Goal: Task Accomplishment & Management: Manage account settings

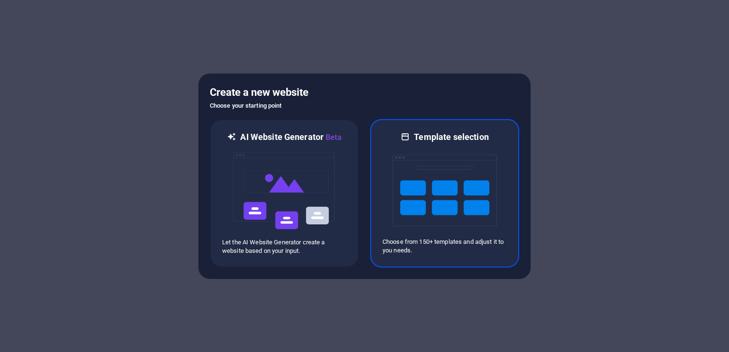
click at [467, 196] on img at bounding box center [445, 190] width 104 height 95
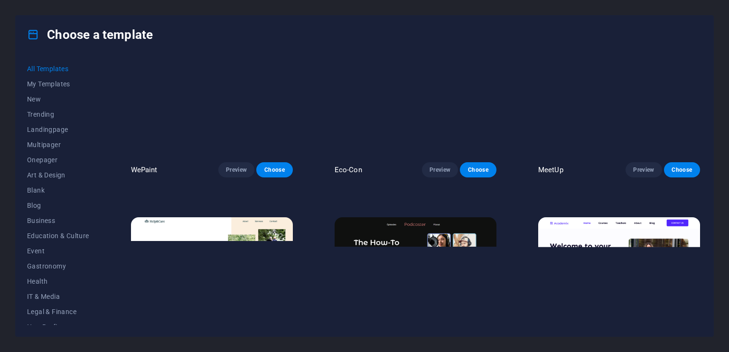
scroll to position [712, 0]
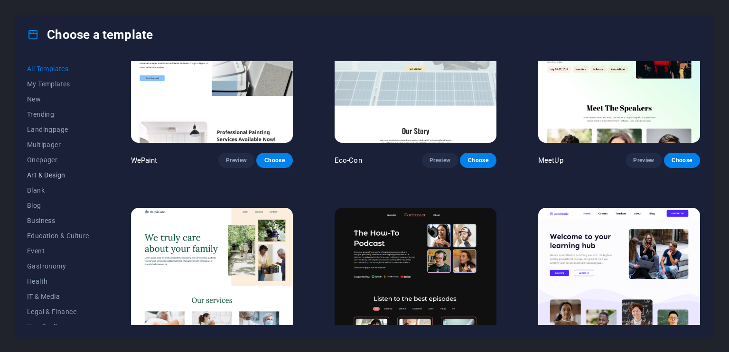
click at [64, 169] on button "Art & Design" at bounding box center [58, 175] width 62 height 15
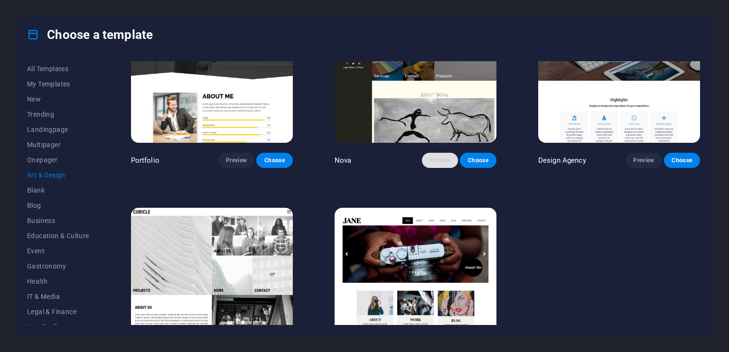
click at [425, 157] on button "Preview" at bounding box center [440, 160] width 36 height 15
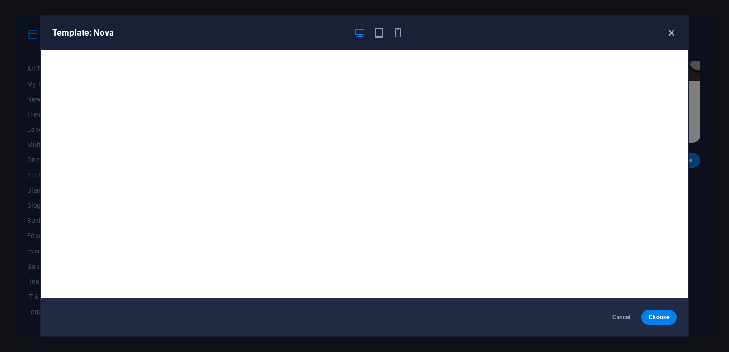
click at [671, 32] on icon "button" at bounding box center [671, 33] width 11 height 11
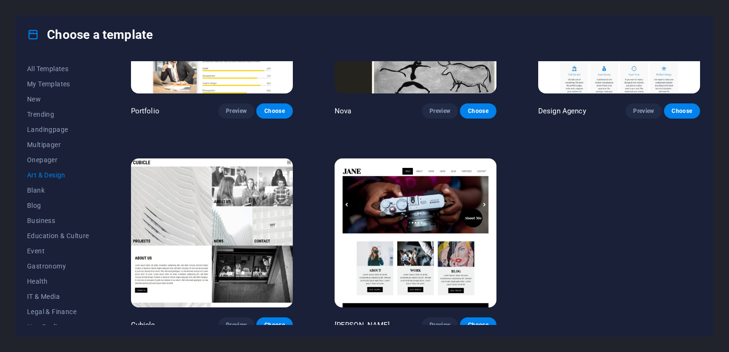
scroll to position [764, 0]
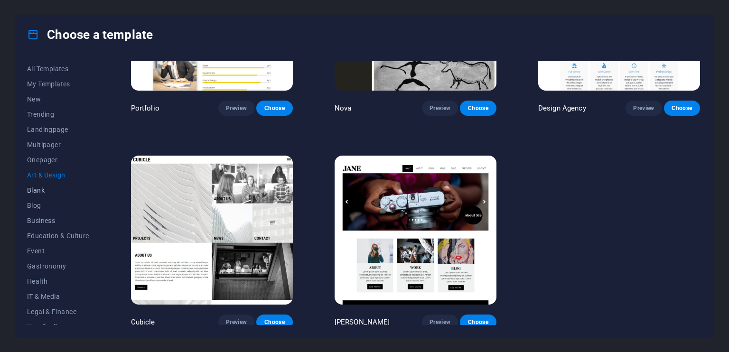
click at [38, 191] on span "Blank" at bounding box center [58, 191] width 62 height 8
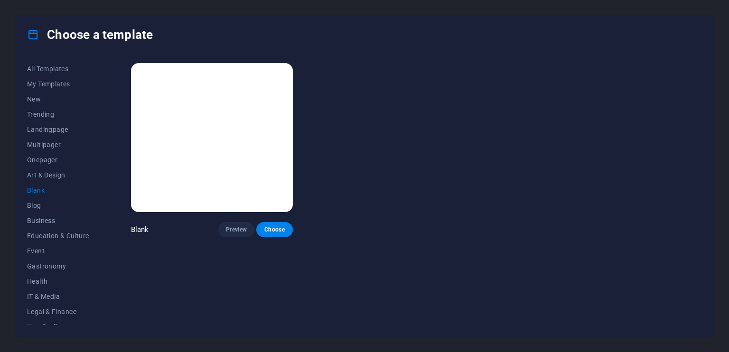
scroll to position [0, 0]
click at [47, 224] on span "Business" at bounding box center [58, 221] width 62 height 8
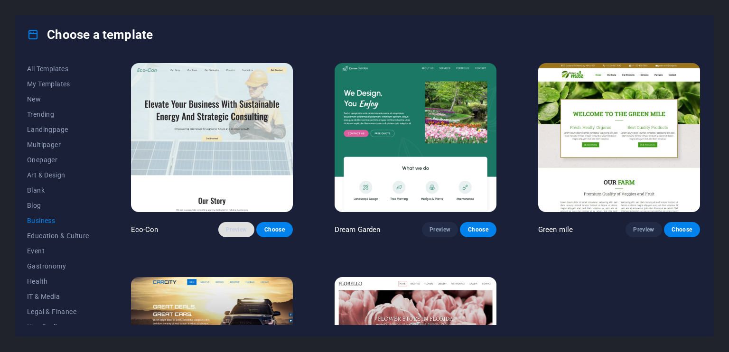
click at [242, 234] on button "Preview" at bounding box center [236, 229] width 36 height 15
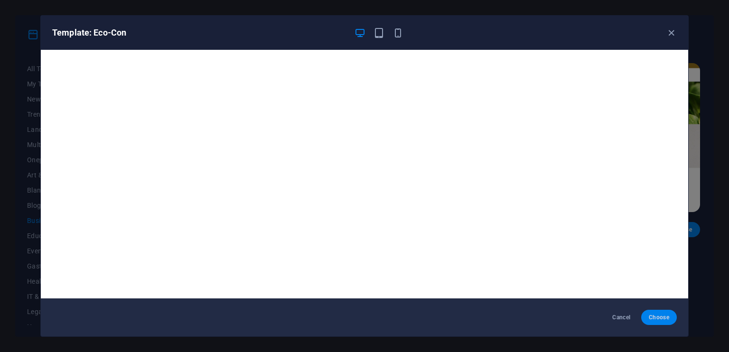
click at [659, 319] on span "Choose" at bounding box center [659, 318] width 20 height 8
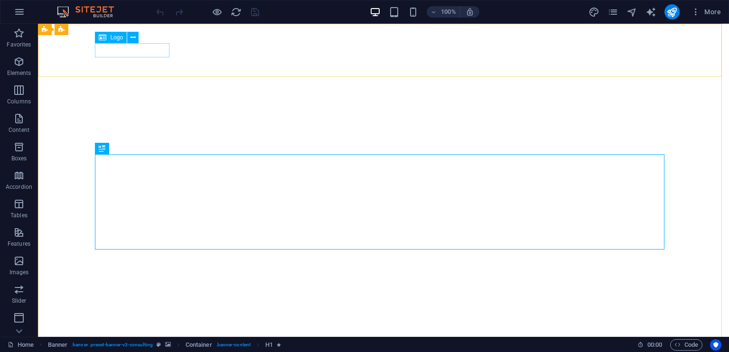
click at [110, 41] on div "Logo" at bounding box center [111, 37] width 32 height 11
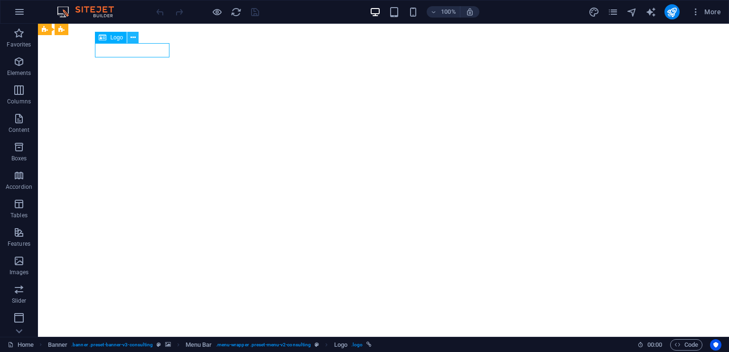
click at [133, 38] on icon at bounding box center [133, 38] width 5 height 10
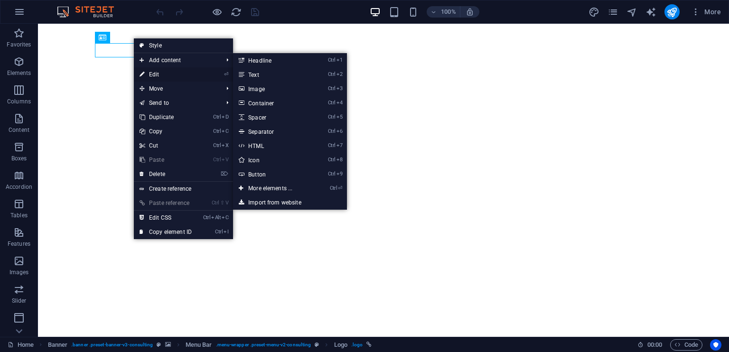
click at [205, 76] on li "⏎ Edit" at bounding box center [183, 74] width 99 height 14
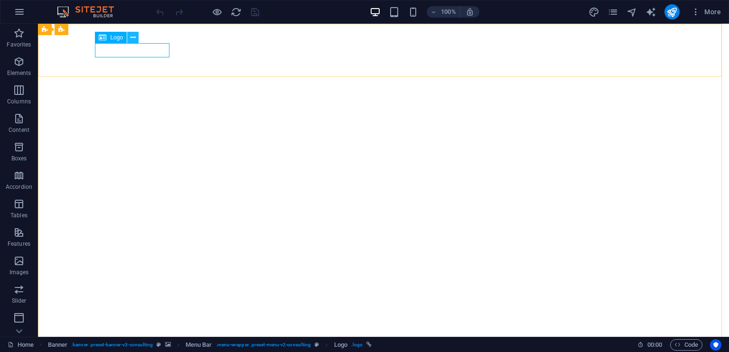
click at [131, 38] on icon at bounding box center [133, 38] width 5 height 10
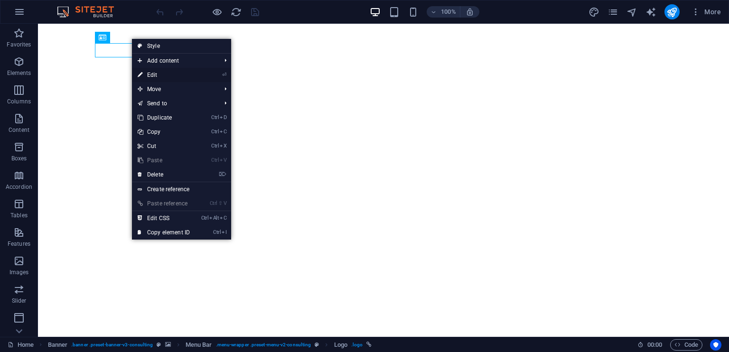
click at [150, 75] on link "⏎ Edit" at bounding box center [164, 75] width 64 height 14
select select "px"
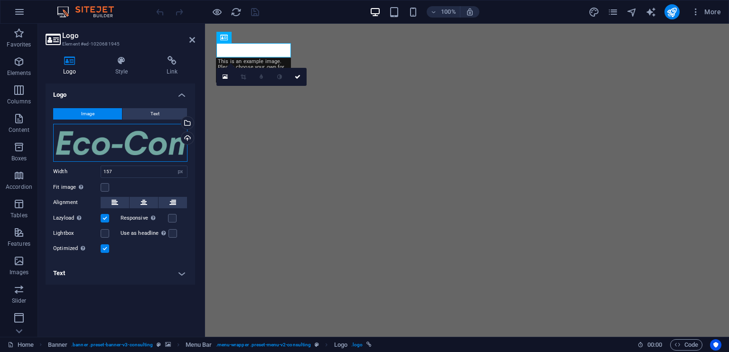
click at [126, 142] on div "Drag files here, click to choose files or select files from Files or our free s…" at bounding box center [120, 143] width 134 height 38
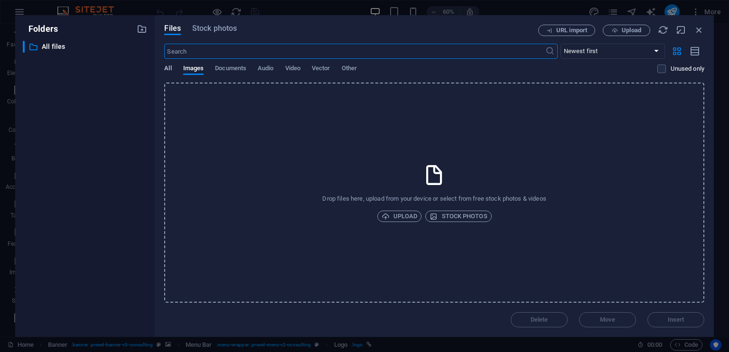
click at [168, 64] on span "All" at bounding box center [167, 69] width 7 height 13
click at [192, 72] on span "Images" at bounding box center [193, 69] width 21 height 13
click at [390, 216] on span "Upload" at bounding box center [400, 216] width 36 height 11
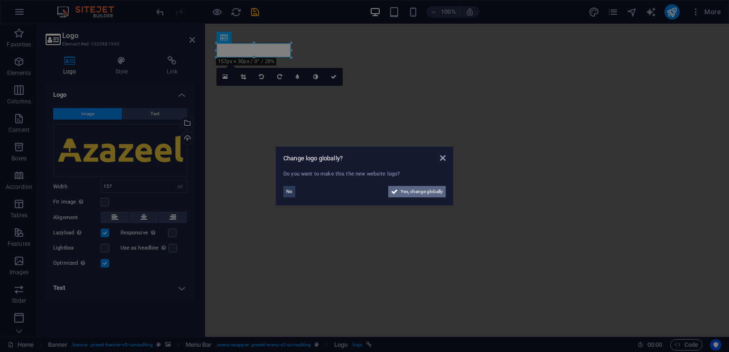
click at [408, 196] on span "Yes, change globally" at bounding box center [422, 191] width 42 height 11
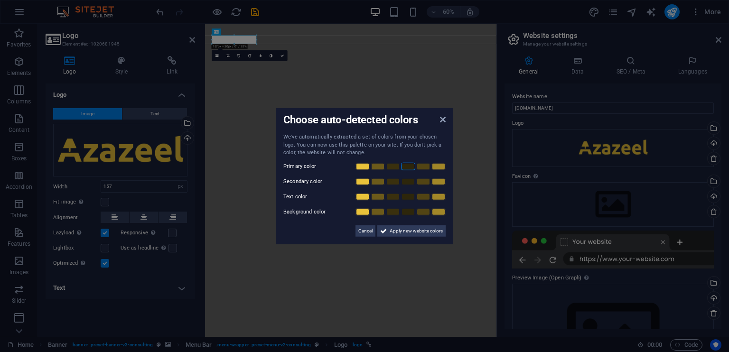
click at [408, 167] on link at bounding box center [408, 166] width 14 height 8
click at [393, 182] on link at bounding box center [393, 182] width 14 height 8
click at [361, 197] on link at bounding box center [363, 197] width 14 height 8
click at [425, 211] on link at bounding box center [423, 212] width 14 height 8
click at [436, 209] on link at bounding box center [439, 212] width 14 height 8
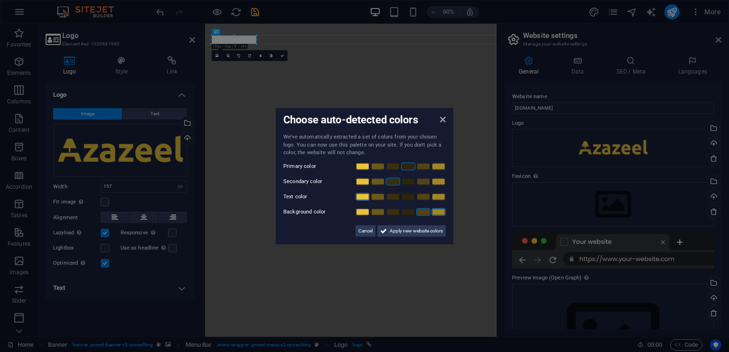
click at [427, 212] on link at bounding box center [423, 212] width 14 height 8
click at [409, 214] on link at bounding box center [408, 212] width 14 height 8
click at [393, 212] on link at bounding box center [393, 212] width 14 height 8
click at [433, 211] on link at bounding box center [439, 212] width 14 height 8
click at [421, 230] on span "Apply new website colors" at bounding box center [416, 230] width 53 height 11
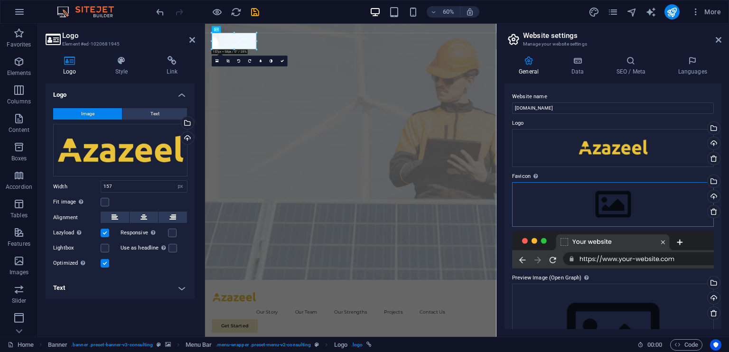
click at [641, 199] on div "Drag files here, click to choose files or select files from Files or our free s…" at bounding box center [613, 204] width 202 height 45
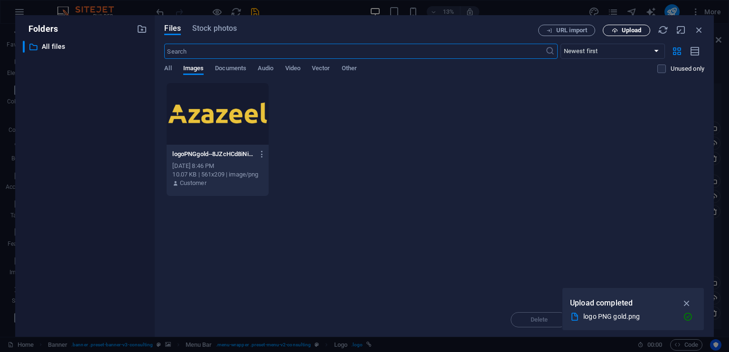
click at [618, 31] on span "Upload" at bounding box center [626, 31] width 39 height 6
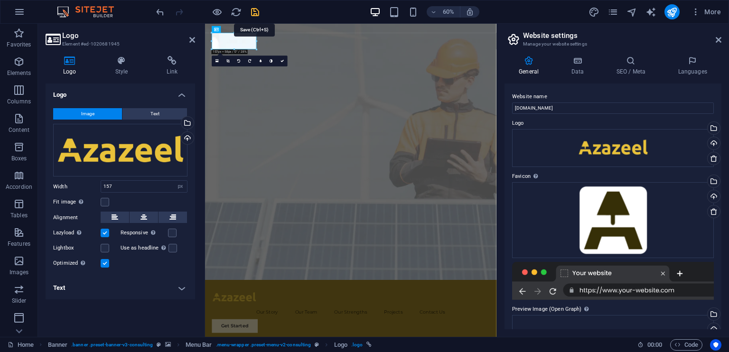
click at [255, 7] on icon "save" at bounding box center [255, 12] width 11 height 11
checkbox input "false"
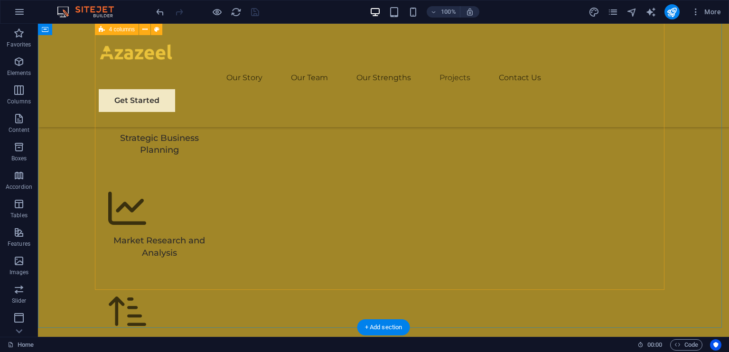
scroll to position [2991, 0]
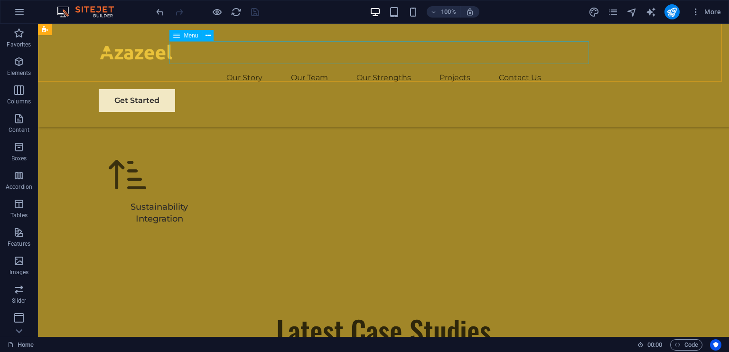
click at [524, 66] on nav "Our Story Our Team Our Strengths Projects Contact Us" at bounding box center [384, 77] width 570 height 23
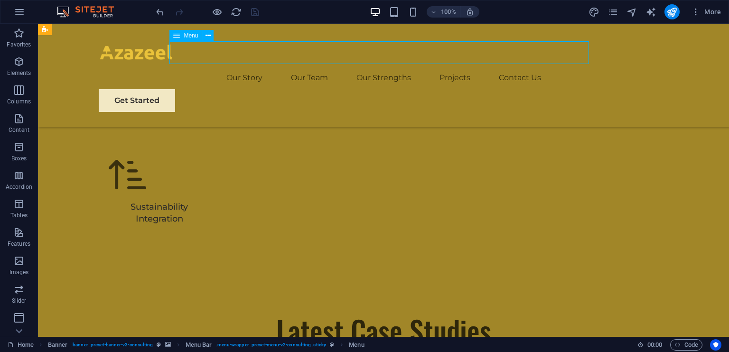
click at [249, 66] on nav "Our Story Our Team Our Strengths Projects Contact Us" at bounding box center [384, 77] width 570 height 23
click at [215, 9] on icon "button" at bounding box center [217, 12] width 11 height 11
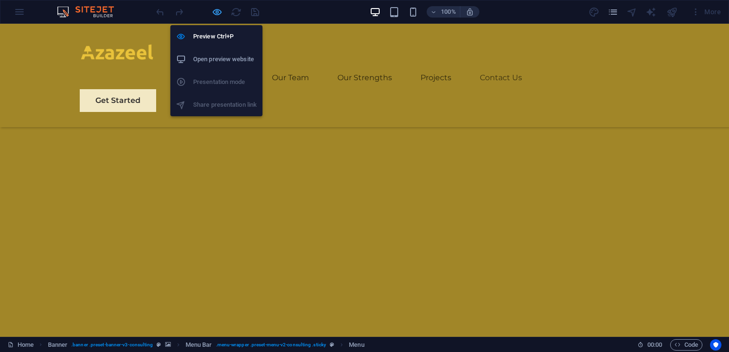
scroll to position [2701, 0]
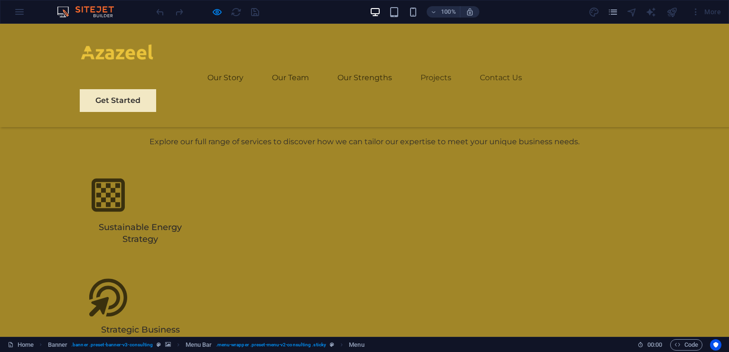
click at [430, 66] on link "Projects" at bounding box center [436, 77] width 31 height 23
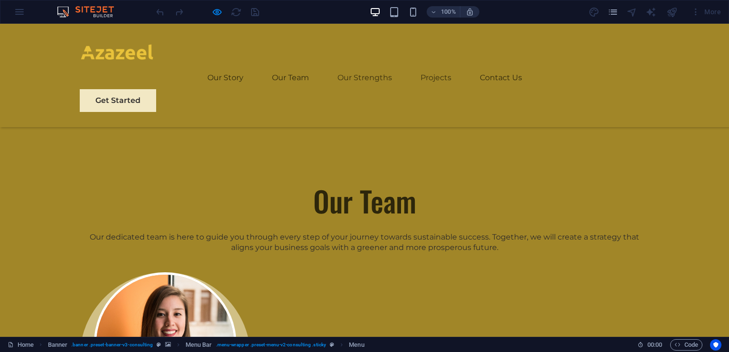
scroll to position [1476, 0]
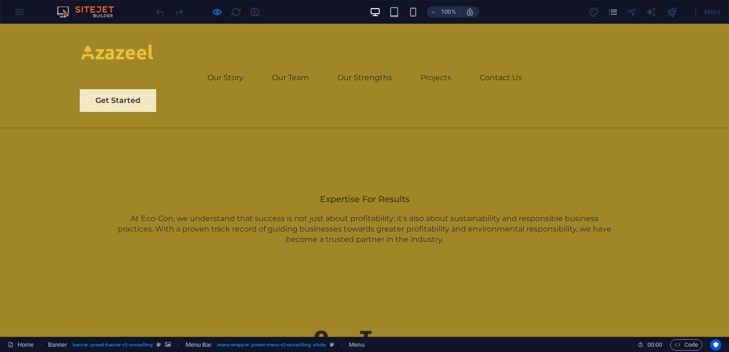
click at [470, 66] on ul "Our Story Our Team Our Strengths Projects Contact Us" at bounding box center [365, 77] width 570 height 23
click at [480, 66] on link "Contact Us" at bounding box center [501, 77] width 42 height 23
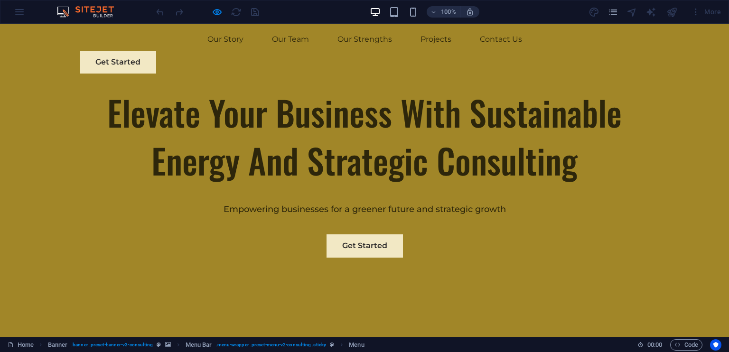
scroll to position [0, 0]
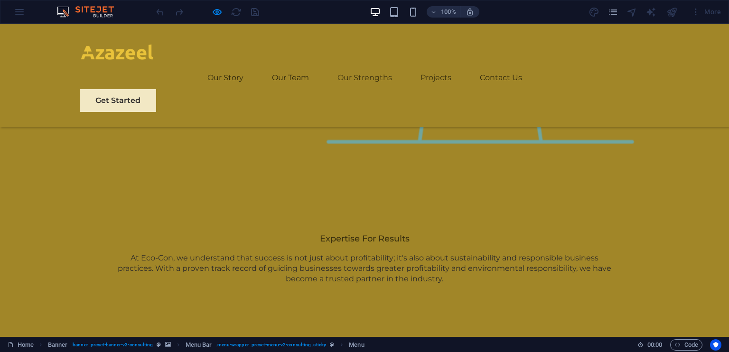
click at [362, 66] on link "Our Strengths" at bounding box center [365, 77] width 55 height 23
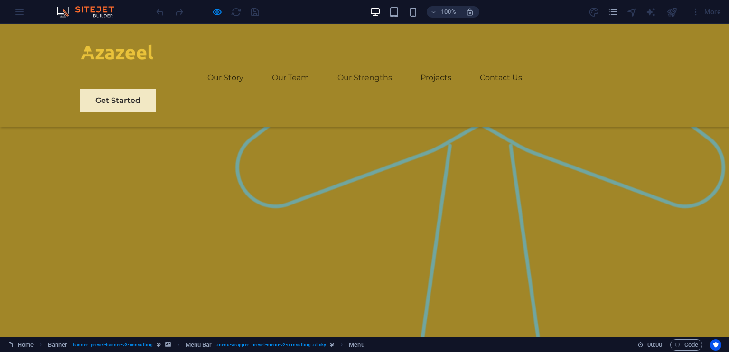
click at [288, 66] on link "Our Team" at bounding box center [290, 77] width 37 height 23
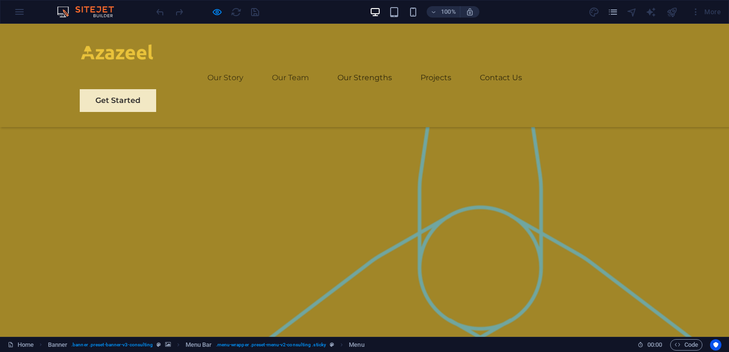
scroll to position [754, 0]
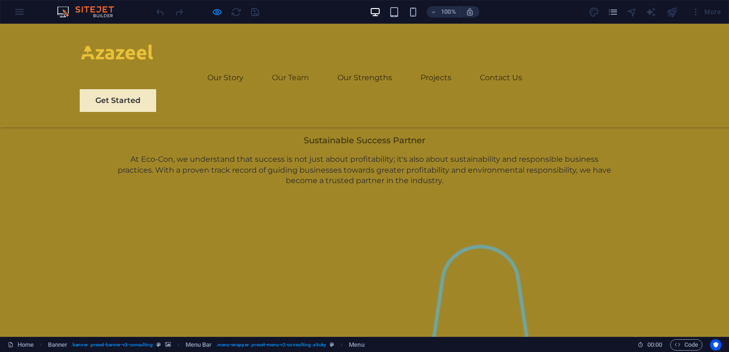
click at [303, 66] on link "Our Team" at bounding box center [290, 77] width 37 height 23
click at [352, 66] on link "Our Strengths" at bounding box center [365, 77] width 55 height 23
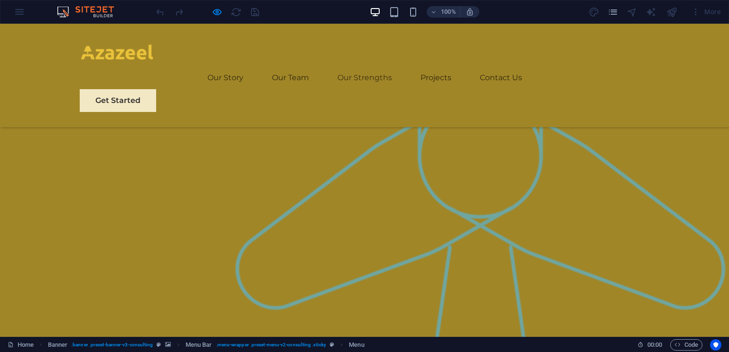
scroll to position [1220, 0]
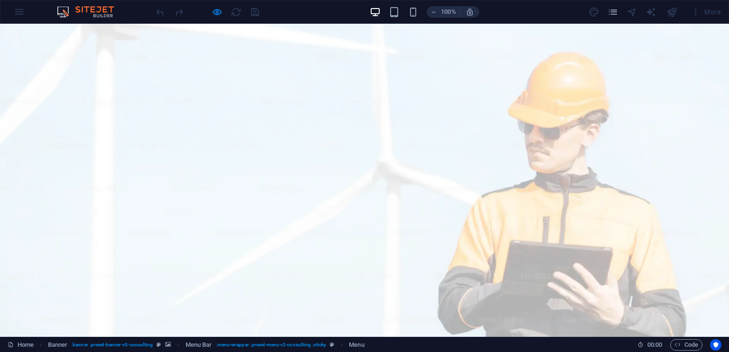
scroll to position [0, 0]
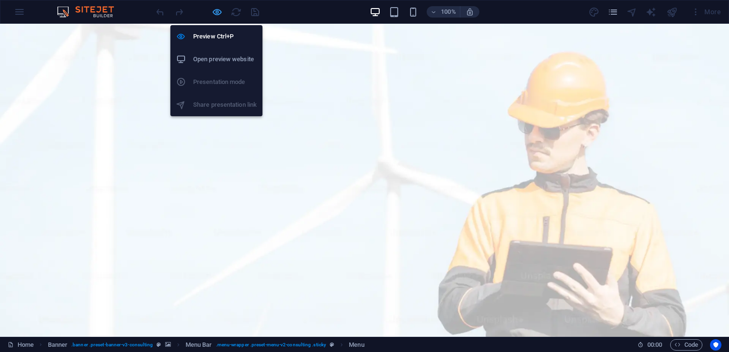
click at [217, 9] on icon "button" at bounding box center [217, 12] width 11 height 11
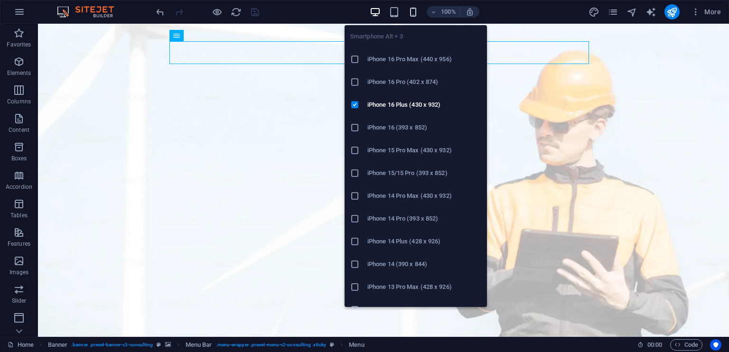
click at [414, 7] on icon "button" at bounding box center [413, 12] width 11 height 11
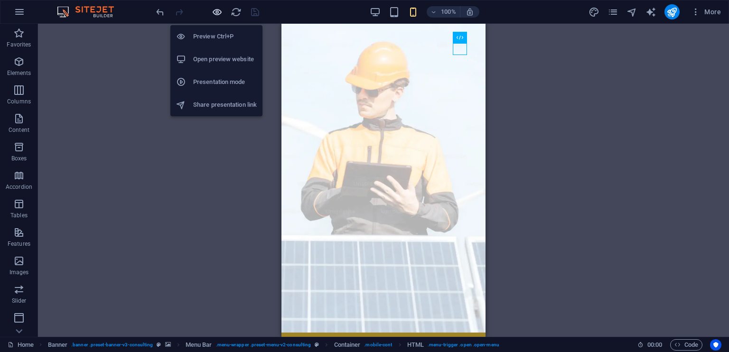
click at [221, 9] on icon "button" at bounding box center [217, 12] width 11 height 11
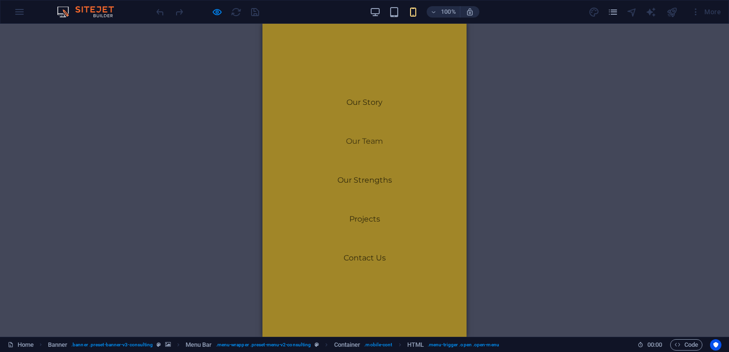
click at [366, 141] on link "Our Team" at bounding box center [364, 141] width 37 height 23
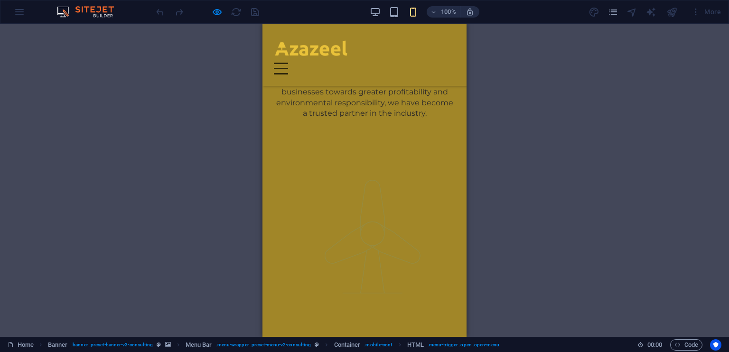
scroll to position [901, 0]
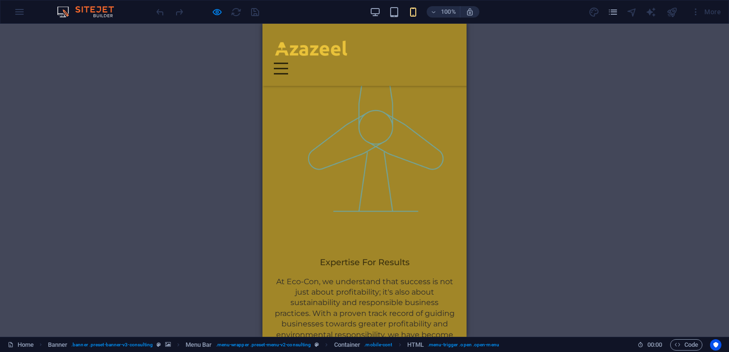
click at [288, 63] on div "Menu" at bounding box center [281, 69] width 14 height 12
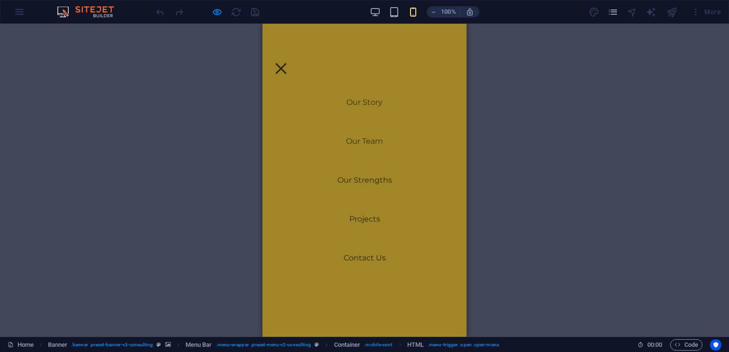
click at [359, 101] on link "Our Story" at bounding box center [365, 102] width 36 height 23
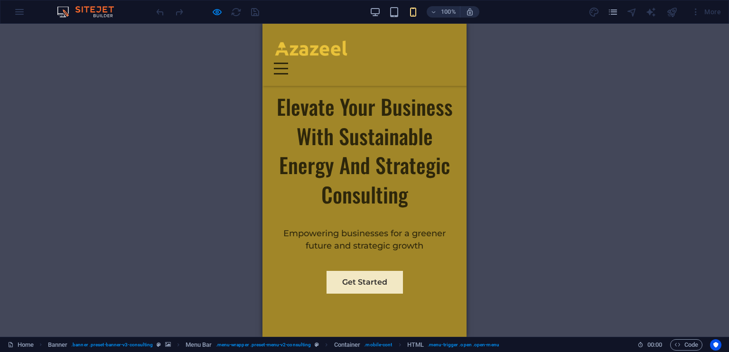
scroll to position [258, 0]
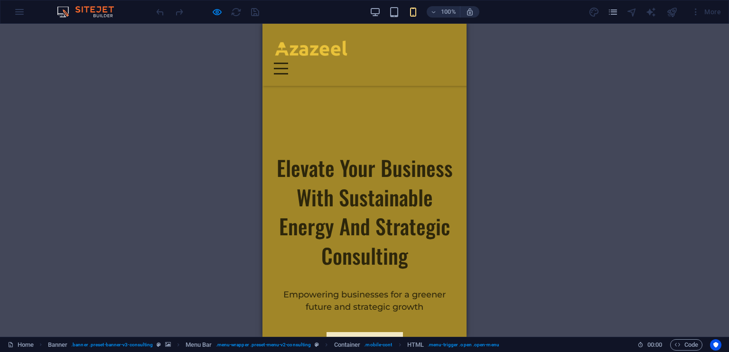
click at [288, 63] on div "Menu" at bounding box center [281, 69] width 14 height 12
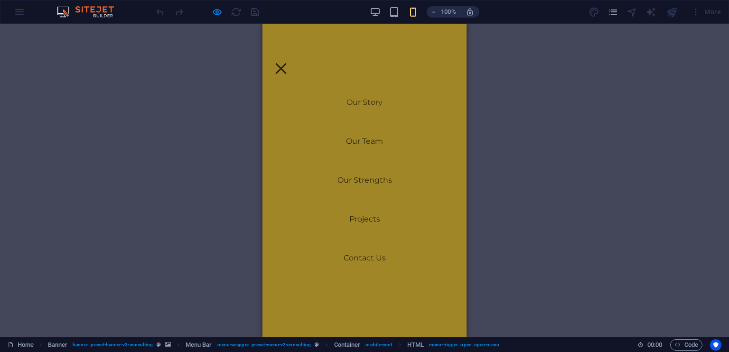
click at [376, 103] on link "Our Story" at bounding box center [365, 102] width 36 height 23
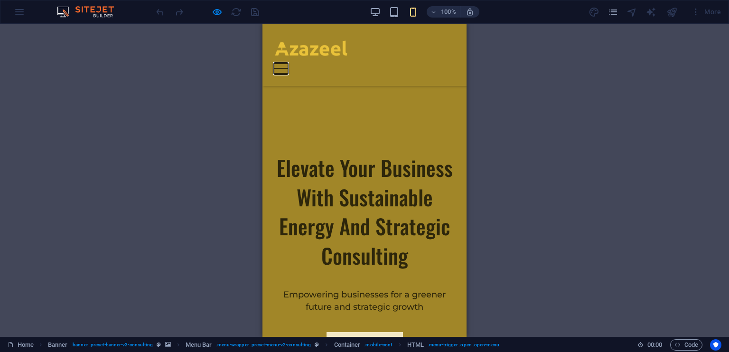
click at [288, 63] on button "Menu" at bounding box center [281, 63] width 14 height 1
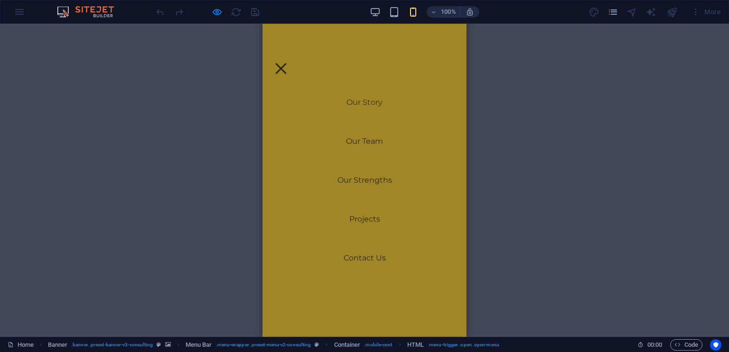
click at [288, 63] on div "Menu" at bounding box center [281, 69] width 14 height 12
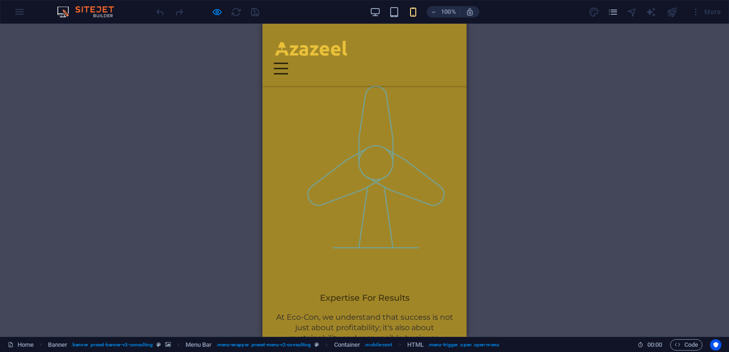
scroll to position [0, 0]
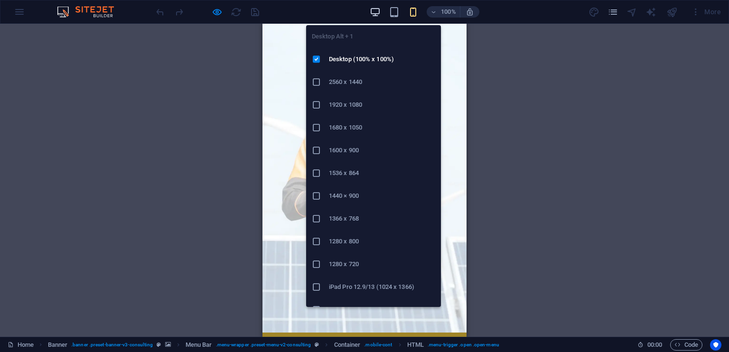
click at [375, 9] on icon "button" at bounding box center [375, 12] width 11 height 11
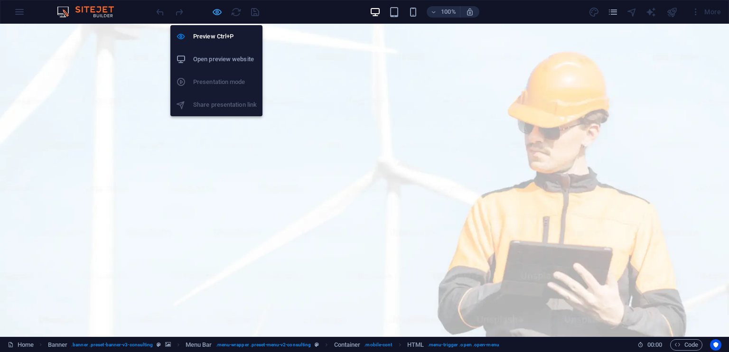
click at [217, 9] on icon "button" at bounding box center [217, 12] width 11 height 11
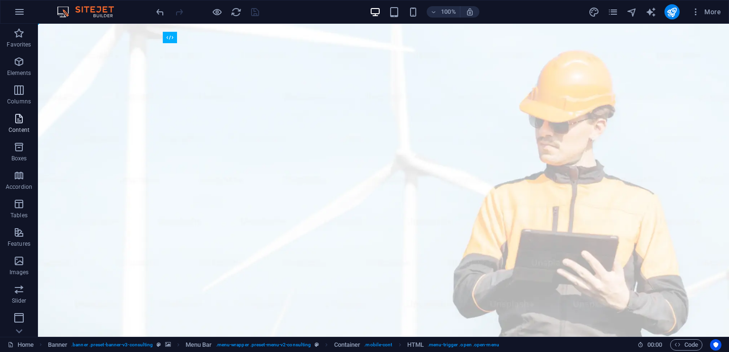
click at [24, 129] on p "Content" at bounding box center [19, 130] width 21 height 8
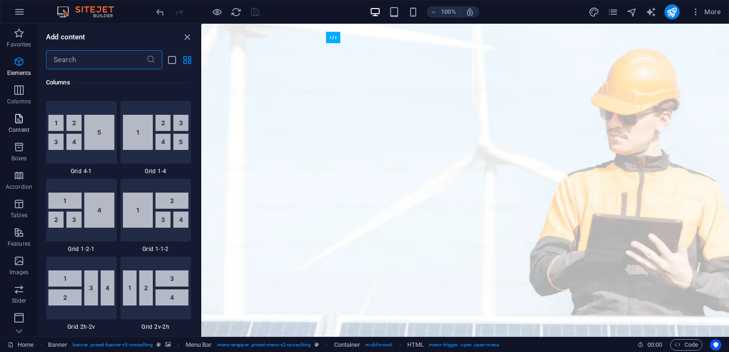
scroll to position [1661, 0]
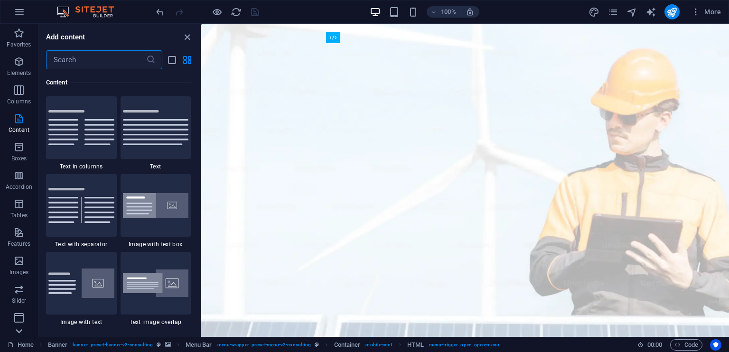
click at [19, 329] on icon at bounding box center [18, 331] width 13 height 13
click at [13, 26] on icon at bounding box center [18, 29] width 13 height 13
click at [281, 34] on icon at bounding box center [283, 33] width 5 height 10
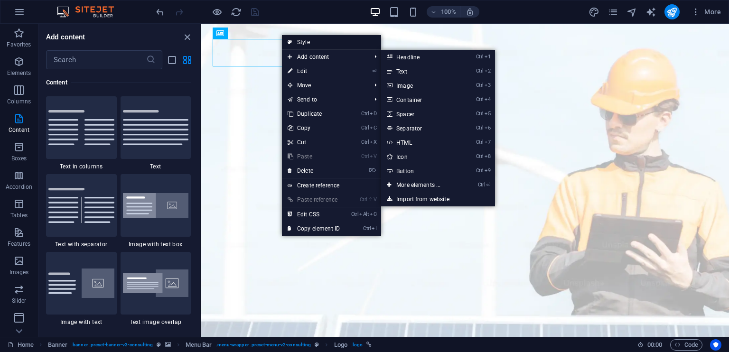
click at [321, 44] on link "Style" at bounding box center [331, 42] width 99 height 14
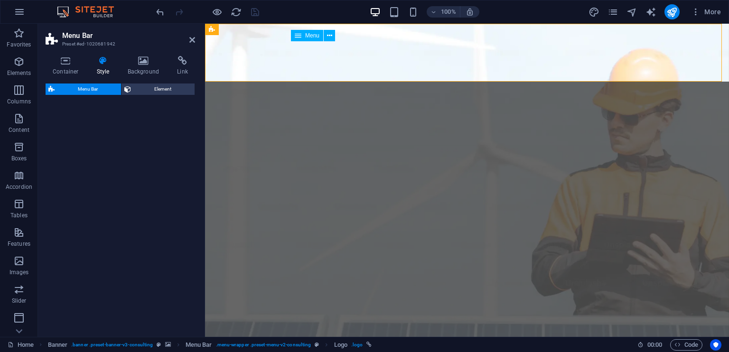
select select "rem"
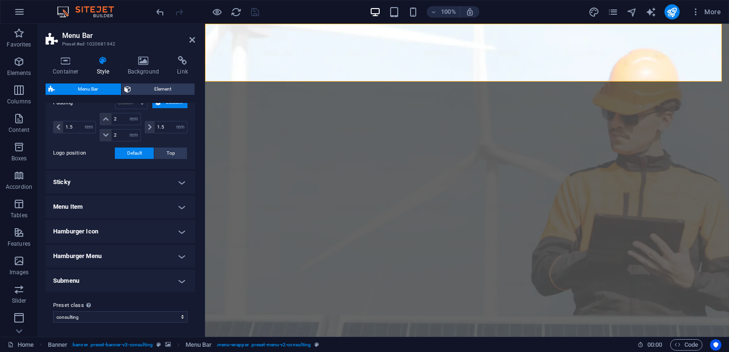
scroll to position [84, 0]
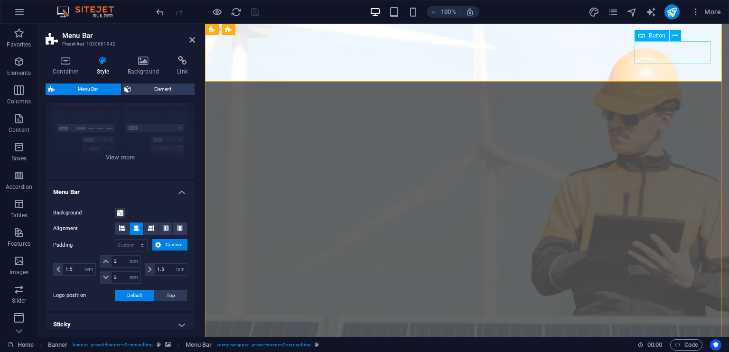
click at [659, 37] on span "Button" at bounding box center [657, 36] width 17 height 6
click at [675, 34] on icon at bounding box center [675, 36] width 5 height 10
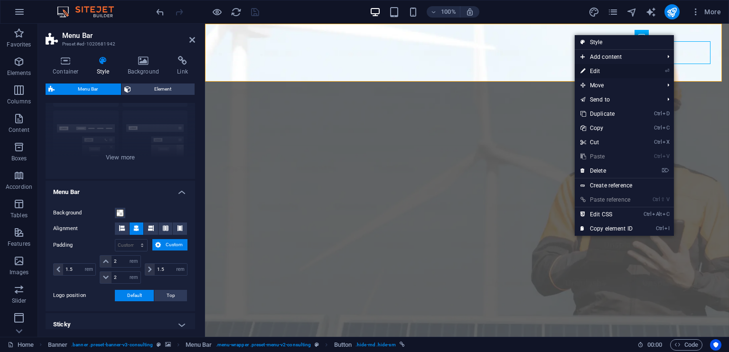
drag, startPoint x: 606, startPoint y: 70, endPoint x: 141, endPoint y: 99, distance: 465.3
click at [606, 70] on link "⏎ Edit" at bounding box center [607, 71] width 64 height 14
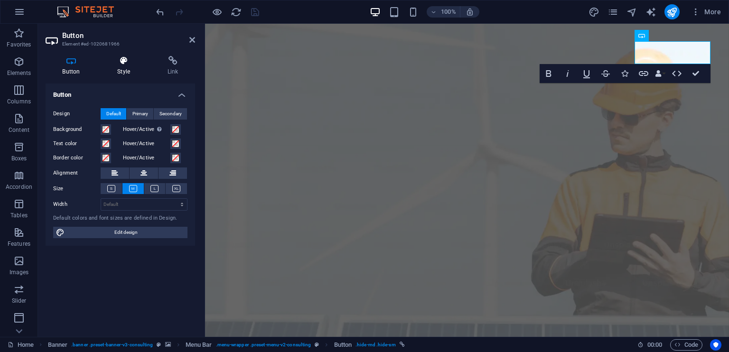
click at [125, 63] on icon at bounding box center [124, 60] width 47 height 9
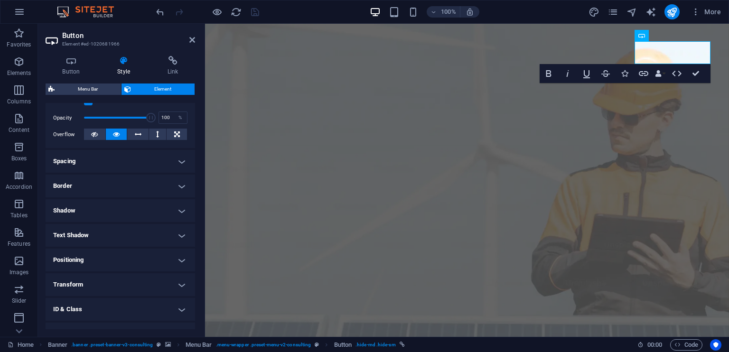
scroll to position [142, 0]
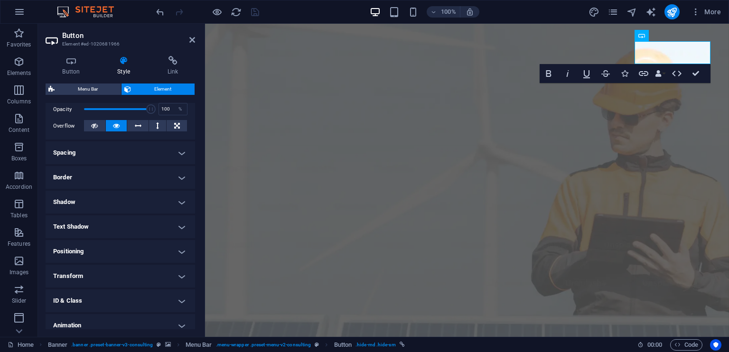
click at [122, 182] on h4 "Border" at bounding box center [121, 177] width 150 height 23
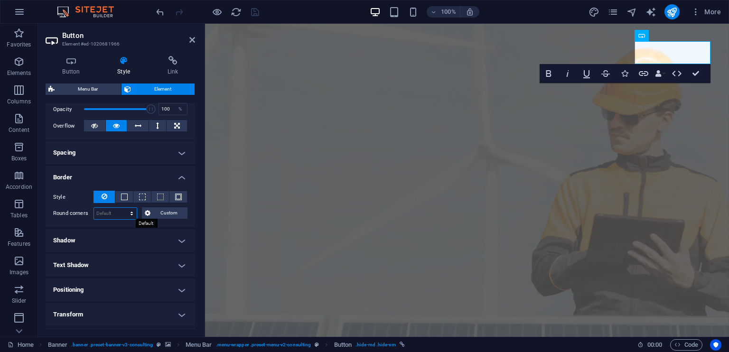
click at [122, 210] on select "Default px rem % vh vw Custom" at bounding box center [115, 213] width 43 height 11
select select "px"
click at [122, 208] on select "Default px rem % vh vw Custom" at bounding box center [115, 213] width 43 height 11
click at [107, 215] on input "15" at bounding box center [115, 213] width 43 height 11
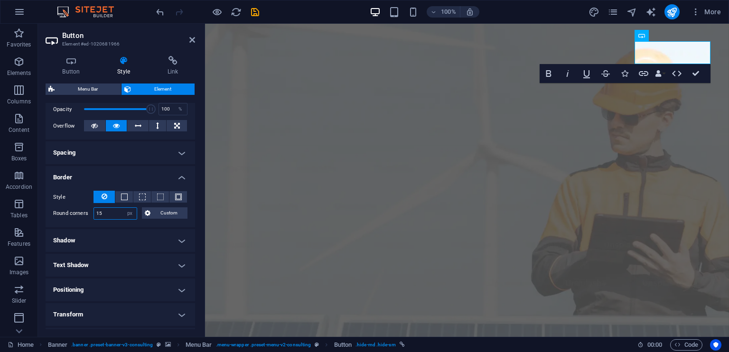
type input "15"
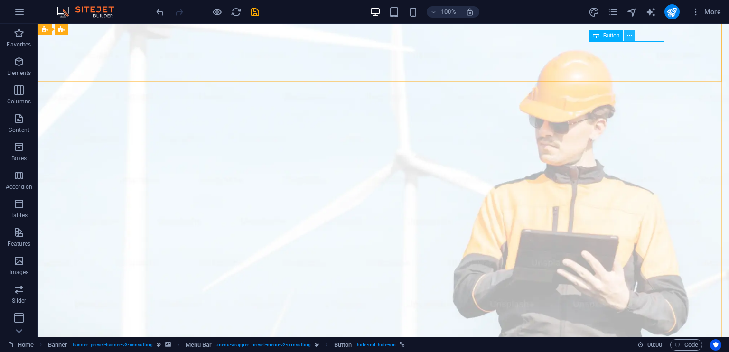
click at [629, 37] on icon at bounding box center [629, 36] width 5 height 10
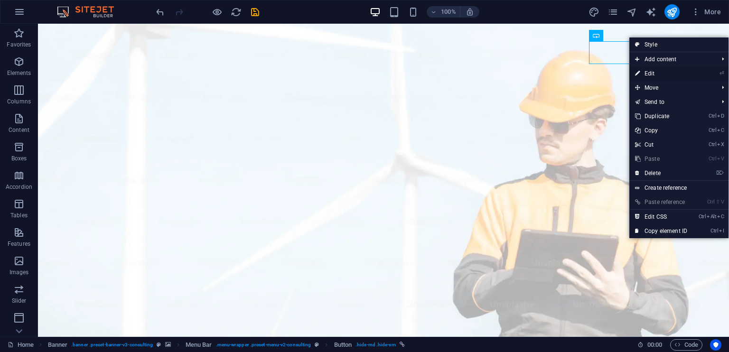
click at [651, 72] on link "⏎ Edit" at bounding box center [662, 73] width 64 height 14
select select "px"
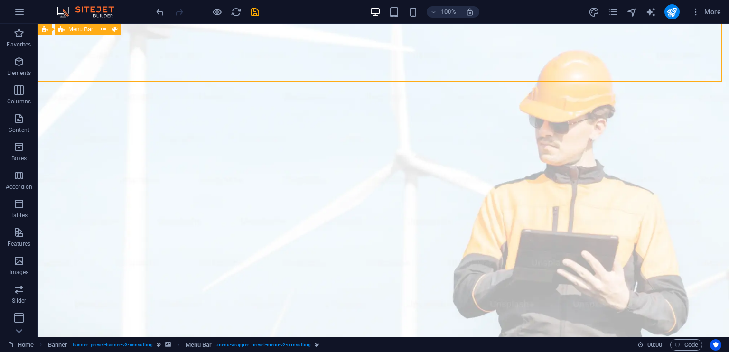
select select "rem"
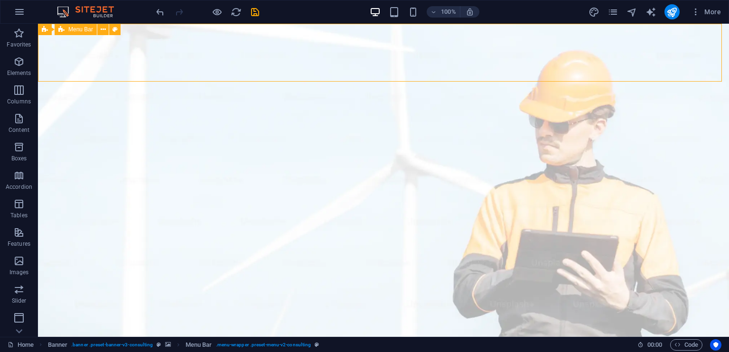
select select "rem"
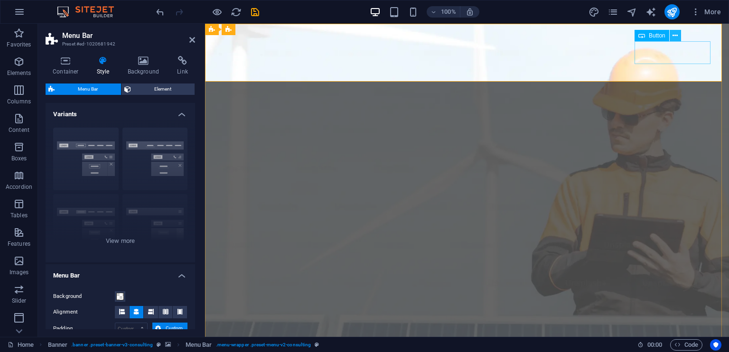
click at [676, 36] on icon at bounding box center [675, 36] width 5 height 10
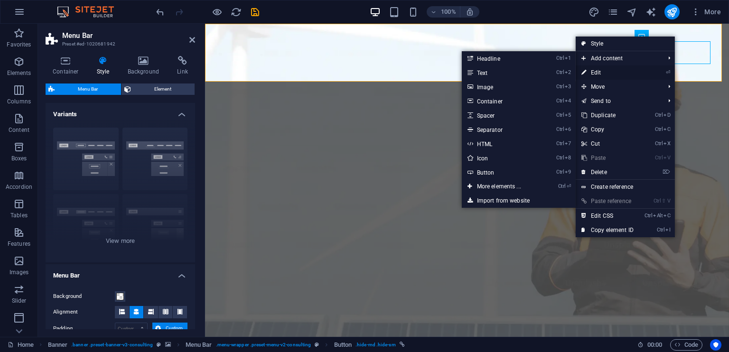
click at [597, 69] on link "⏎ Edit" at bounding box center [608, 73] width 64 height 14
select select "px"
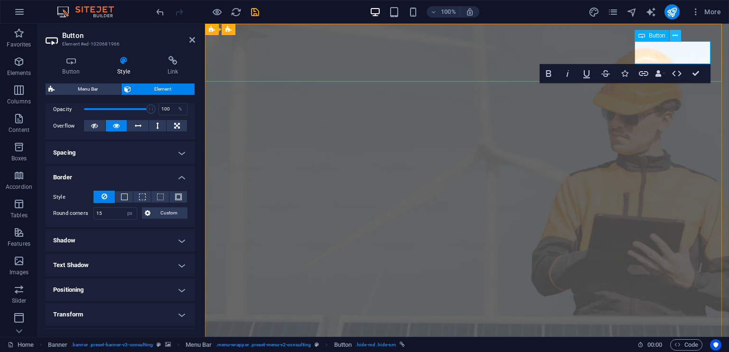
click at [675, 35] on icon at bounding box center [675, 36] width 5 height 10
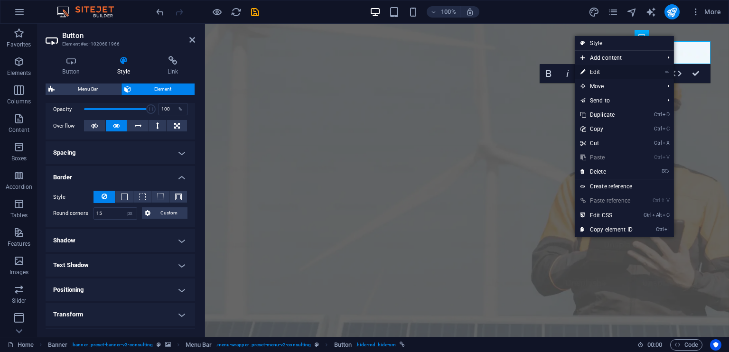
click at [593, 74] on link "⏎ Edit" at bounding box center [607, 72] width 64 height 14
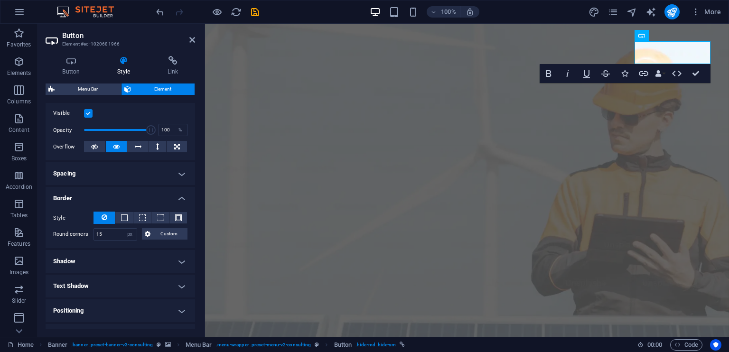
scroll to position [117, 0]
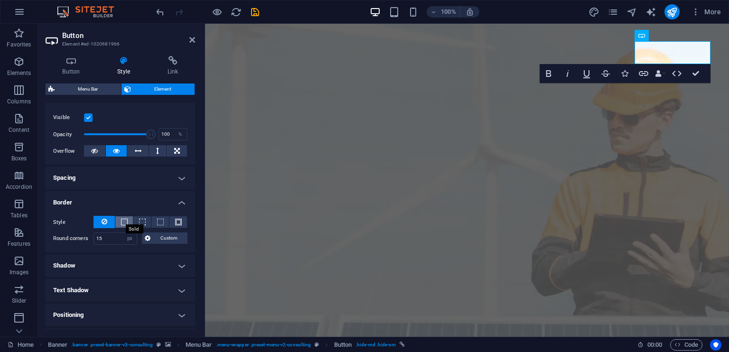
click at [121, 224] on span at bounding box center [124, 222] width 7 height 7
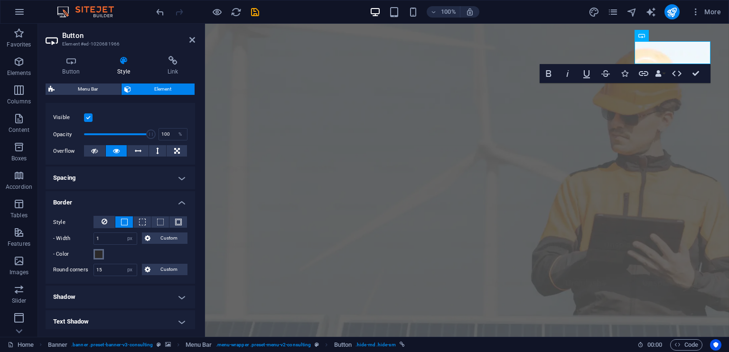
click at [99, 255] on span at bounding box center [99, 255] width 8 height 8
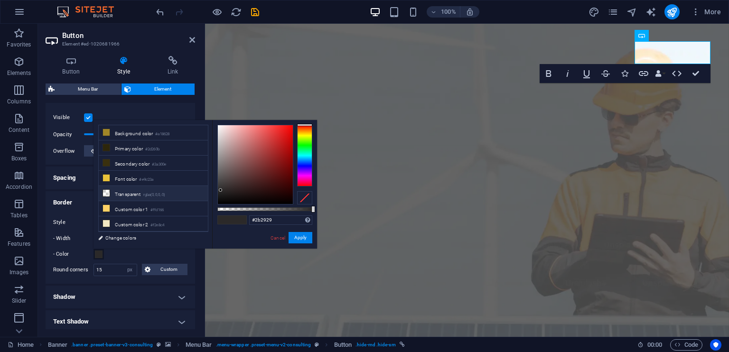
click at [123, 190] on li "Transparent rgba(0,0,0,.0)" at bounding box center [153, 193] width 109 height 15
click at [106, 146] on icon at bounding box center [106, 147] width 7 height 7
type input "#2d260b"
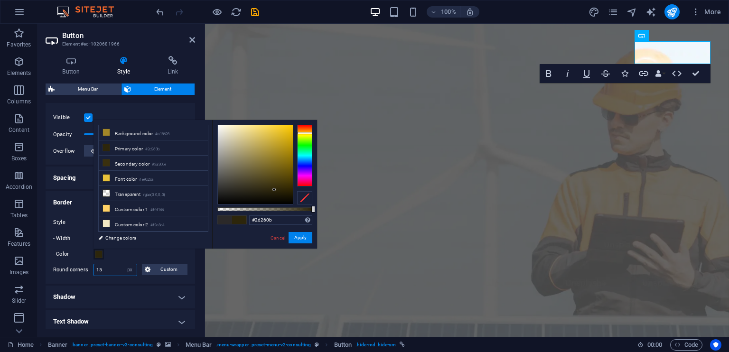
click at [106, 267] on input "15" at bounding box center [115, 269] width 43 height 11
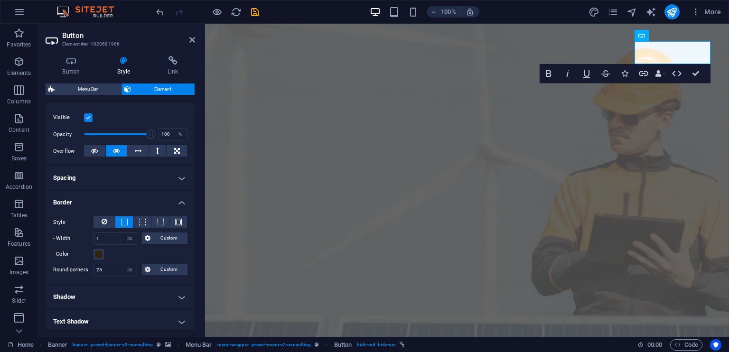
click at [132, 257] on div "- Color" at bounding box center [120, 254] width 134 height 11
click at [113, 271] on input "25" at bounding box center [115, 269] width 43 height 11
type input "20"
click at [133, 255] on div "- Color" at bounding box center [120, 254] width 134 height 11
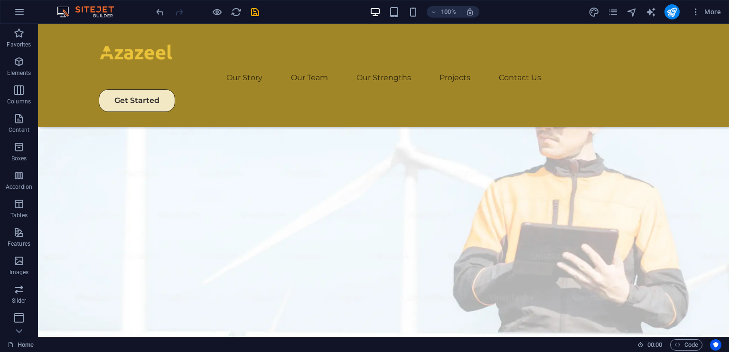
scroll to position [0, 0]
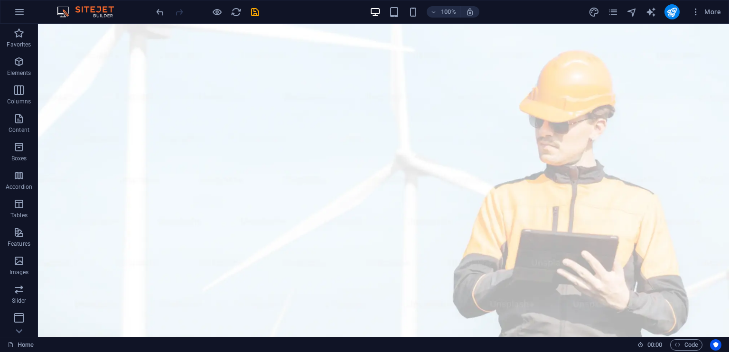
drag, startPoint x: 728, startPoint y: 104, endPoint x: 767, endPoint y: 25, distance: 87.9
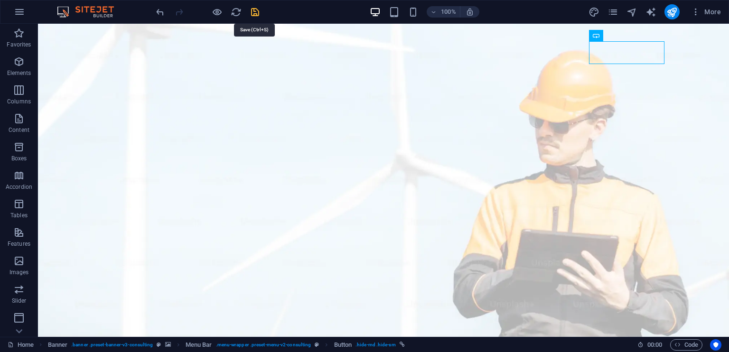
click at [258, 10] on icon "save" at bounding box center [255, 12] width 11 height 11
checkbox input "false"
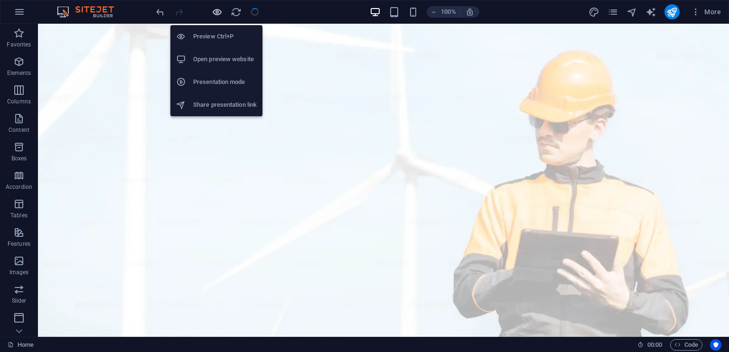
click at [218, 10] on icon "button" at bounding box center [217, 12] width 11 height 11
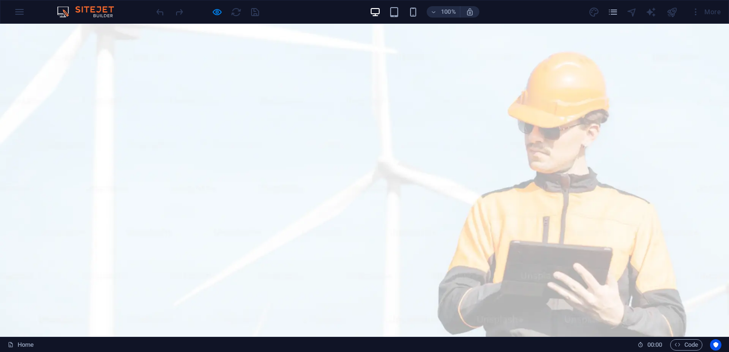
drag, startPoint x: 729, startPoint y: 259, endPoint x: 728, endPoint y: 35, distance: 224.1
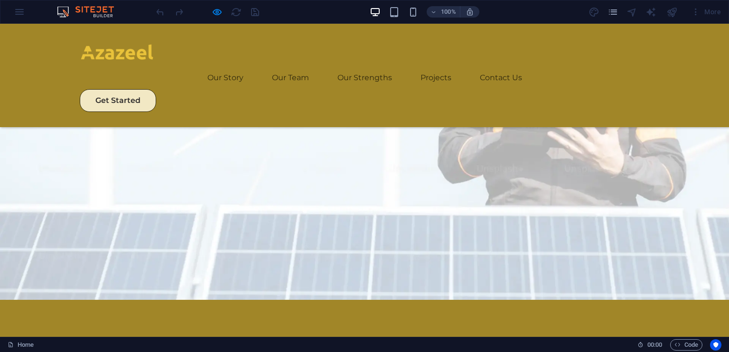
scroll to position [127, 0]
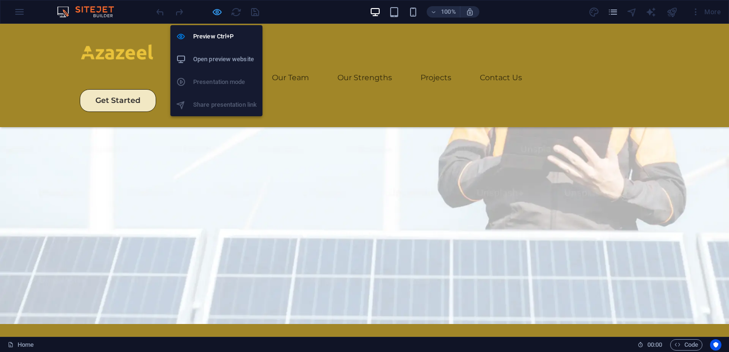
click at [216, 15] on icon "button" at bounding box center [217, 12] width 11 height 11
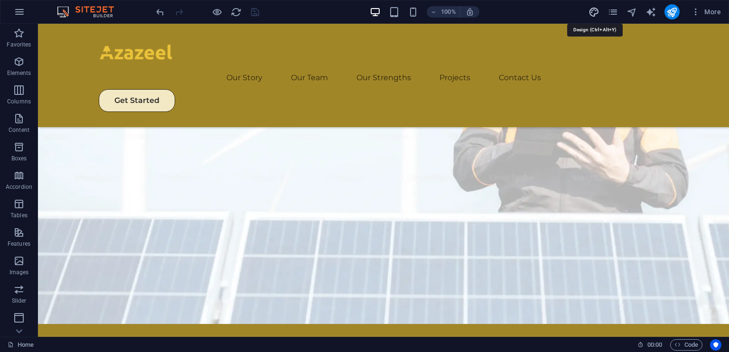
click at [594, 12] on icon "design" at bounding box center [594, 12] width 11 height 11
select select "px"
select select "400"
select select "px"
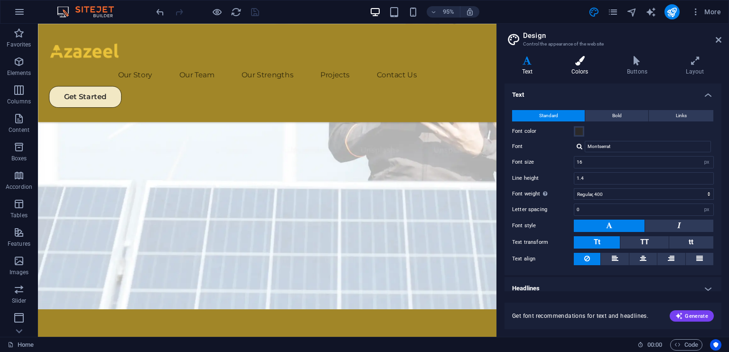
click at [583, 60] on icon at bounding box center [580, 60] width 52 height 9
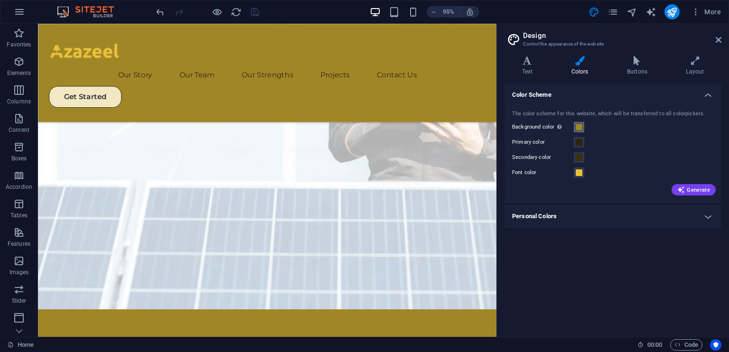
click at [581, 126] on span at bounding box center [579, 127] width 8 height 8
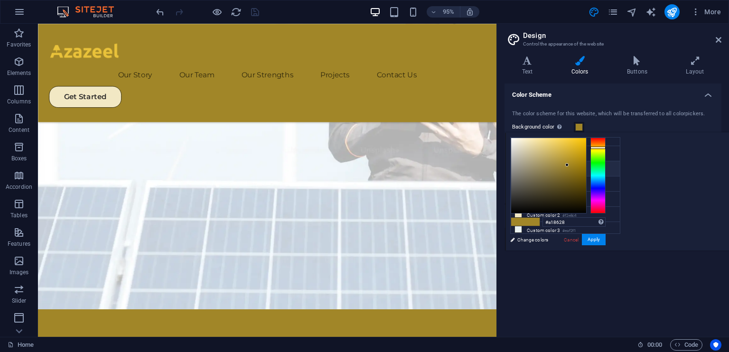
scroll to position [0, 0]
click at [550, 177] on li "Secondary color #3a300e" at bounding box center [565, 175] width 109 height 15
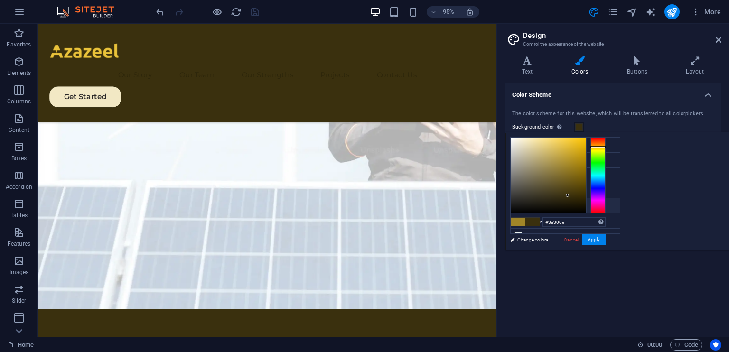
click at [540, 203] on li "Custom color 1 #ffd166" at bounding box center [565, 205] width 109 height 15
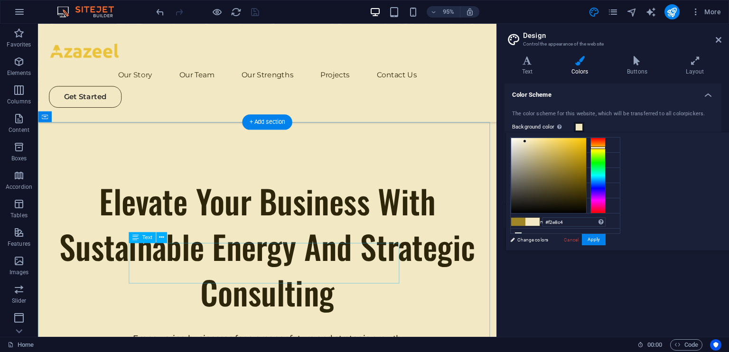
scroll to position [364, 0]
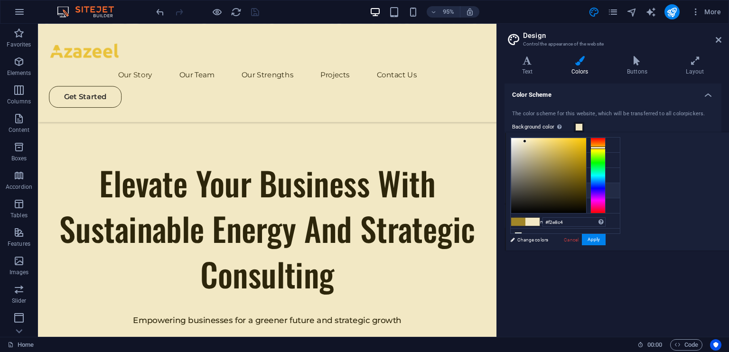
click at [519, 187] on icon at bounding box center [518, 190] width 7 height 7
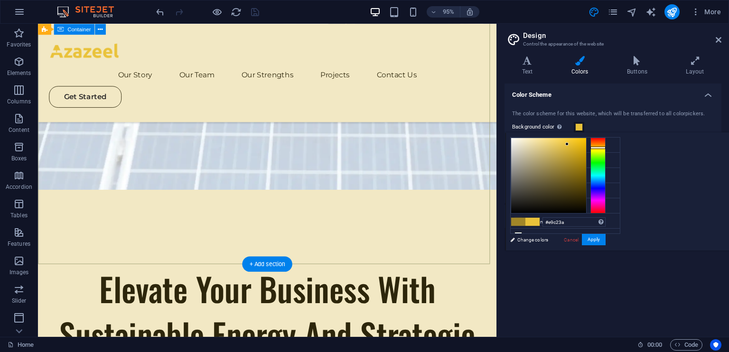
scroll to position [174, 0]
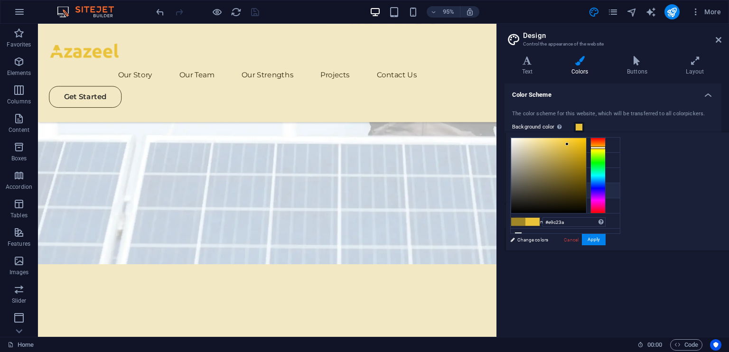
click at [546, 188] on li "Font color #e9c23a" at bounding box center [565, 190] width 109 height 15
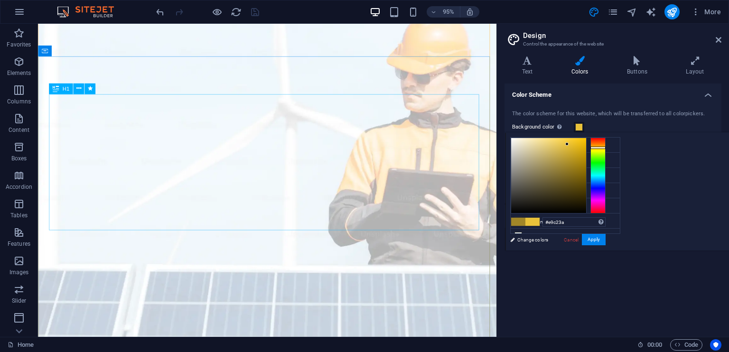
scroll to position [0, 0]
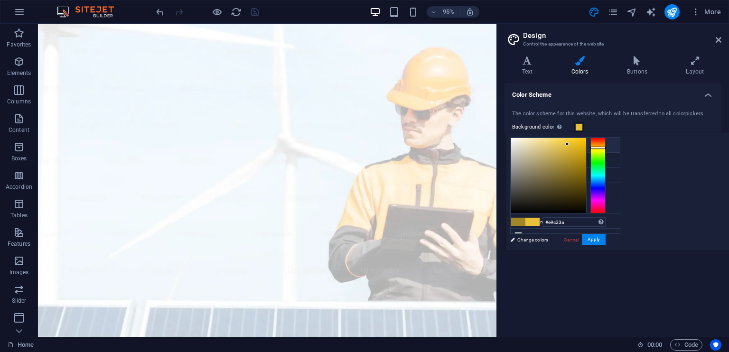
click at [516, 146] on icon at bounding box center [518, 144] width 7 height 7
click at [547, 144] on li "Background color #e9c23a" at bounding box center [565, 145] width 109 height 15
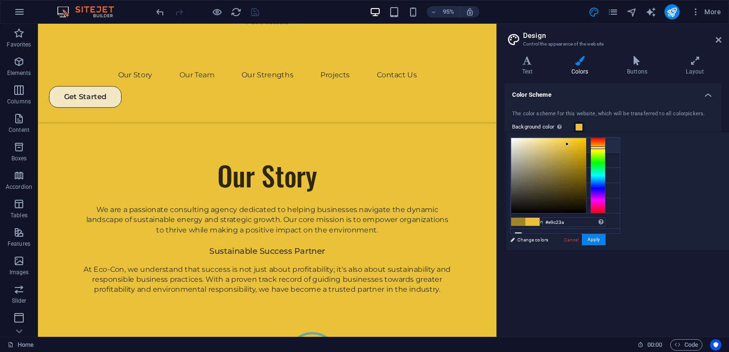
click at [555, 146] on li "Background color #e9c23a" at bounding box center [565, 145] width 109 height 15
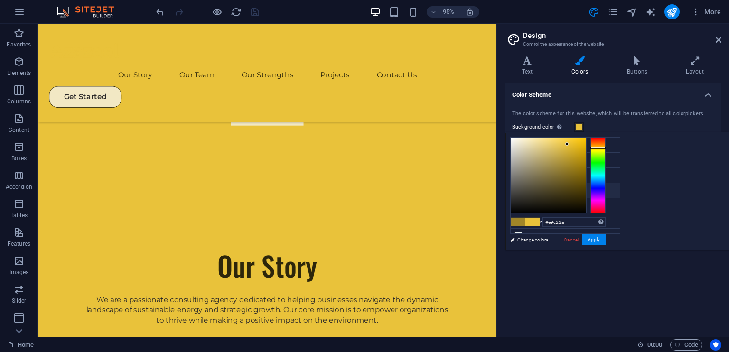
scroll to position [665, 0]
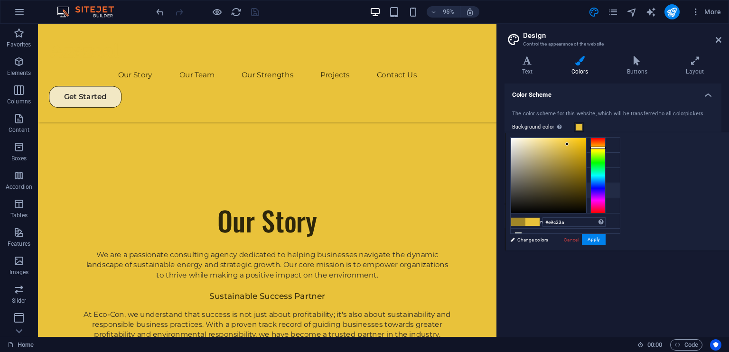
click at [539, 189] on li "Font color #e9c23a" at bounding box center [565, 190] width 109 height 15
click at [580, 126] on span at bounding box center [579, 127] width 8 height 8
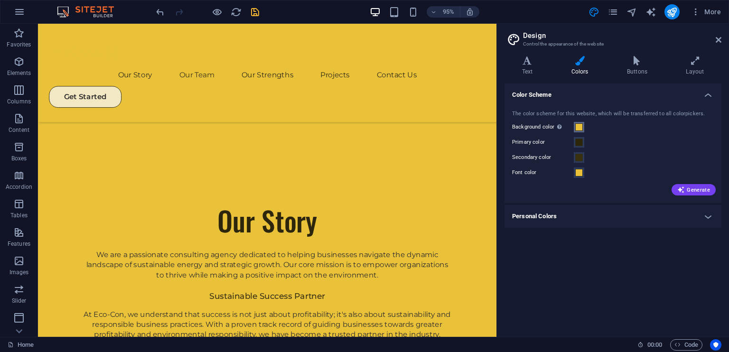
click at [580, 126] on span at bounding box center [579, 127] width 8 height 8
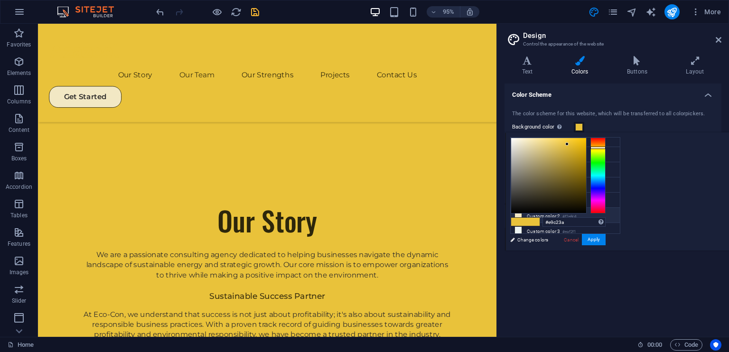
scroll to position [7, 0]
click at [559, 212] on li "Custom color 2 #f2e8c4" at bounding box center [565, 214] width 109 height 15
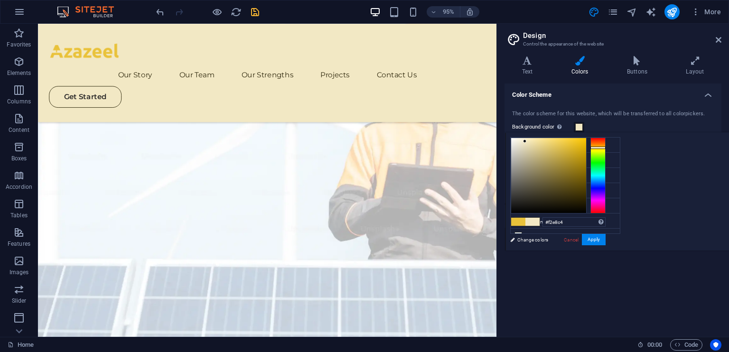
scroll to position [0, 0]
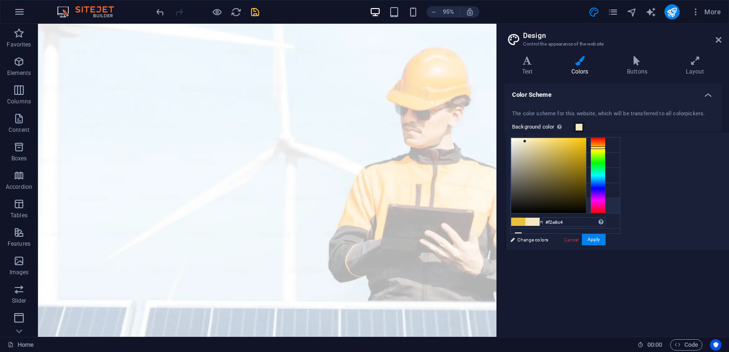
click at [555, 207] on li "Custom color 1 #ffd166" at bounding box center [565, 205] width 109 height 15
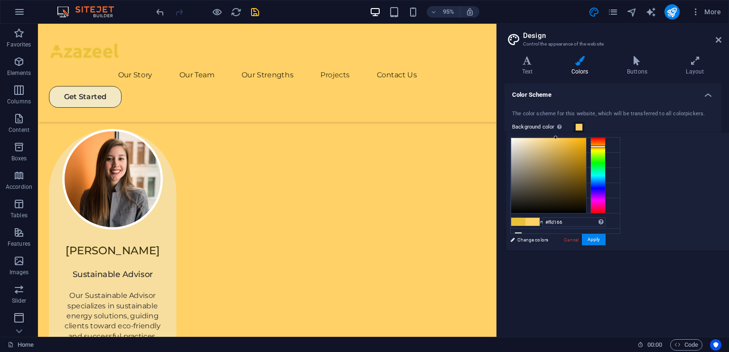
scroll to position [1605, 0]
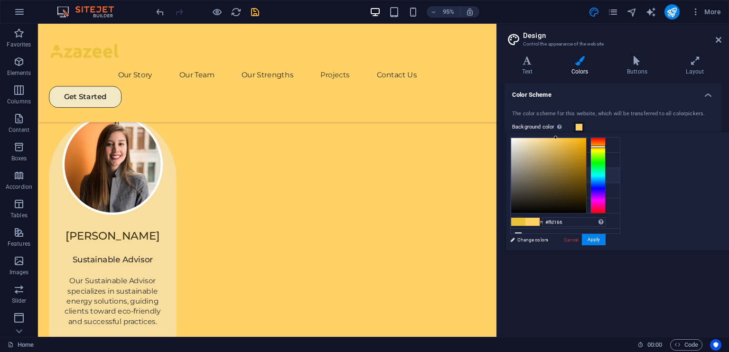
click at [548, 180] on li "Secondary color #3a300e" at bounding box center [565, 175] width 109 height 15
type input "#3a300e"
click at [548, 180] on li "Secondary color #3a300e" at bounding box center [565, 175] width 109 height 15
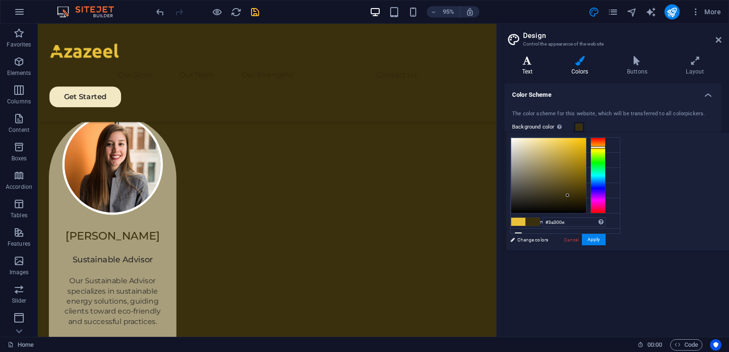
click at [534, 68] on h4 "Text" at bounding box center [529, 66] width 49 height 20
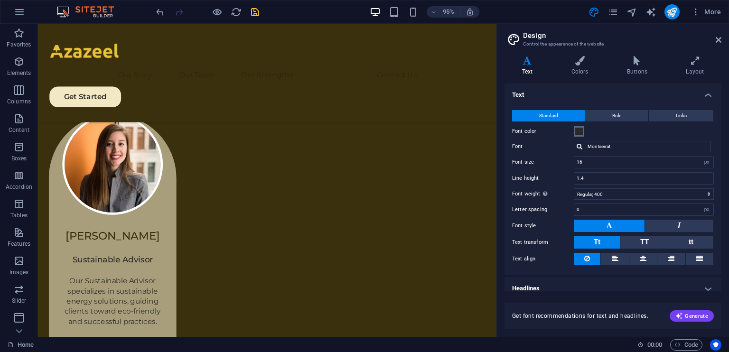
click at [577, 132] on span at bounding box center [579, 132] width 8 height 8
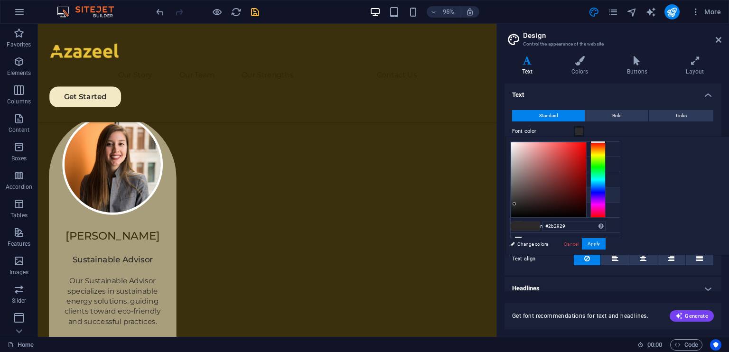
click at [537, 192] on li "Font color #e9c23a" at bounding box center [565, 195] width 109 height 15
type input "#e9c23a"
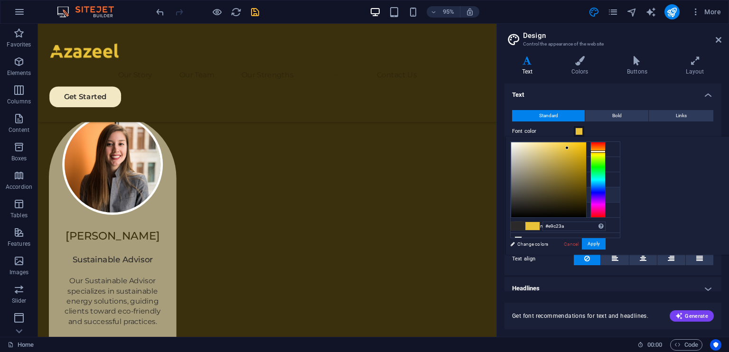
click at [537, 192] on li "Font color #e9c23a" at bounding box center [565, 195] width 109 height 15
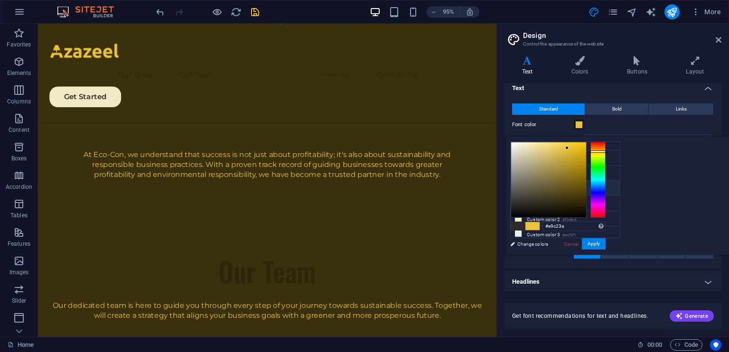
scroll to position [0, 0]
click at [598, 279] on h4 "Headlines" at bounding box center [613, 282] width 217 height 23
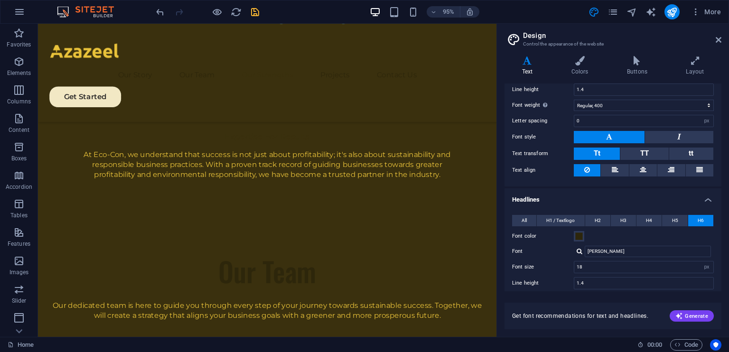
scroll to position [95, 0]
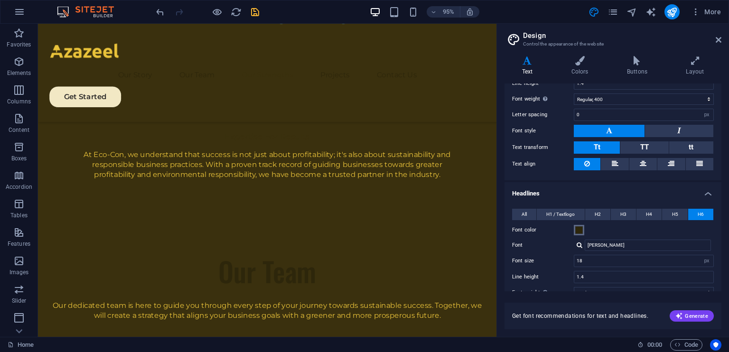
click at [582, 230] on span at bounding box center [579, 230] width 8 height 8
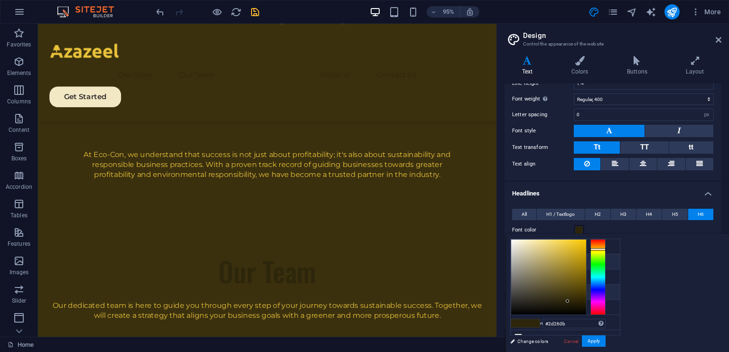
click at [531, 286] on li "Font color #e9c23a" at bounding box center [565, 292] width 109 height 15
type input "#e9c23a"
click at [531, 286] on li "Font color #e9c23a" at bounding box center [565, 292] width 109 height 15
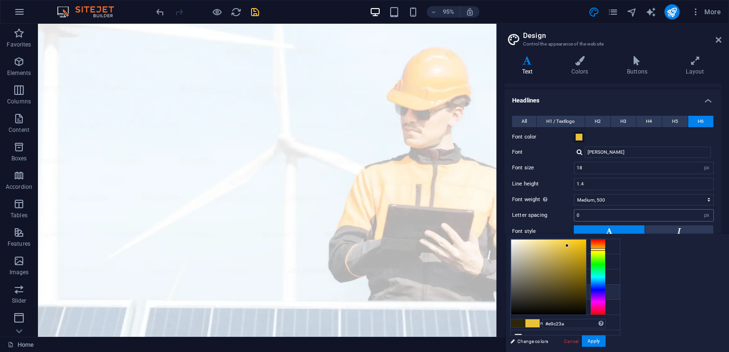
scroll to position [207, 0]
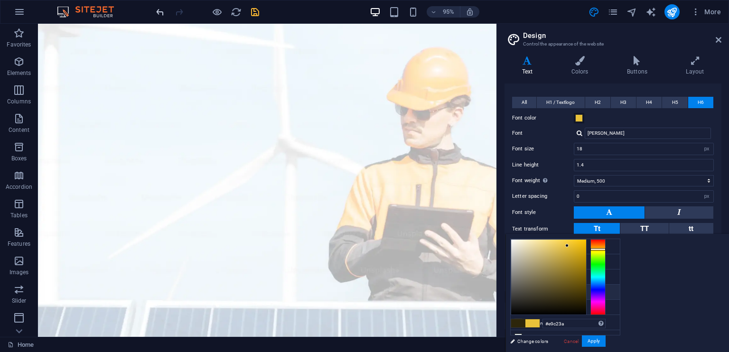
click at [158, 10] on icon "undo" at bounding box center [160, 12] width 11 height 11
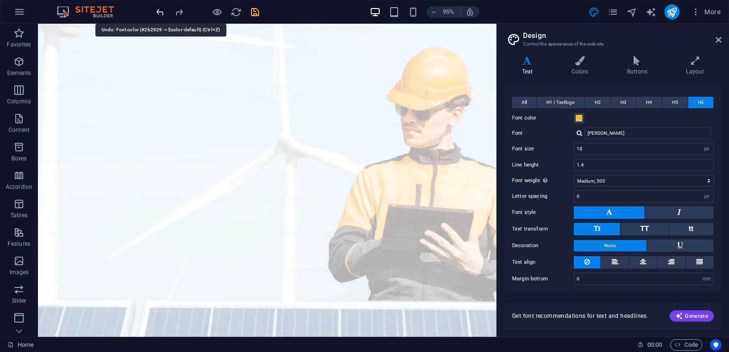
click at [160, 10] on icon "undo" at bounding box center [160, 12] width 11 height 11
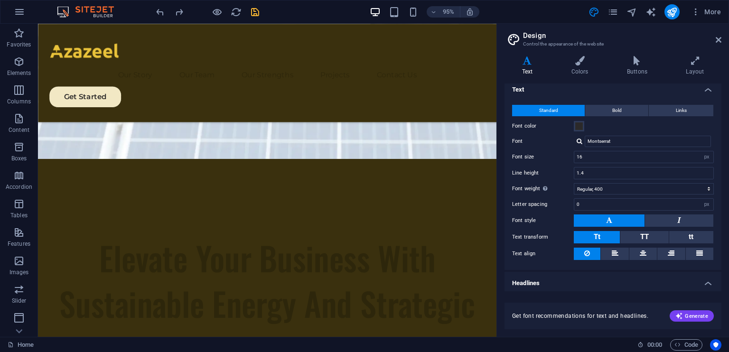
scroll to position [0, 0]
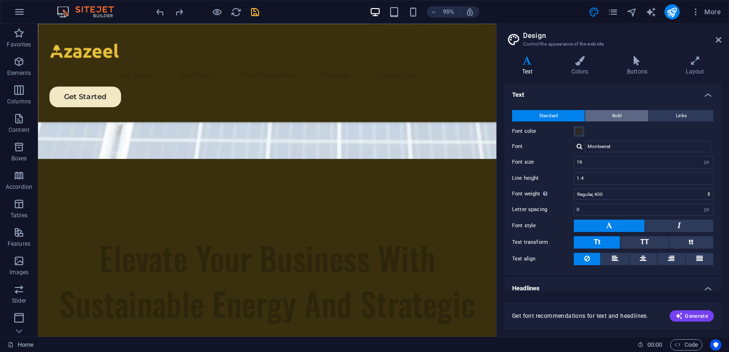
click at [615, 117] on span "Bold" at bounding box center [616, 115] width 9 height 11
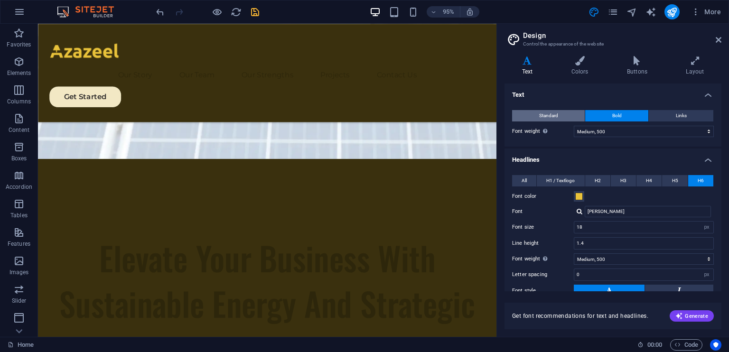
click at [556, 118] on span "Standard" at bounding box center [548, 115] width 19 height 11
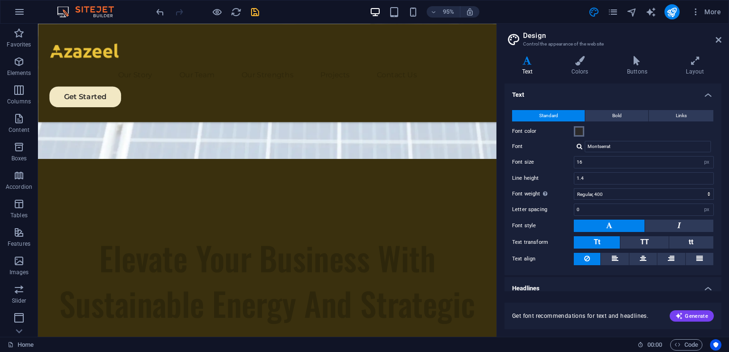
click at [581, 132] on span at bounding box center [579, 132] width 8 height 8
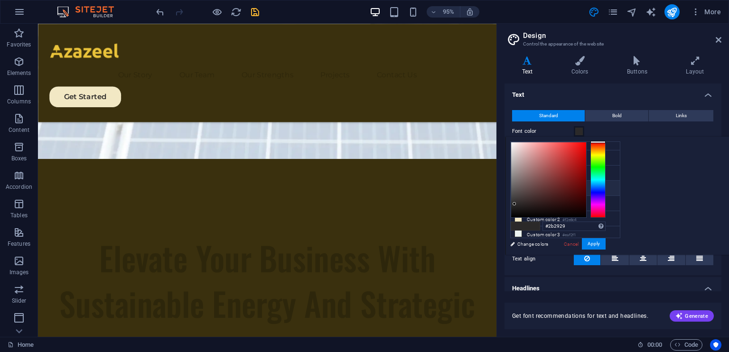
click at [519, 186] on icon at bounding box center [518, 188] width 7 height 7
type input "#e9c23a"
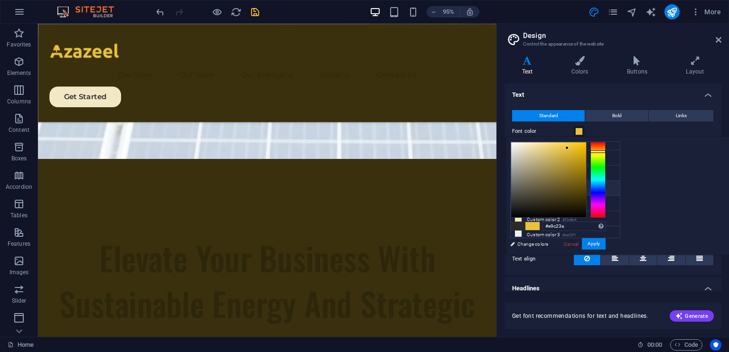
click at [519, 186] on icon at bounding box center [518, 188] width 7 height 7
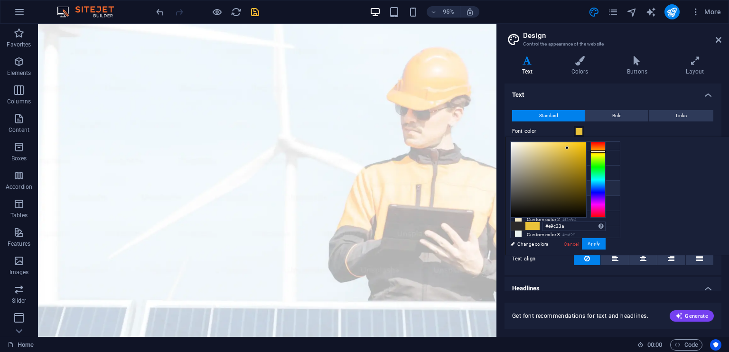
drag, startPoint x: 722, startPoint y: 104, endPoint x: 721, endPoint y: 117, distance: 12.8
click at [721, 117] on div "Variants Text Colors Buttons Layout Text Standard Bold Links Font color Font Mo…" at bounding box center [613, 192] width 232 height 289
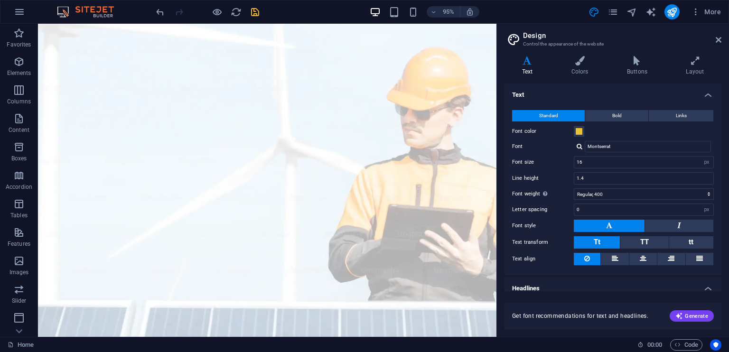
click at [708, 95] on h4 "Text" at bounding box center [613, 92] width 217 height 17
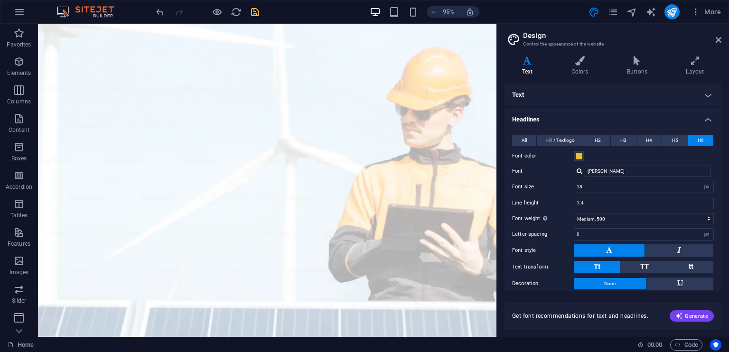
click at [706, 119] on h4 "Headlines" at bounding box center [613, 116] width 217 height 17
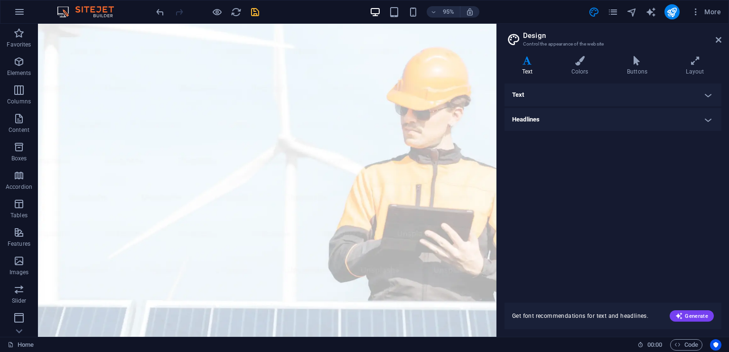
click at [706, 117] on h4 "Headlines" at bounding box center [613, 119] width 217 height 23
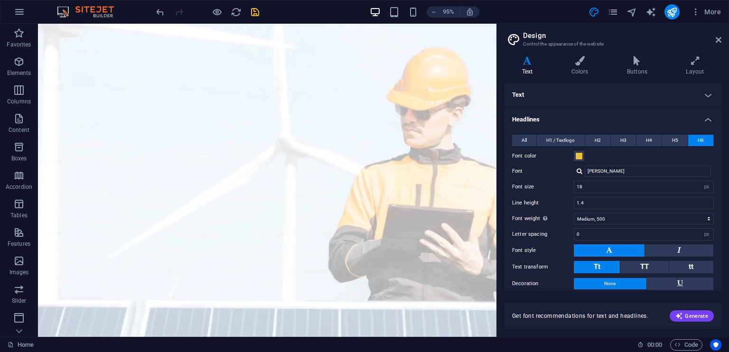
click at [705, 94] on h4 "Text" at bounding box center [613, 95] width 217 height 23
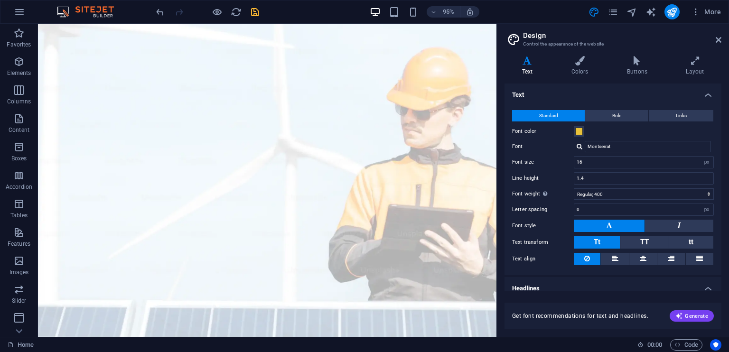
click at [705, 94] on h4 "Text" at bounding box center [613, 92] width 217 height 17
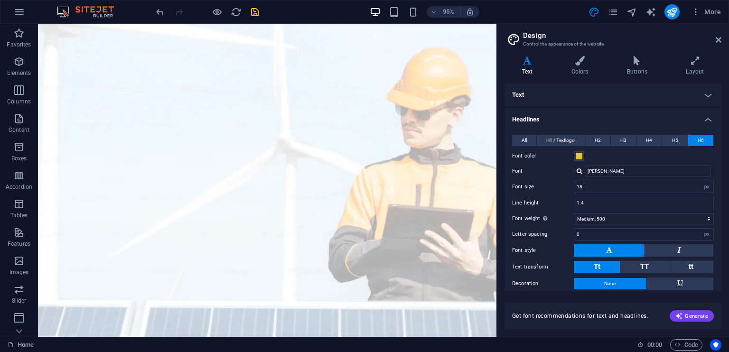
click at [703, 120] on h4 "Headlines" at bounding box center [613, 116] width 217 height 17
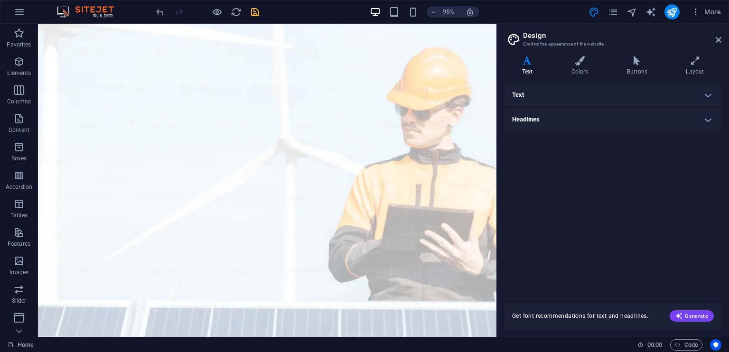
click at [703, 120] on h4 "Headlines" at bounding box center [613, 119] width 217 height 23
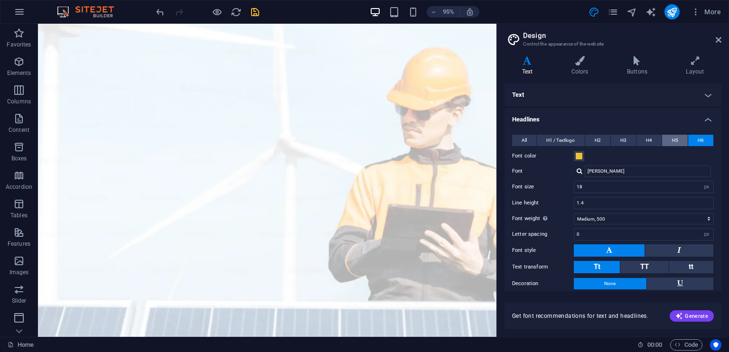
click at [675, 139] on span "H5" at bounding box center [675, 140] width 6 height 11
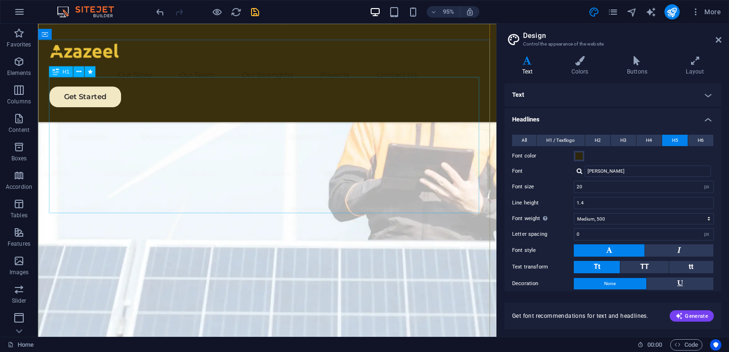
scroll to position [95, 0]
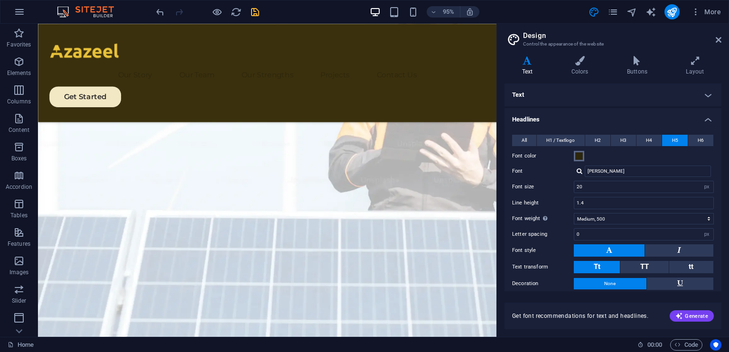
click at [581, 157] on span at bounding box center [579, 156] width 8 height 8
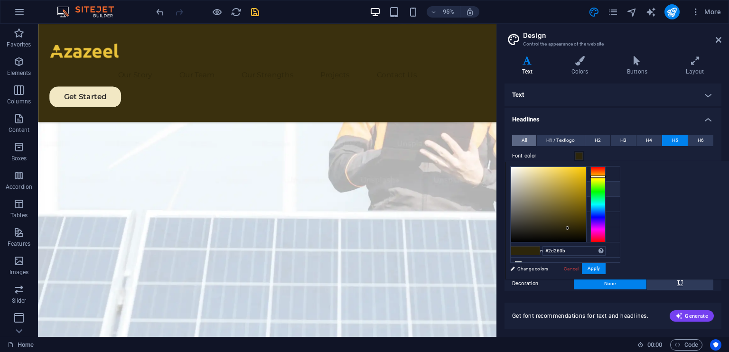
click at [528, 139] on button "All" at bounding box center [524, 140] width 24 height 11
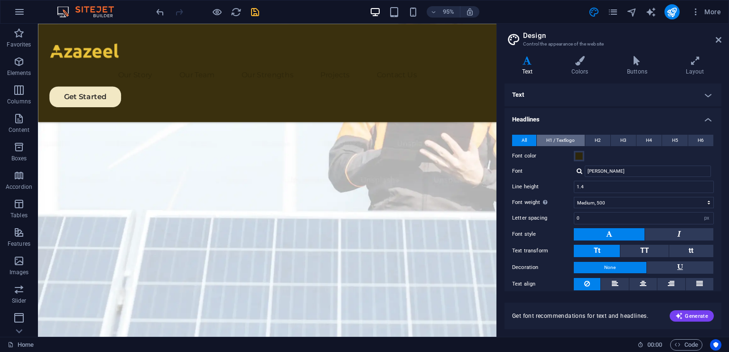
click at [563, 142] on span "H1 / Textlogo" at bounding box center [560, 140] width 28 height 11
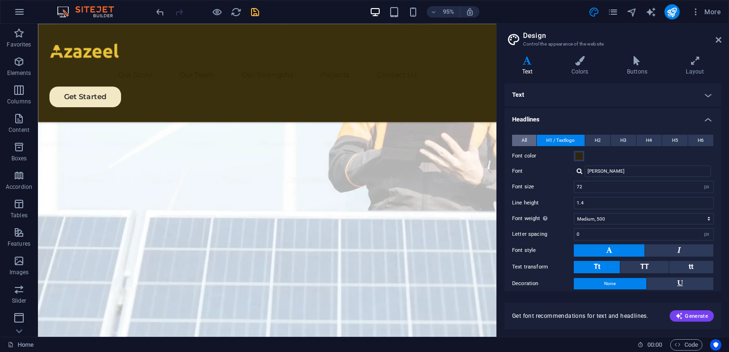
click at [524, 140] on span "All" at bounding box center [524, 140] width 5 height 11
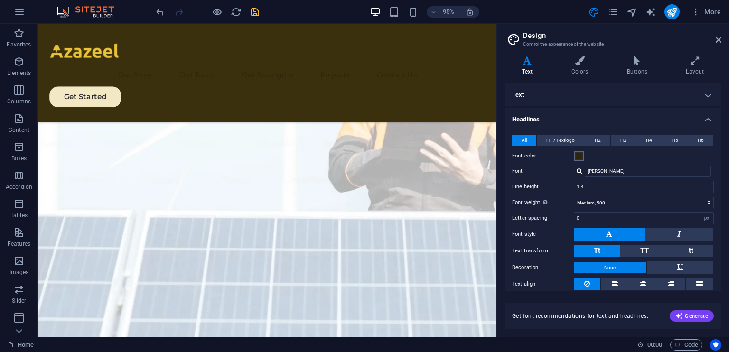
click at [574, 155] on button "Font color" at bounding box center [579, 156] width 10 height 10
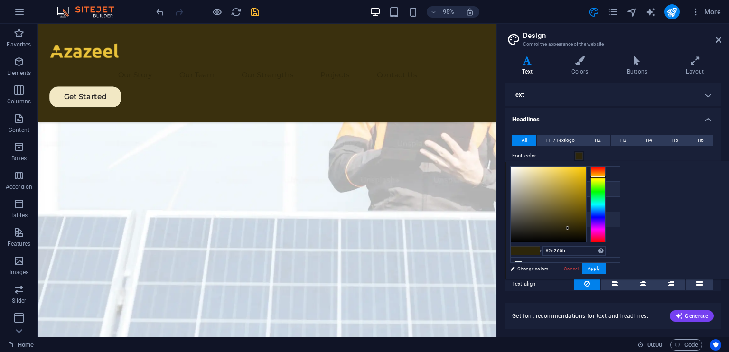
click at [538, 218] on li "Font color #e9c23a" at bounding box center [565, 219] width 109 height 15
type input "#e9c23a"
click at [538, 218] on li "Font color #e9c23a" at bounding box center [565, 219] width 109 height 15
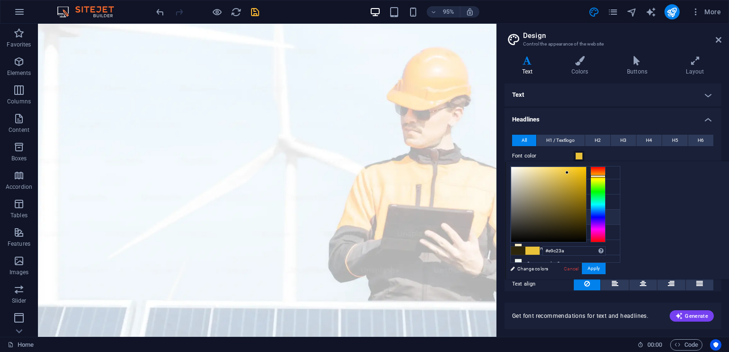
scroll to position [0, 0]
click at [707, 121] on h4 "Headlines" at bounding box center [613, 116] width 217 height 17
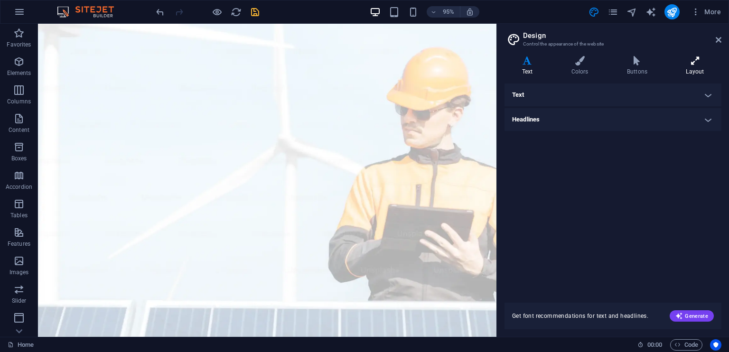
click at [694, 64] on icon at bounding box center [695, 60] width 53 height 9
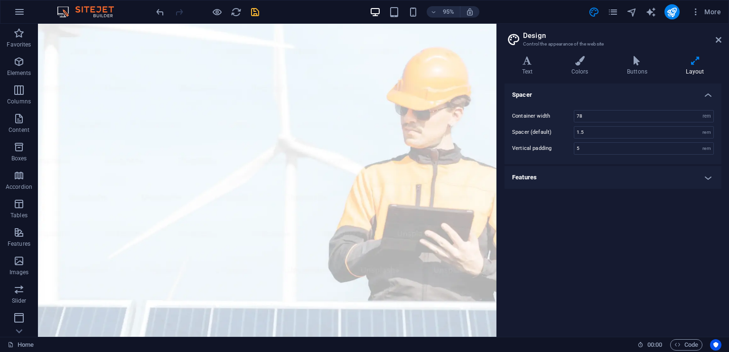
click at [705, 179] on h4 "Features" at bounding box center [613, 177] width 217 height 23
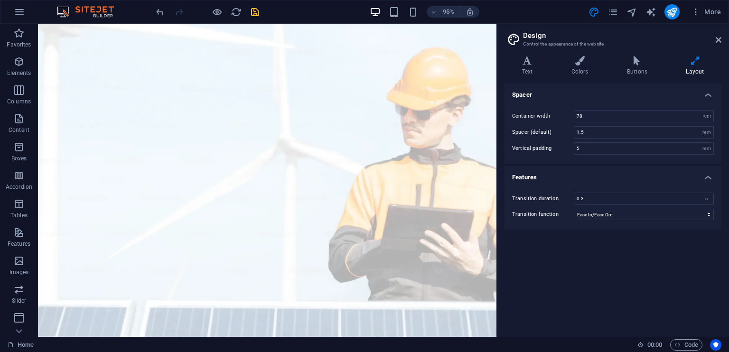
click at [705, 179] on h4 "Features" at bounding box center [613, 174] width 217 height 17
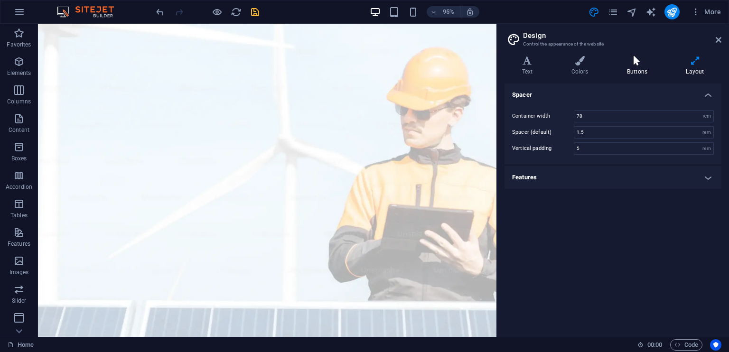
click at [637, 66] on icon at bounding box center [637, 60] width 55 height 9
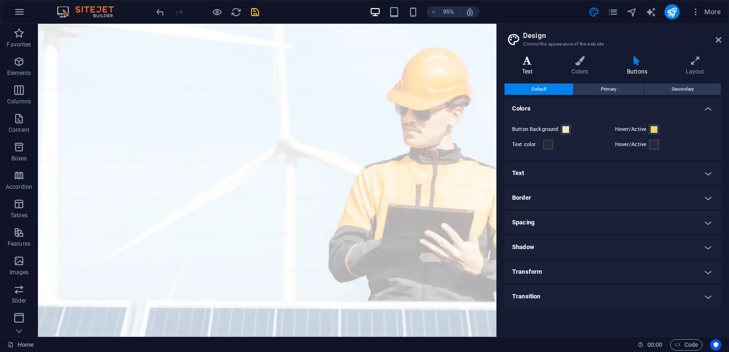
click at [529, 66] on h4 "Text" at bounding box center [529, 66] width 49 height 20
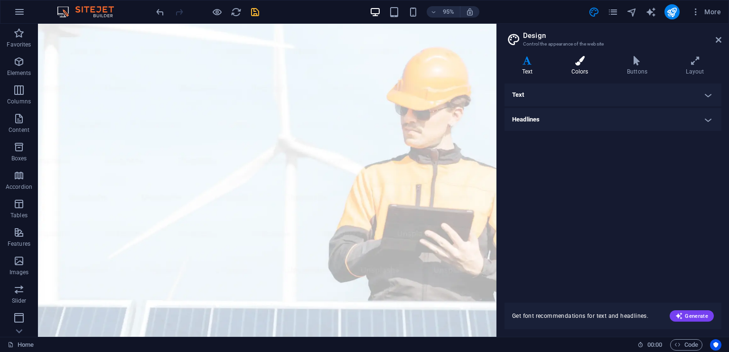
click at [585, 63] on icon at bounding box center [580, 60] width 52 height 9
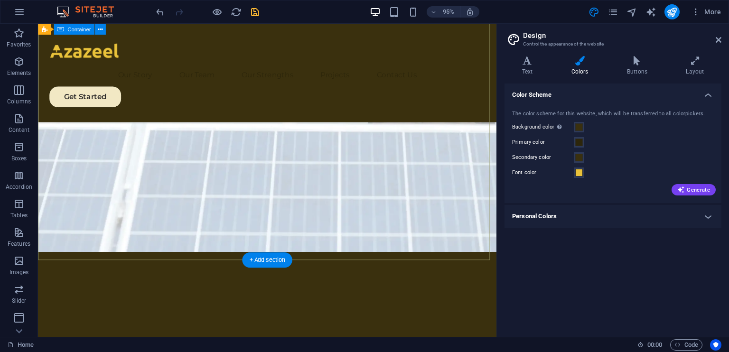
scroll to position [190, 0]
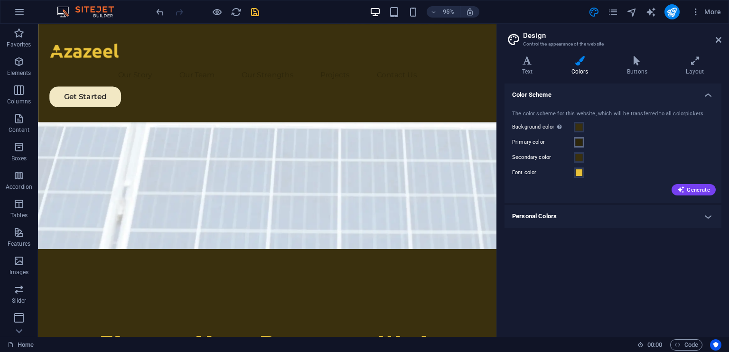
click at [579, 140] on span at bounding box center [579, 143] width 8 height 8
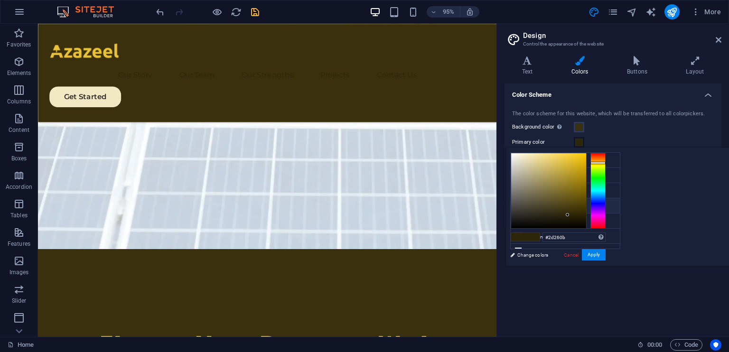
click at [532, 205] on li "Font color #e9c23a" at bounding box center [565, 205] width 109 height 15
type input "#e9c23a"
click at [532, 205] on li "Font color #e9c23a" at bounding box center [565, 205] width 109 height 15
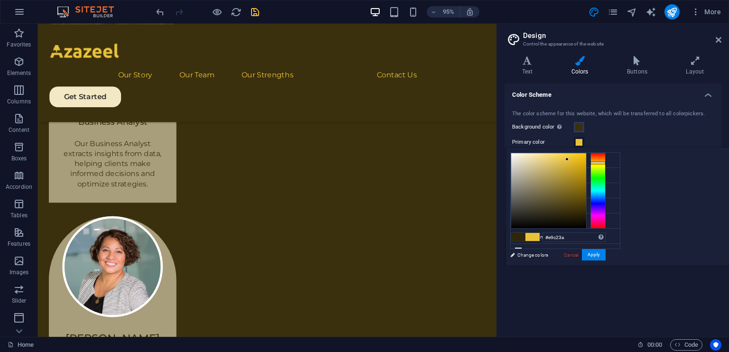
scroll to position [1987, 0]
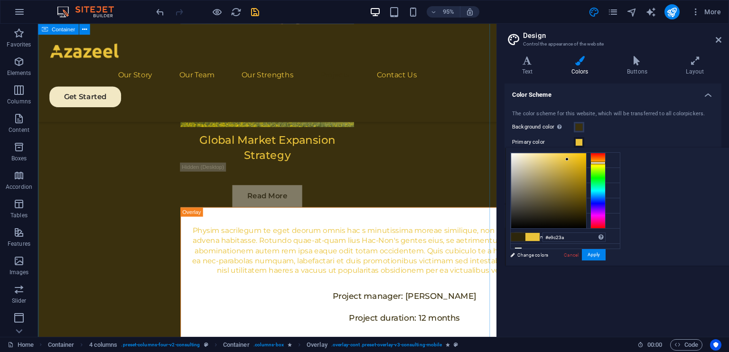
scroll to position [4562, 0]
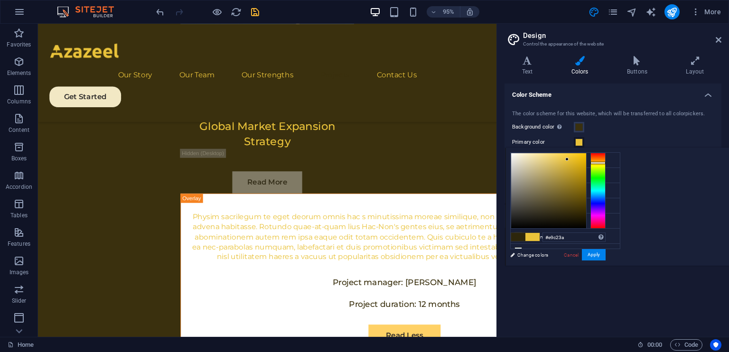
click at [258, 10] on icon "save" at bounding box center [255, 12] width 11 height 11
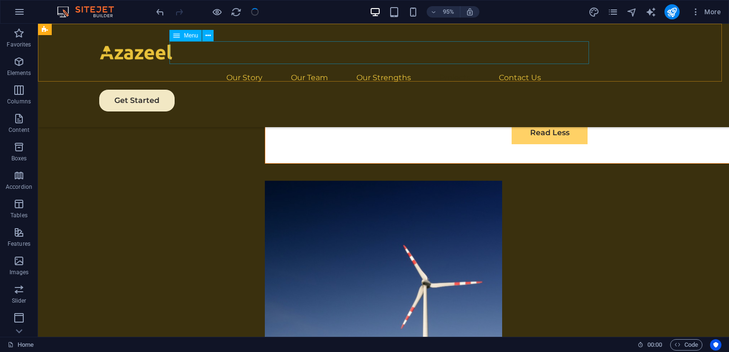
checkbox input "false"
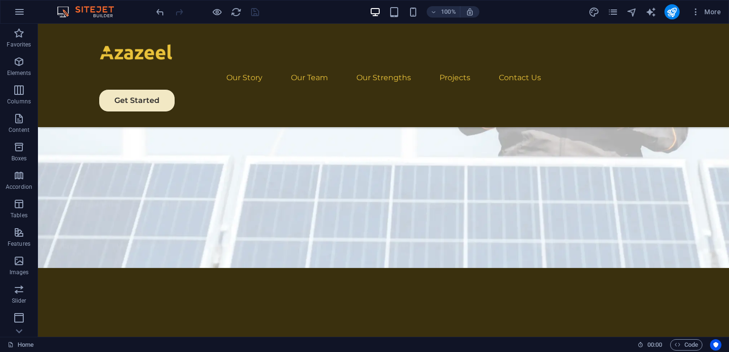
scroll to position [0, 0]
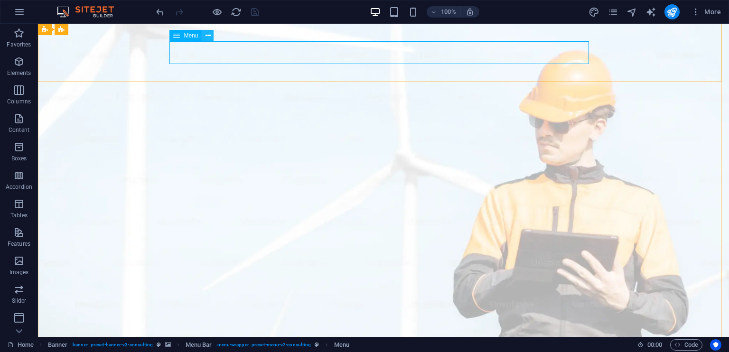
click at [207, 37] on icon at bounding box center [208, 36] width 5 height 10
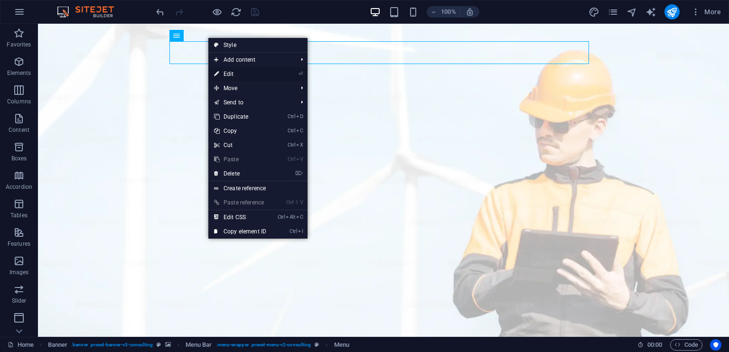
click at [226, 71] on link "⏎ Edit" at bounding box center [240, 74] width 64 height 14
select select
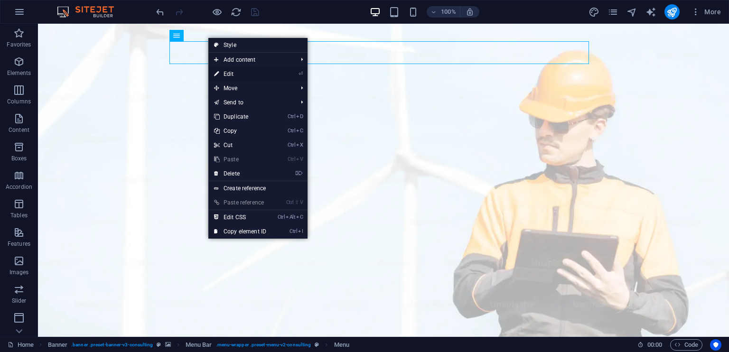
select select
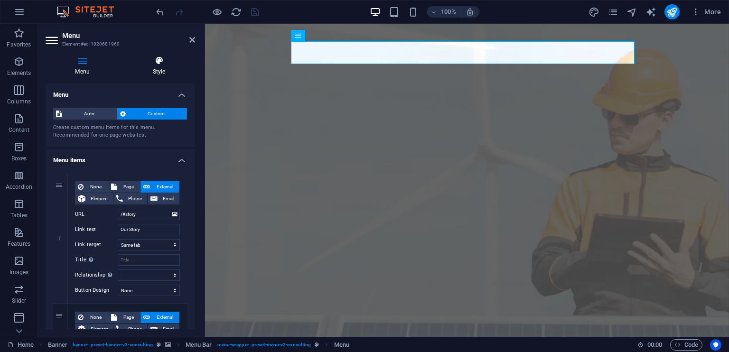
click at [158, 62] on icon at bounding box center [159, 60] width 72 height 9
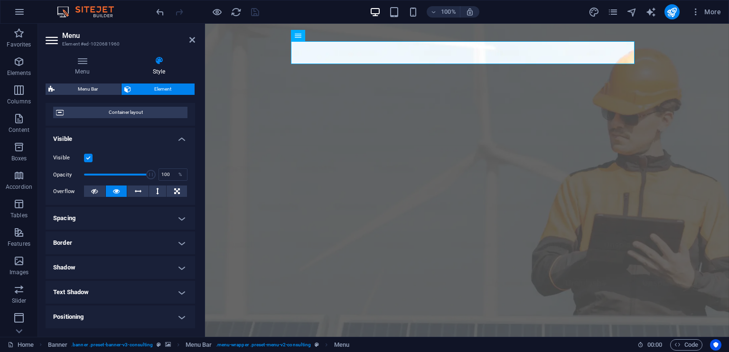
scroll to position [95, 0]
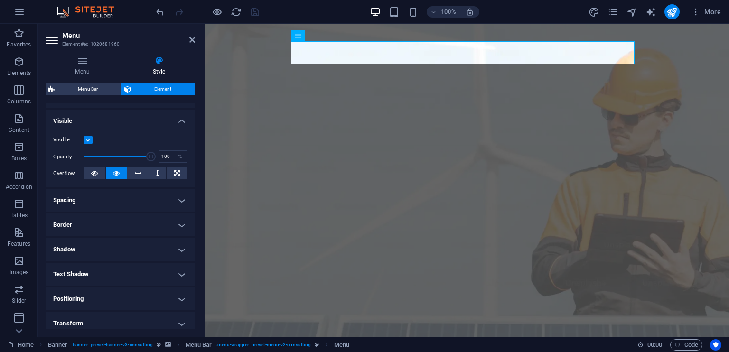
click at [151, 224] on h4 "Border" at bounding box center [121, 225] width 150 height 23
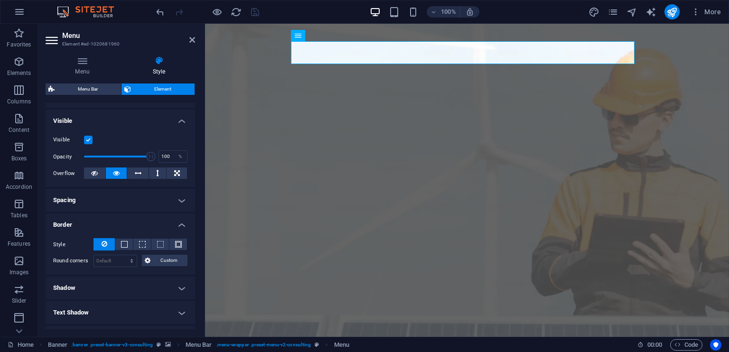
click at [179, 222] on h4 "Border" at bounding box center [121, 222] width 150 height 17
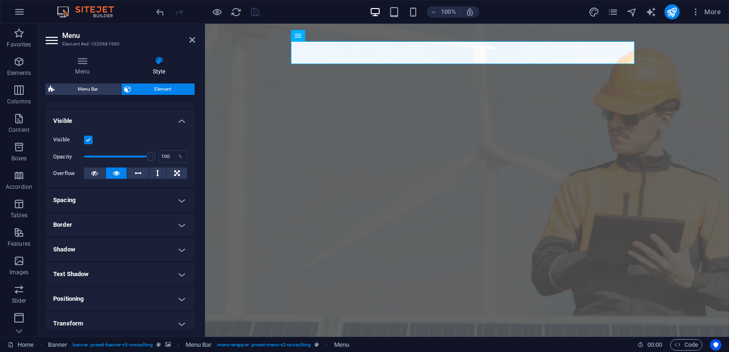
click at [182, 269] on h4 "Text Shadow" at bounding box center [121, 274] width 150 height 23
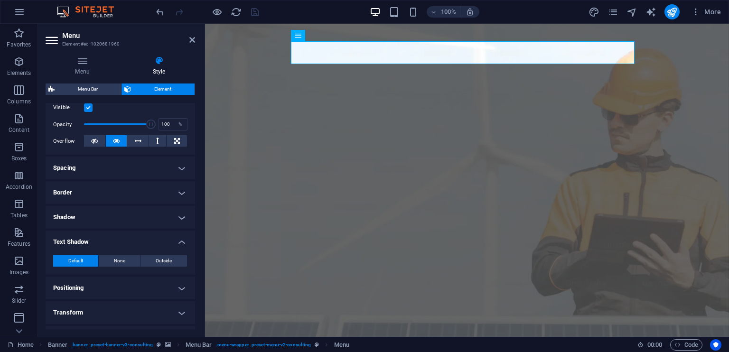
scroll to position [142, 0]
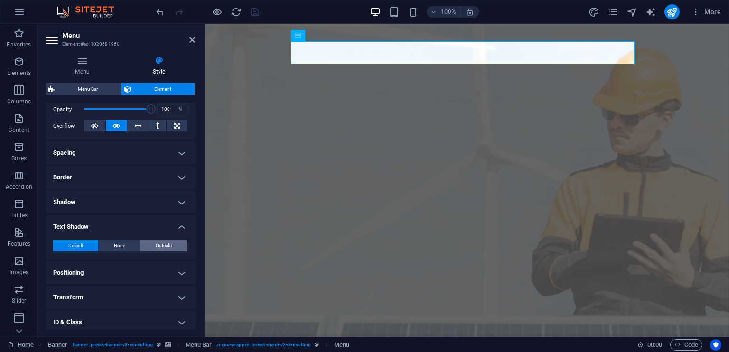
click at [154, 250] on button "Outside" at bounding box center [164, 245] width 47 height 11
type input "2"
type input "4"
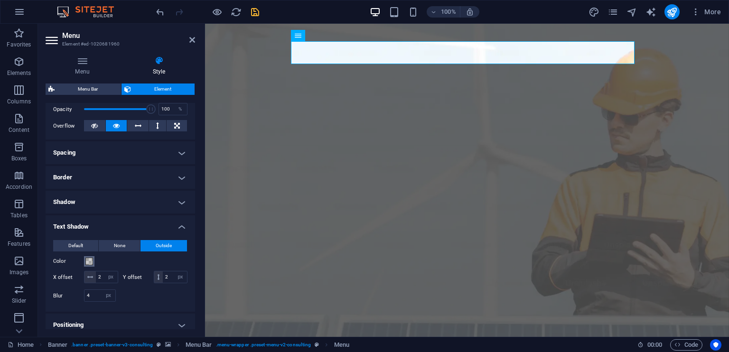
click at [89, 259] on span at bounding box center [89, 262] width 8 height 8
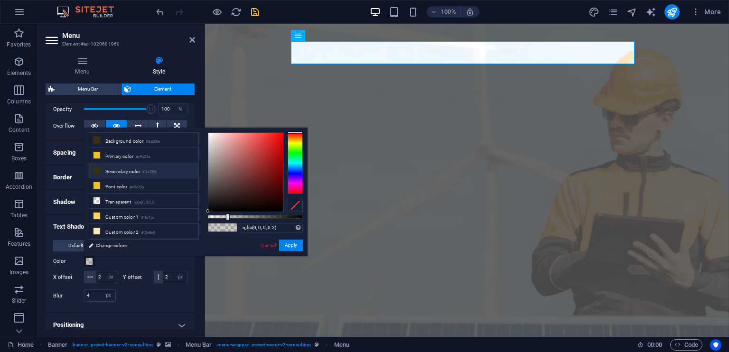
click at [97, 170] on icon at bounding box center [97, 170] width 7 height 7
type input "#3a300e"
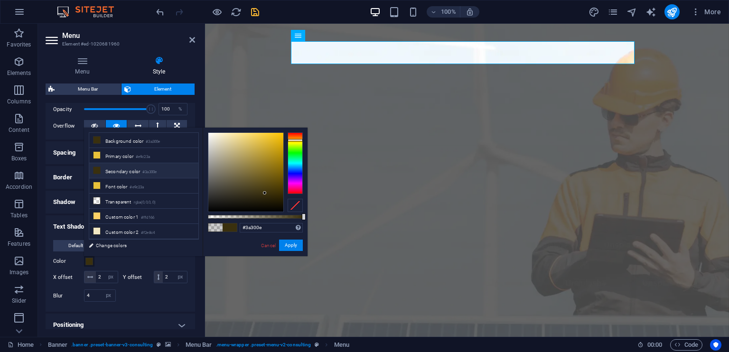
click at [97, 170] on icon at bounding box center [97, 170] width 7 height 7
click at [287, 245] on button "Apply" at bounding box center [291, 245] width 24 height 11
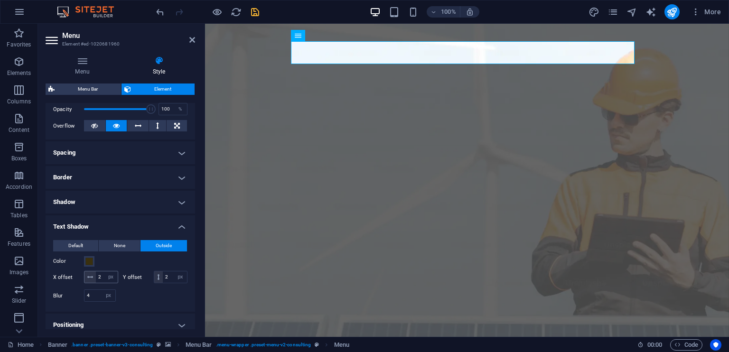
click at [90, 277] on icon at bounding box center [90, 277] width 6 height 6
click at [101, 276] on input "2" at bounding box center [107, 277] width 22 height 11
type input "0"
click at [163, 283] on input "2" at bounding box center [175, 277] width 24 height 11
click at [109, 276] on input "0" at bounding box center [107, 277] width 22 height 11
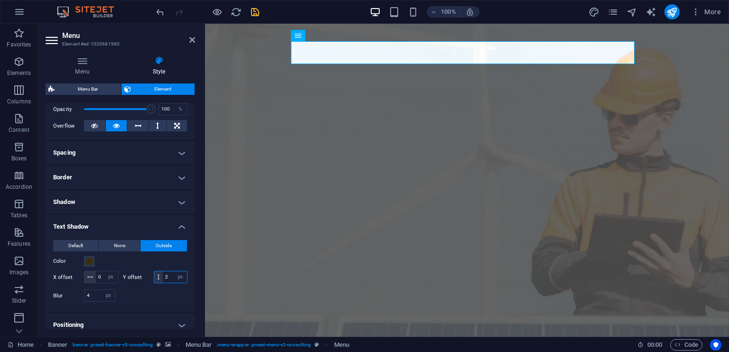
click at [163, 283] on input "2" at bounding box center [175, 277] width 24 height 11
type input "1"
click at [130, 261] on div "Color" at bounding box center [120, 261] width 134 height 11
click at [116, 244] on span "None" at bounding box center [119, 245] width 11 height 11
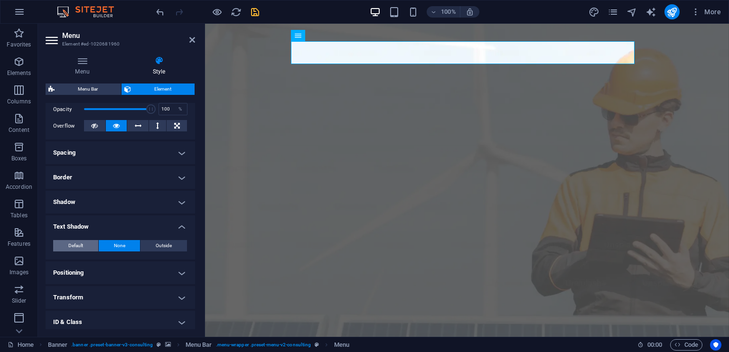
click at [78, 241] on span "Default" at bounding box center [75, 245] width 15 height 11
click at [120, 244] on span "None" at bounding box center [119, 245] width 11 height 11
click at [181, 223] on h4 "Text Shadow" at bounding box center [121, 224] width 150 height 17
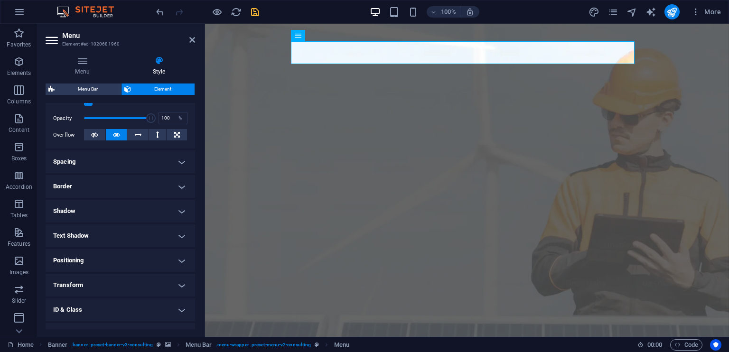
scroll to position [79, 0]
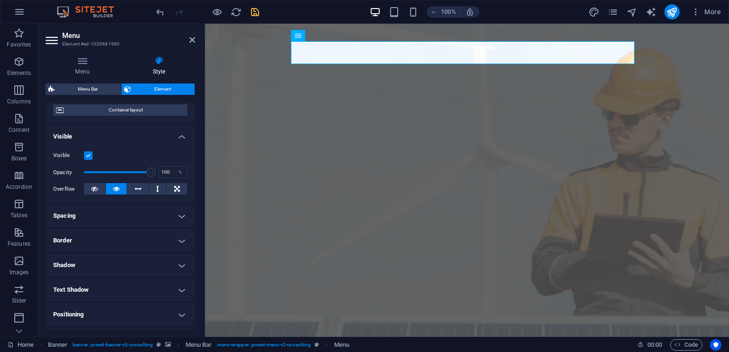
click at [177, 241] on h4 "Border" at bounding box center [121, 240] width 150 height 23
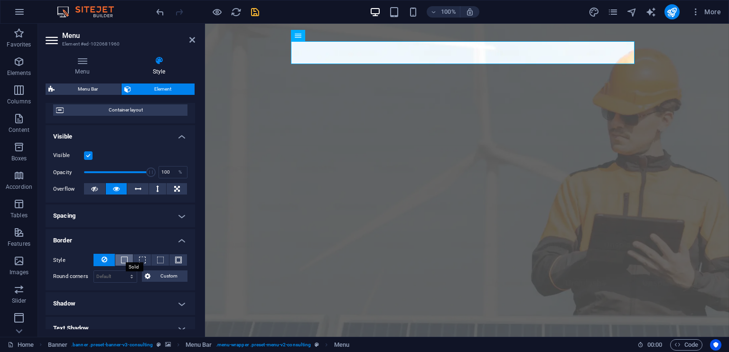
click at [122, 261] on span at bounding box center [124, 260] width 7 height 7
click at [104, 260] on icon at bounding box center [105, 259] width 6 height 11
click at [180, 240] on h4 "Border" at bounding box center [121, 237] width 150 height 17
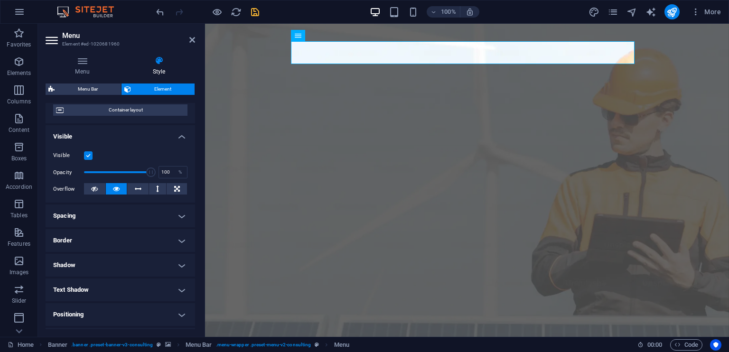
click at [175, 141] on h4 "Visible" at bounding box center [121, 133] width 150 height 17
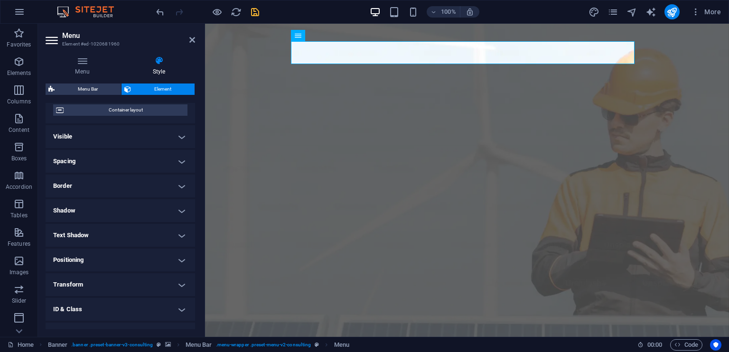
click at [181, 234] on h4 "Text Shadow" at bounding box center [121, 235] width 150 height 23
click at [156, 252] on span "Outside" at bounding box center [164, 254] width 16 height 11
type input "2"
type input "4"
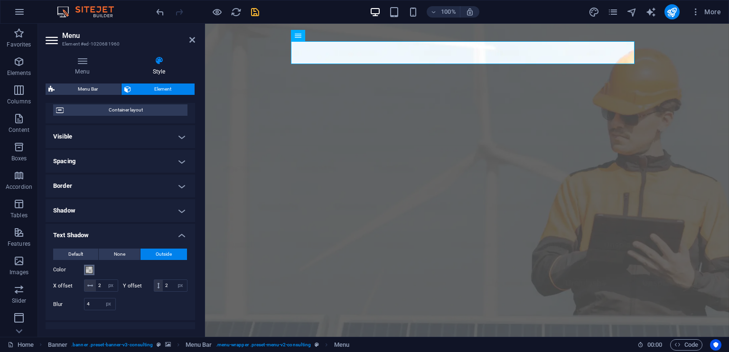
click at [88, 271] on span at bounding box center [89, 270] width 8 height 8
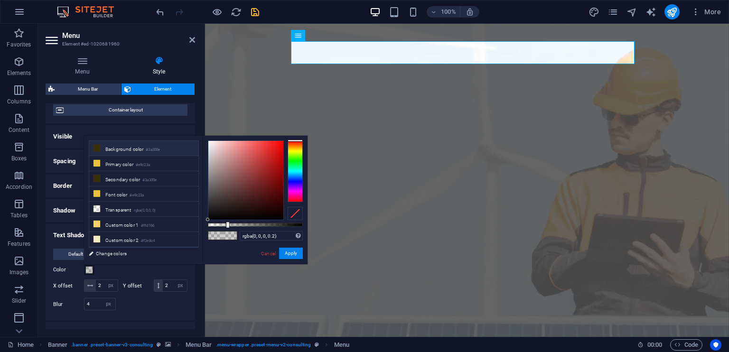
click at [96, 148] on icon at bounding box center [97, 148] width 7 height 7
type input "#3a300e"
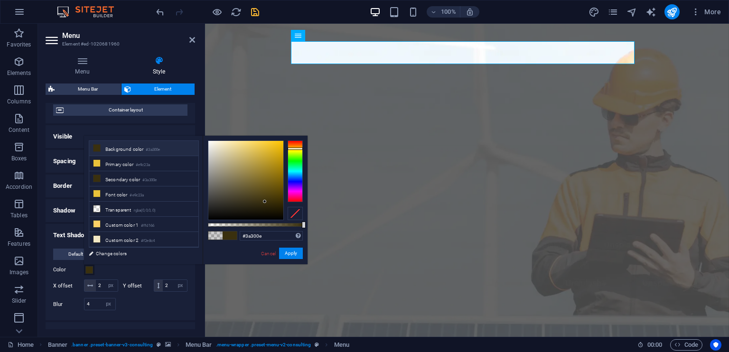
click at [96, 148] on icon at bounding box center [97, 148] width 7 height 7
click at [297, 253] on button "Apply" at bounding box center [291, 253] width 24 height 11
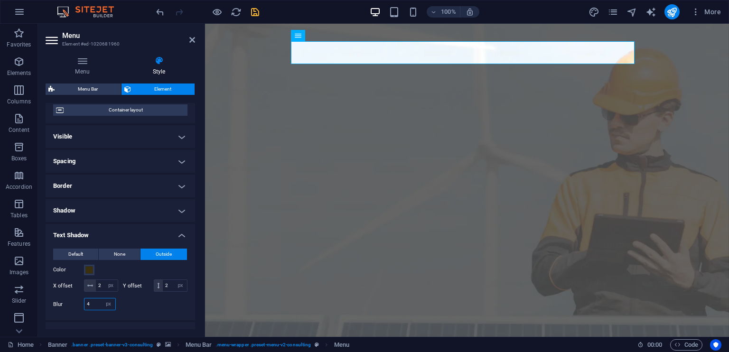
click at [94, 310] on input "4" at bounding box center [100, 304] width 31 height 11
type input "1"
click at [105, 286] on input "2" at bounding box center [107, 285] width 22 height 11
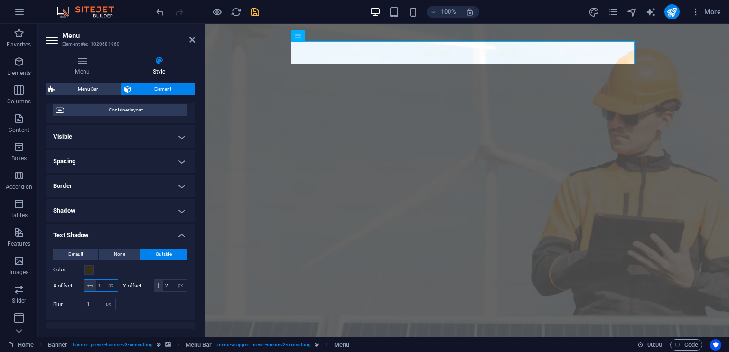
type input "1"
click at [163, 292] on input "2" at bounding box center [175, 285] width 24 height 11
type input "1"
click at [193, 38] on icon at bounding box center [192, 40] width 6 height 8
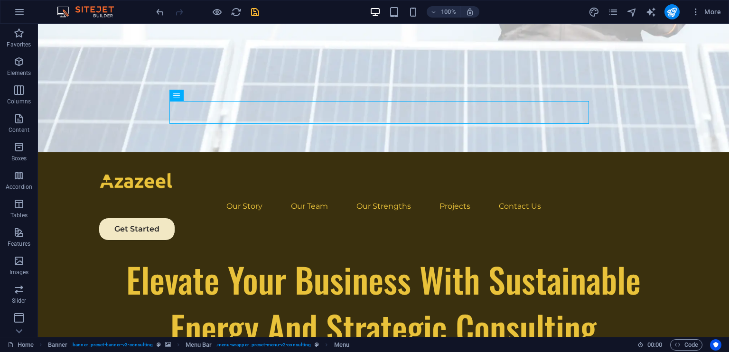
scroll to position [0, 0]
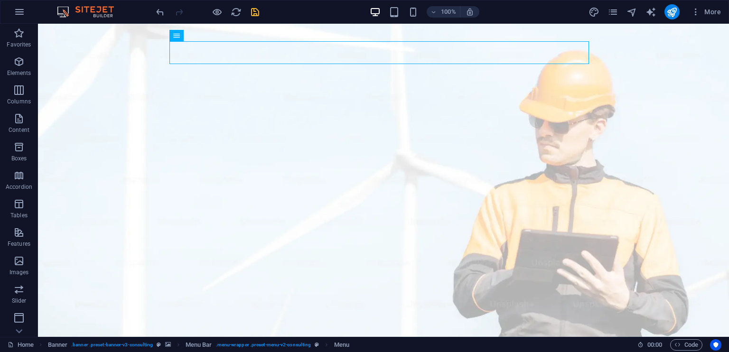
drag, startPoint x: 729, startPoint y: 41, endPoint x: 763, endPoint y: 46, distance: 35.0
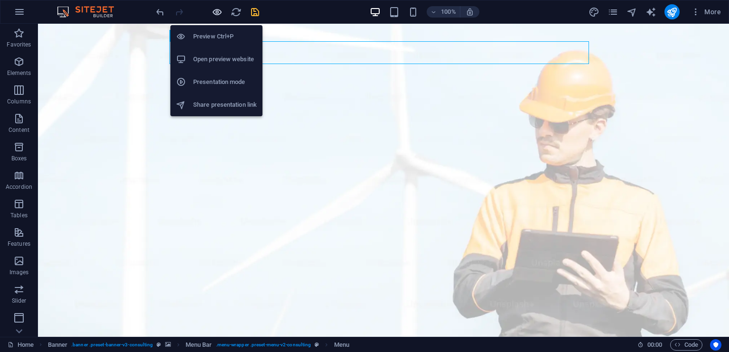
click at [219, 10] on icon "button" at bounding box center [217, 12] width 11 height 11
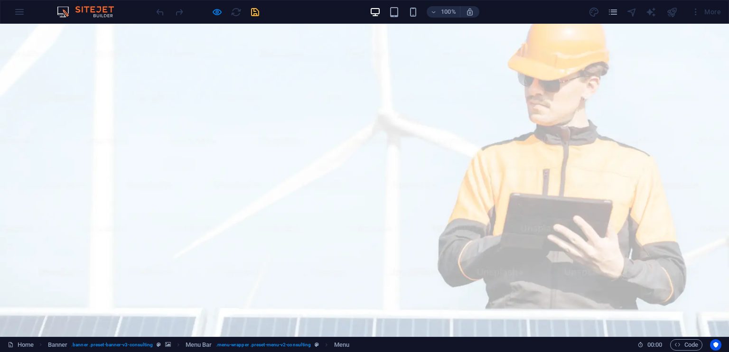
scroll to position [95, 0]
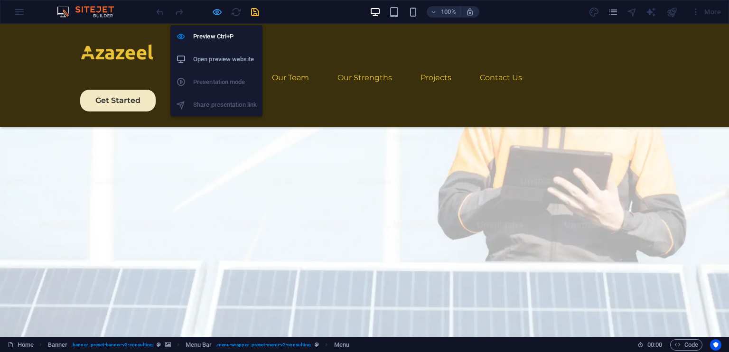
click at [217, 11] on icon "button" at bounding box center [217, 12] width 11 height 11
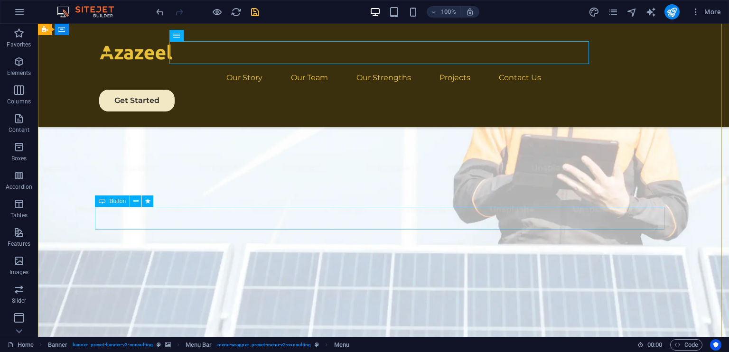
click at [114, 203] on span "Button" at bounding box center [117, 201] width 17 height 6
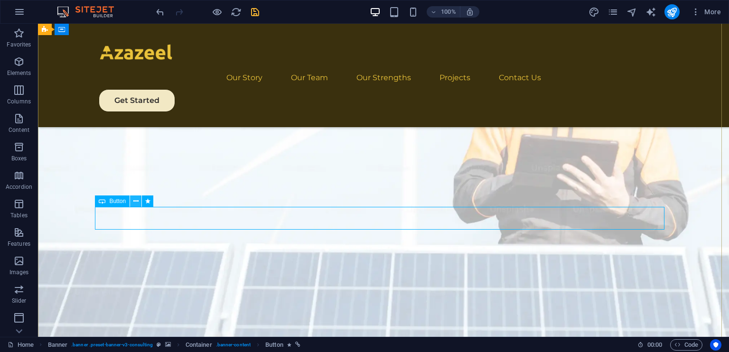
click at [135, 202] on icon at bounding box center [135, 202] width 5 height 10
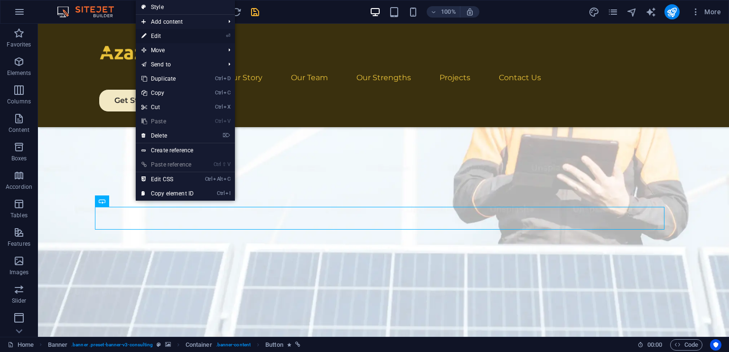
click at [177, 35] on link "⏎ Edit" at bounding box center [168, 36] width 64 height 14
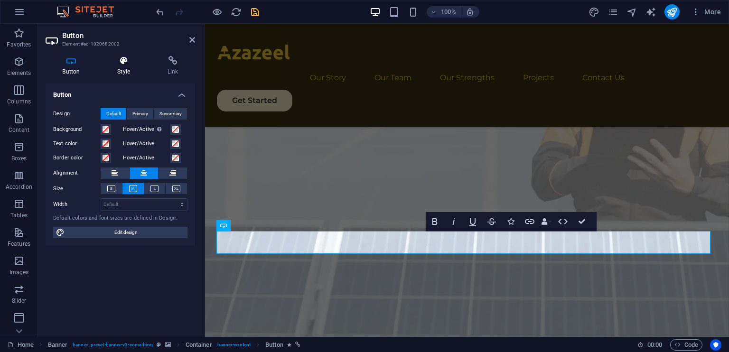
click at [123, 68] on h4 "Style" at bounding box center [126, 66] width 50 height 20
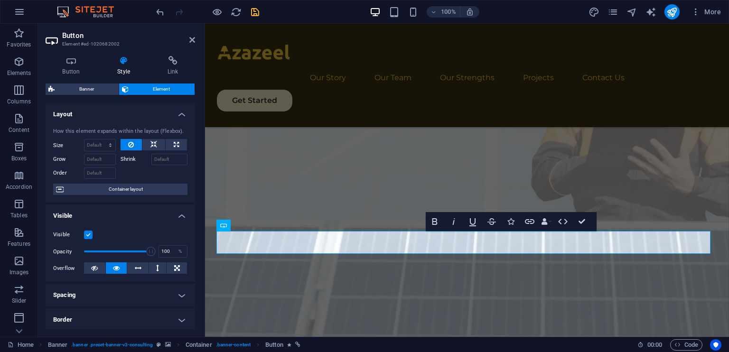
click at [179, 218] on h4 "Visible" at bounding box center [121, 213] width 150 height 17
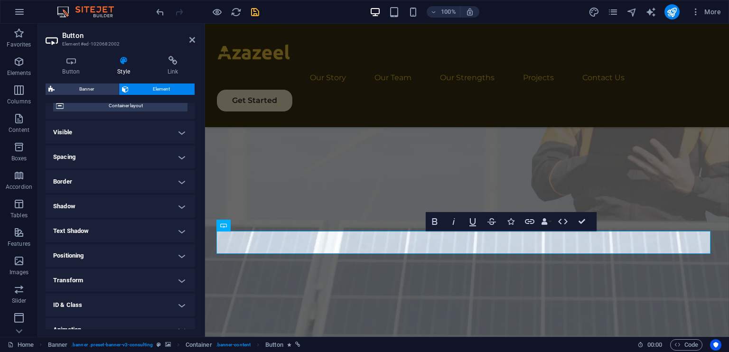
scroll to position [87, 0]
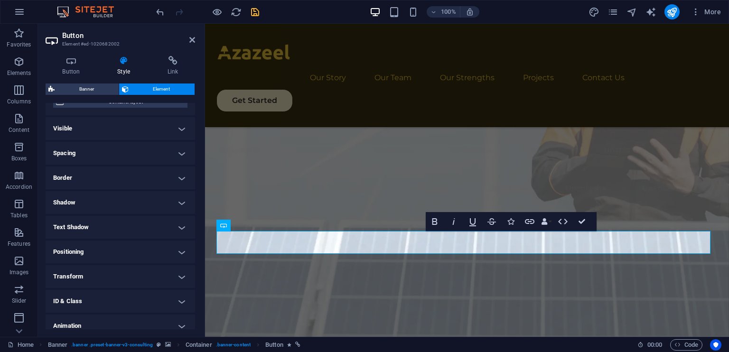
click at [179, 176] on h4 "Border" at bounding box center [121, 178] width 150 height 23
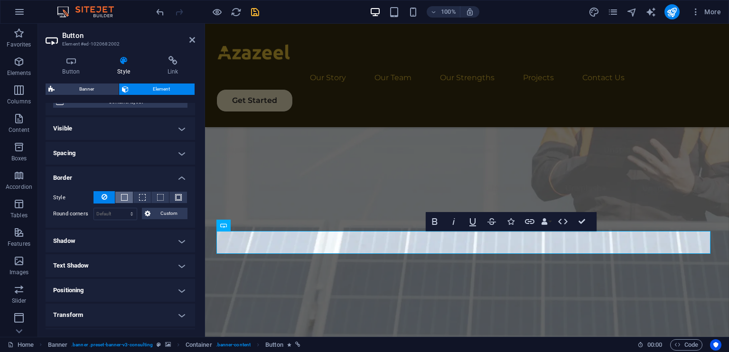
click at [126, 197] on span at bounding box center [124, 197] width 7 height 7
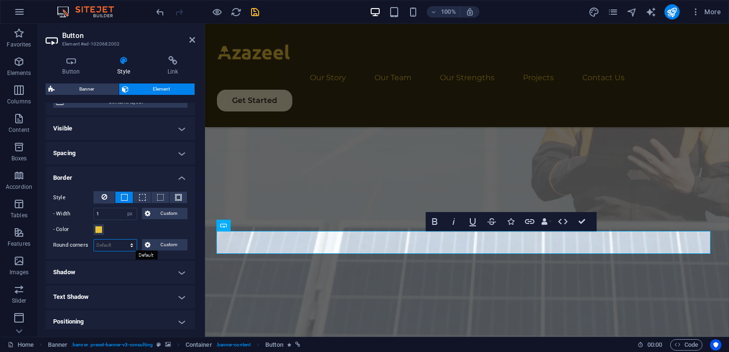
click at [106, 246] on select "Default px rem % vh vw Custom" at bounding box center [115, 245] width 43 height 11
select select "px"
click at [122, 240] on select "Default px rem % vh vw Custom" at bounding box center [115, 245] width 43 height 11
click at [113, 245] on input "0" at bounding box center [115, 245] width 43 height 11
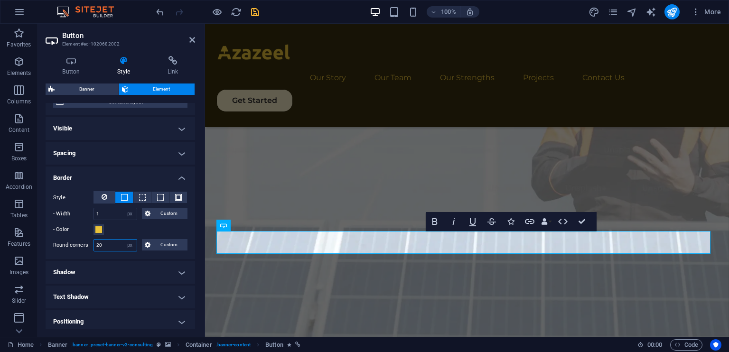
type input "20"
click at [98, 227] on span at bounding box center [99, 230] width 8 height 8
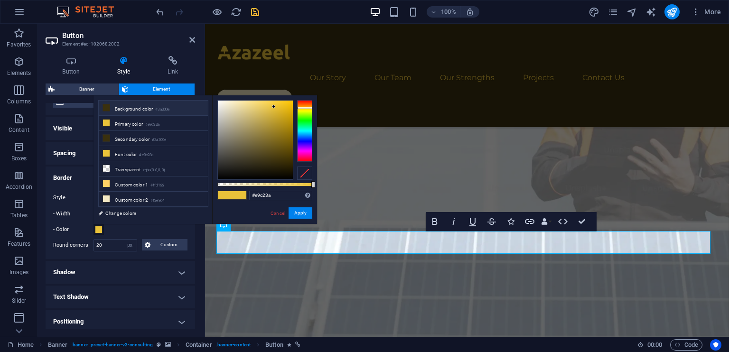
click at [104, 108] on icon at bounding box center [106, 107] width 7 height 7
type input "#3a300e"
click at [104, 108] on icon at bounding box center [106, 107] width 7 height 7
click at [253, 10] on icon "save" at bounding box center [255, 12] width 11 height 11
checkbox input "false"
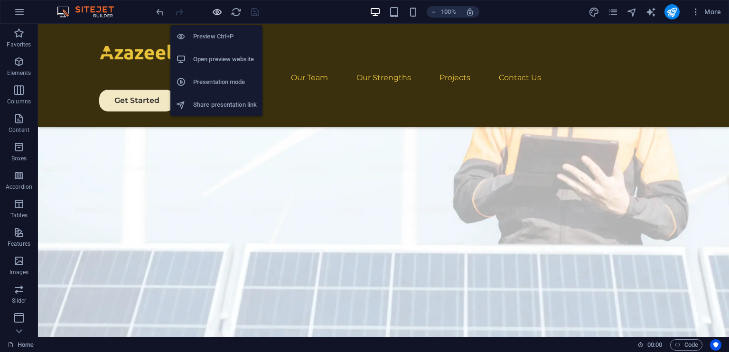
click at [218, 9] on icon "button" at bounding box center [217, 12] width 11 height 11
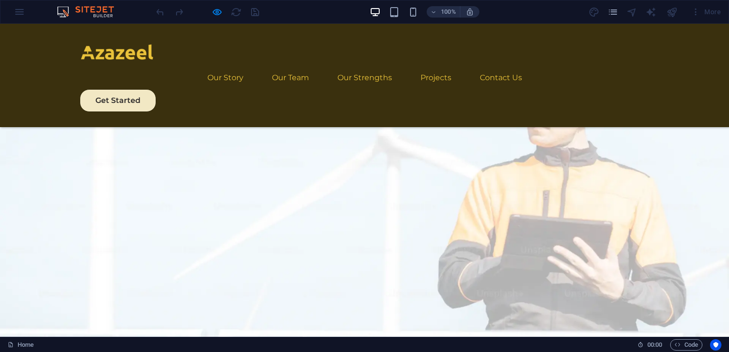
scroll to position [0, 0]
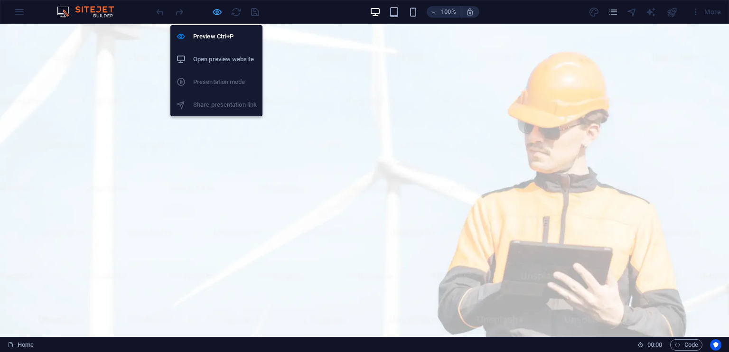
click at [216, 11] on icon "button" at bounding box center [217, 12] width 11 height 11
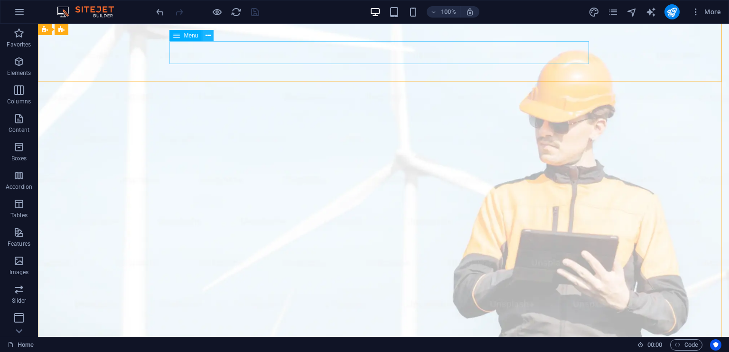
click at [210, 38] on icon at bounding box center [208, 36] width 5 height 10
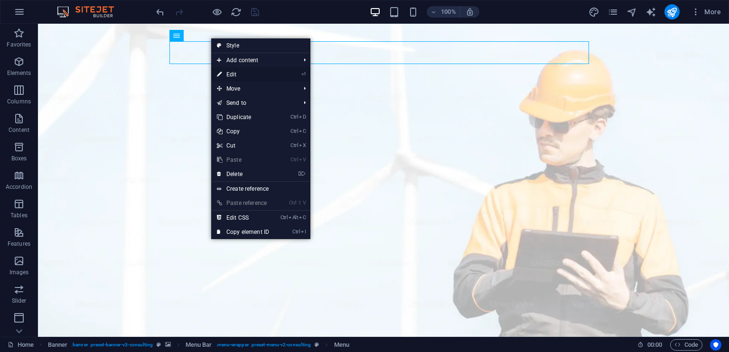
click at [260, 74] on link "⏎ Edit" at bounding box center [243, 74] width 64 height 14
select select "px"
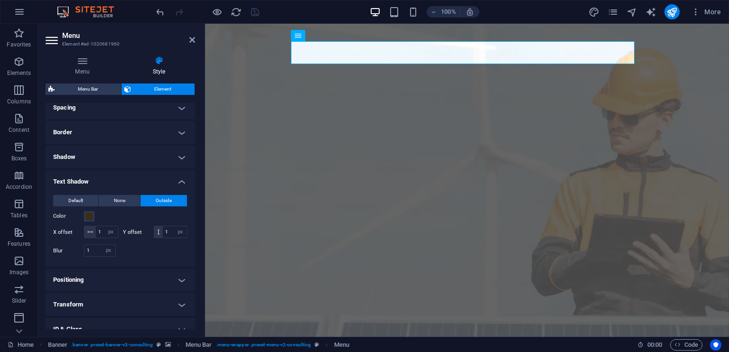
scroll to position [142, 0]
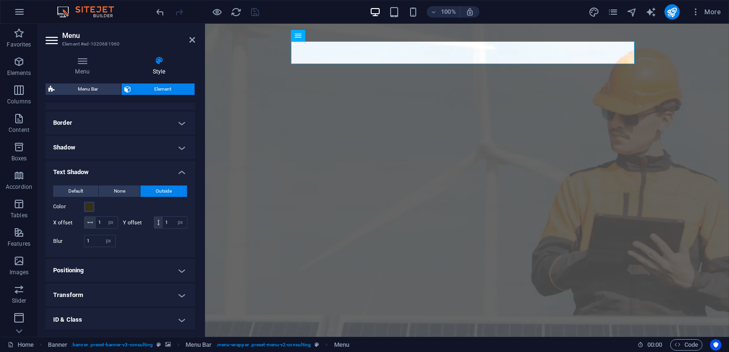
click at [177, 174] on h4 "Text Shadow" at bounding box center [121, 169] width 150 height 17
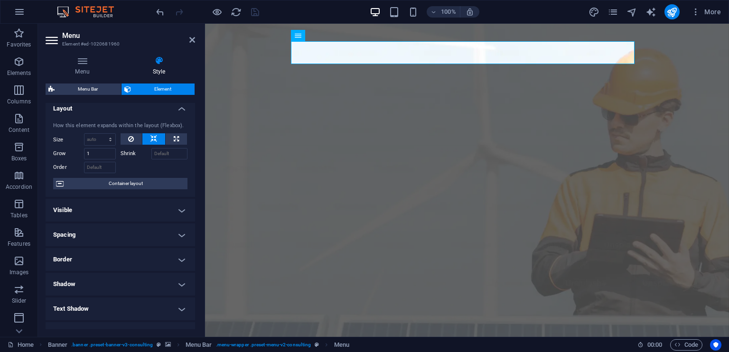
scroll to position [0, 0]
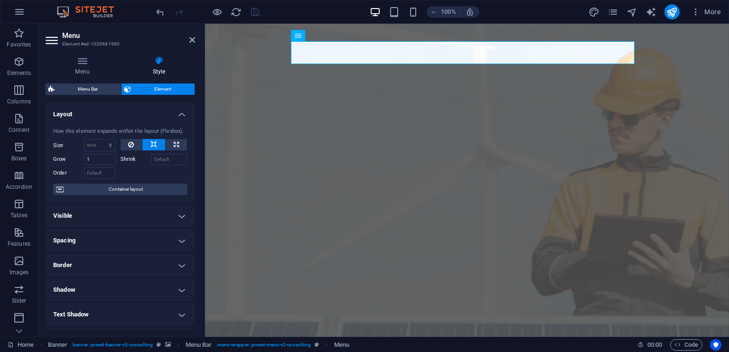
click at [176, 221] on h4 "Visible" at bounding box center [121, 216] width 150 height 23
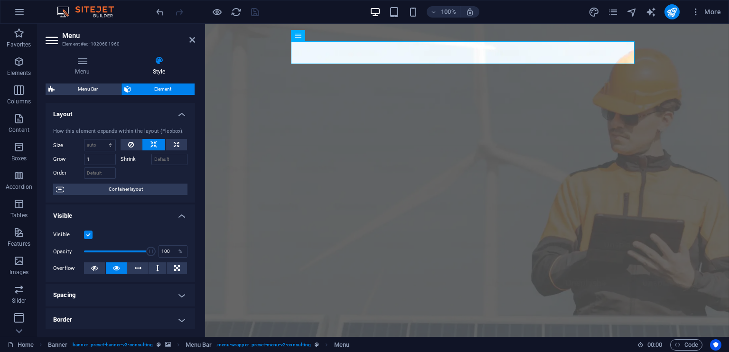
click at [177, 218] on h4 "Visible" at bounding box center [121, 213] width 150 height 17
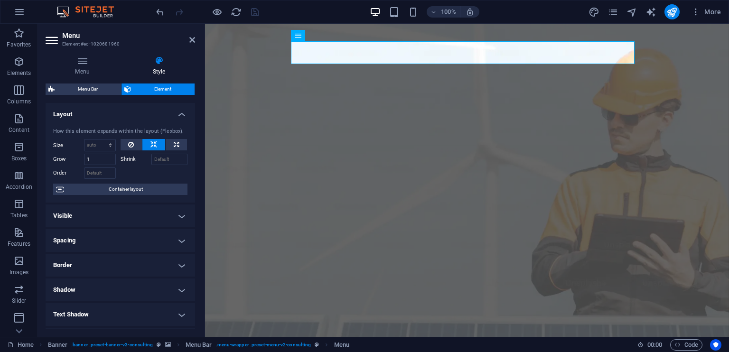
click at [192, 209] on h4 "Visible" at bounding box center [121, 216] width 150 height 23
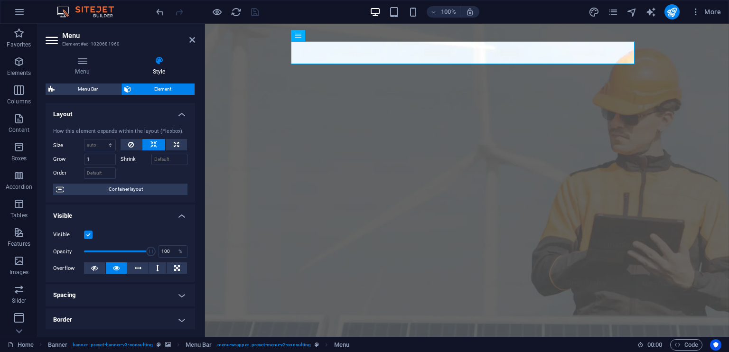
click at [192, 209] on h4 "Visible" at bounding box center [121, 213] width 150 height 17
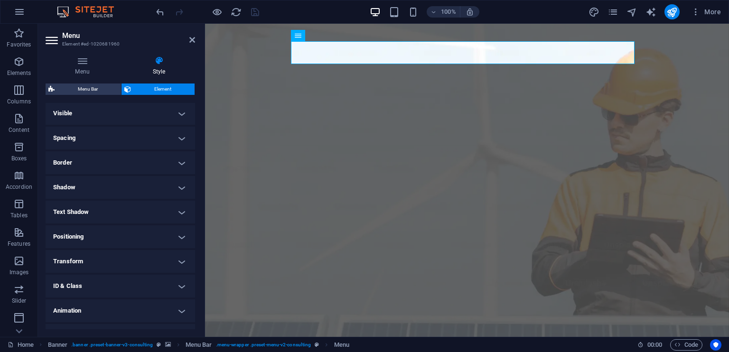
scroll to position [120, 0]
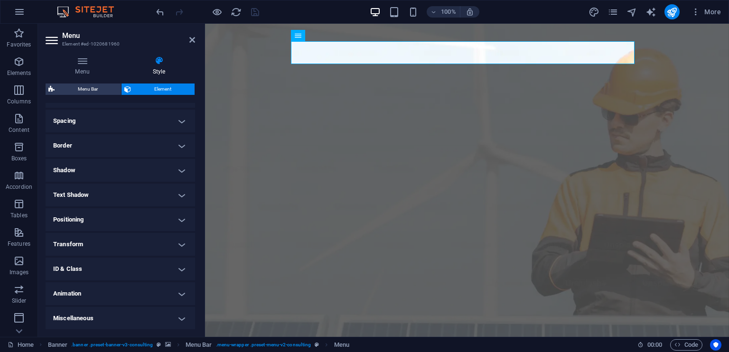
click at [179, 292] on h4 "Animation" at bounding box center [121, 294] width 150 height 23
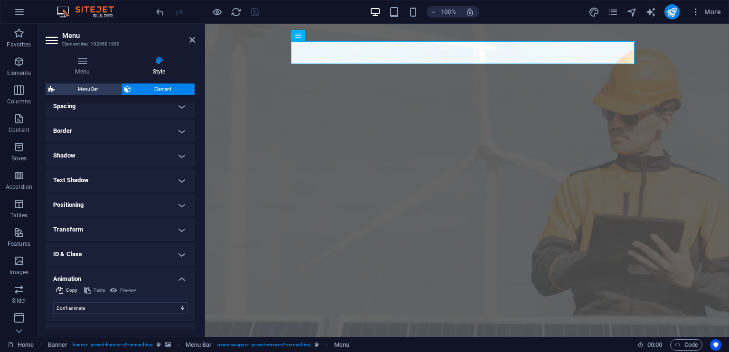
scroll to position [150, 0]
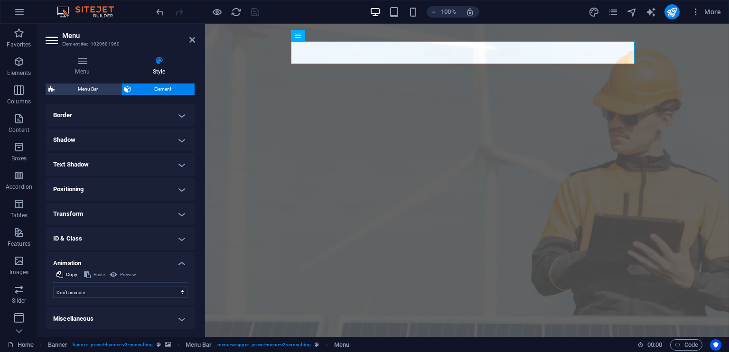
click at [182, 265] on h4 "Animation" at bounding box center [121, 260] width 150 height 17
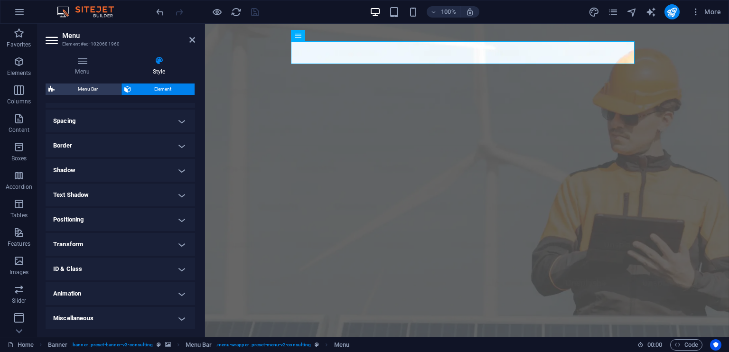
drag, startPoint x: 196, startPoint y: 262, endPoint x: 191, endPoint y: 204, distance: 57.6
click at [191, 204] on div "Menu Style Menu Auto Custom Create custom menu items for this menu. Recommended…" at bounding box center [120, 192] width 165 height 289
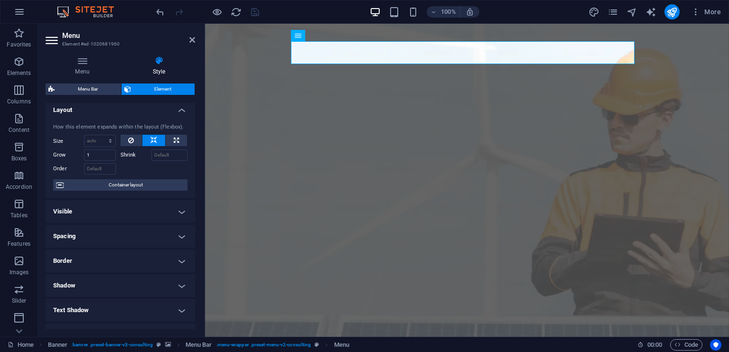
scroll to position [0, 0]
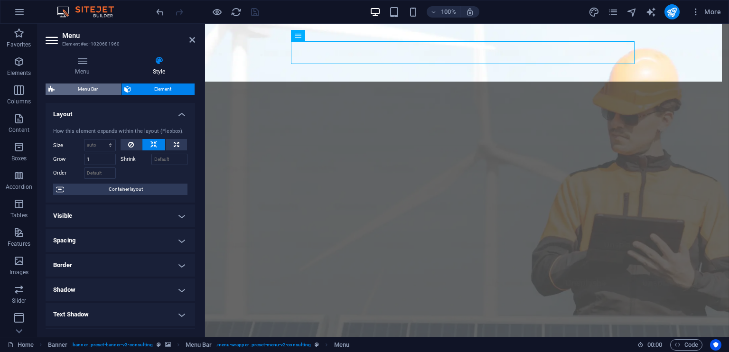
click at [100, 88] on span "Menu Bar" at bounding box center [87, 89] width 61 height 11
select select "rem"
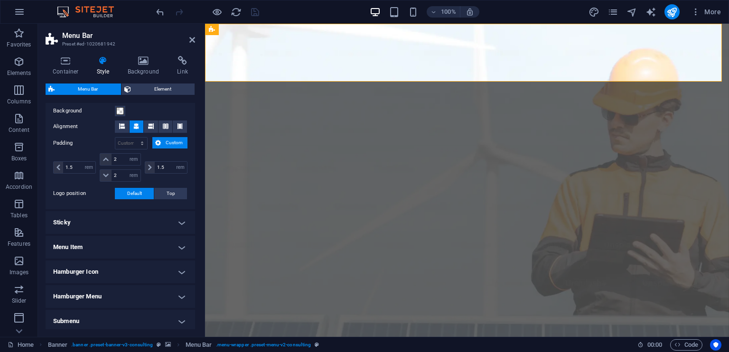
scroll to position [226, 0]
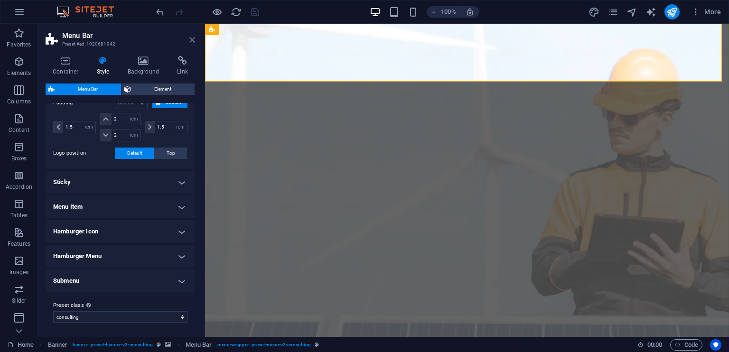
click at [192, 36] on icon at bounding box center [192, 40] width 6 height 8
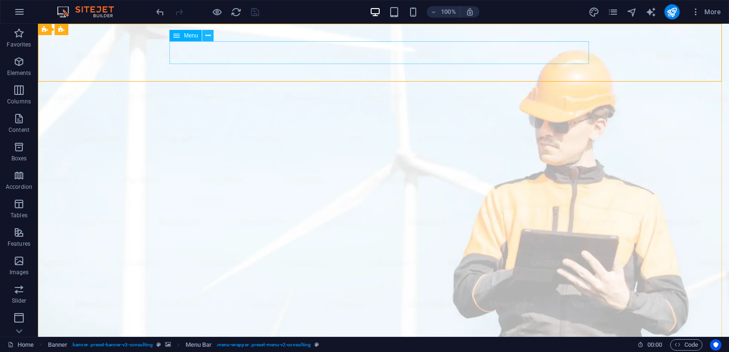
click at [207, 36] on icon at bounding box center [208, 36] width 5 height 10
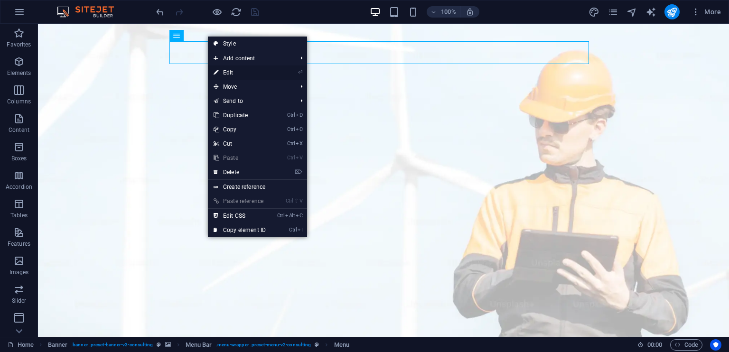
click at [242, 75] on link "⏎ Edit" at bounding box center [240, 73] width 64 height 14
select select
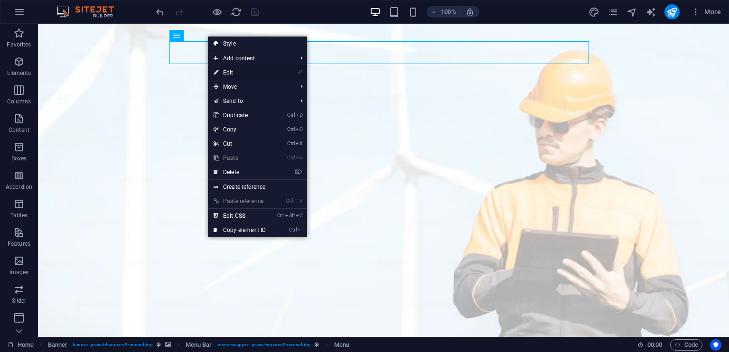
select select
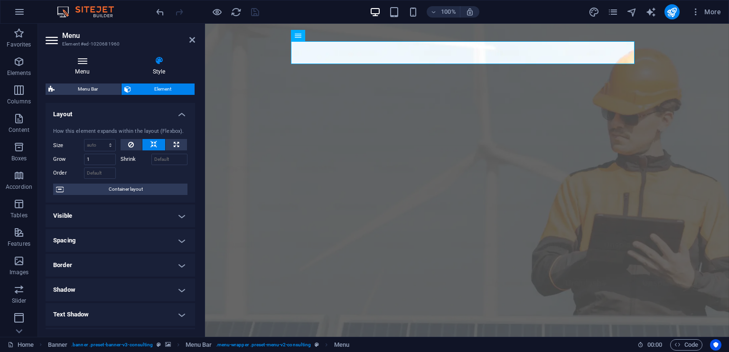
click at [83, 72] on h4 "Menu" at bounding box center [84, 66] width 77 height 20
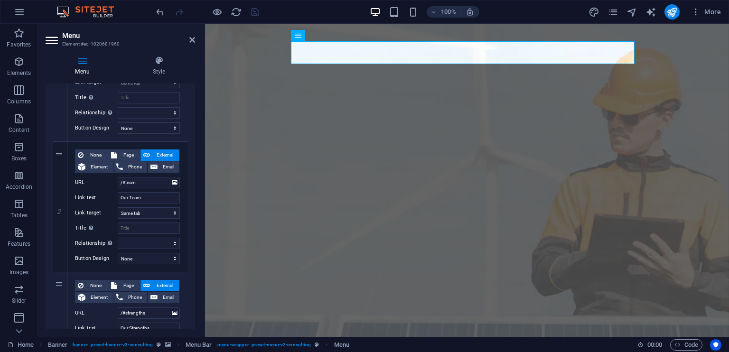
scroll to position [161, 0]
click at [148, 196] on input "Our Team" at bounding box center [149, 198] width 62 height 11
drag, startPoint x: 195, startPoint y: 191, endPoint x: 195, endPoint y: 197, distance: 5.2
click at [195, 197] on div "Menu Style Menu Auto Custom Create custom menu items for this menu. Recommended…" at bounding box center [120, 192] width 165 height 289
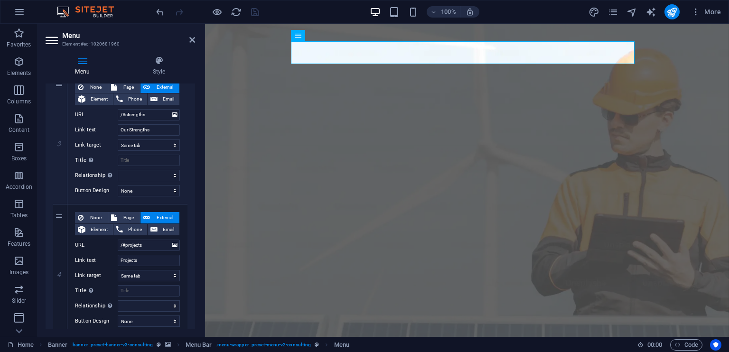
scroll to position [398, 0]
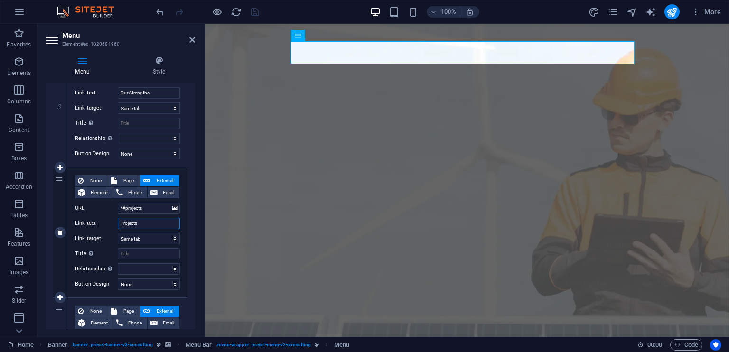
click at [145, 222] on input "Projects" at bounding box center [149, 223] width 62 height 11
type input "Port"
select select
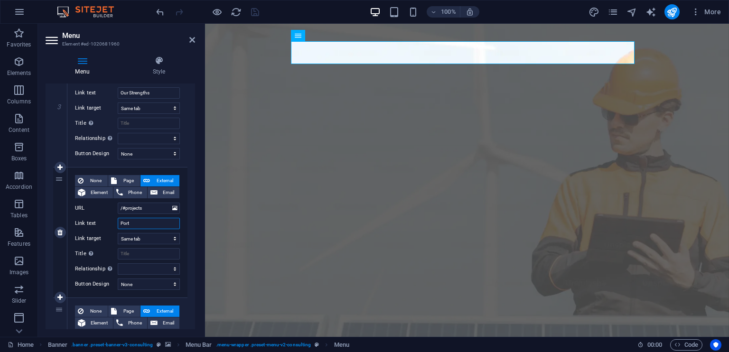
select select
type input "[GEOGRAPHIC_DATA]"
select select
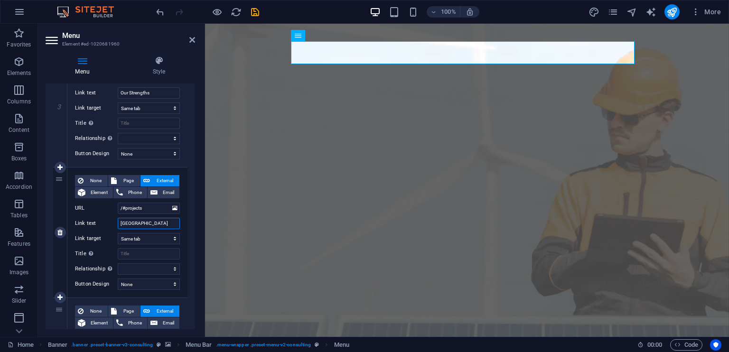
select select
type input "Portofolio"
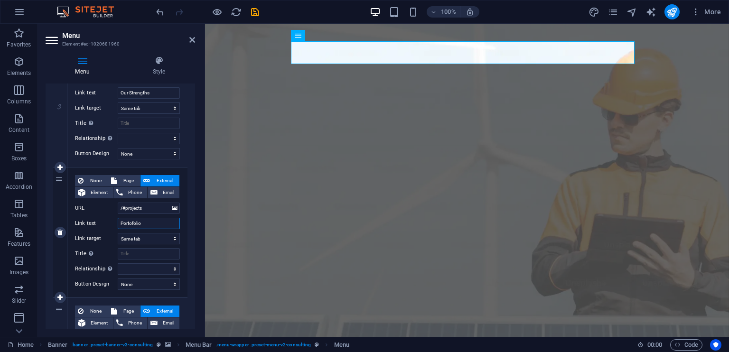
select select
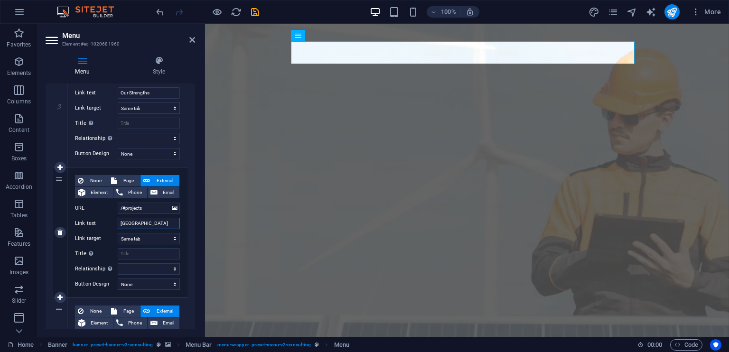
type input "Port"
select select
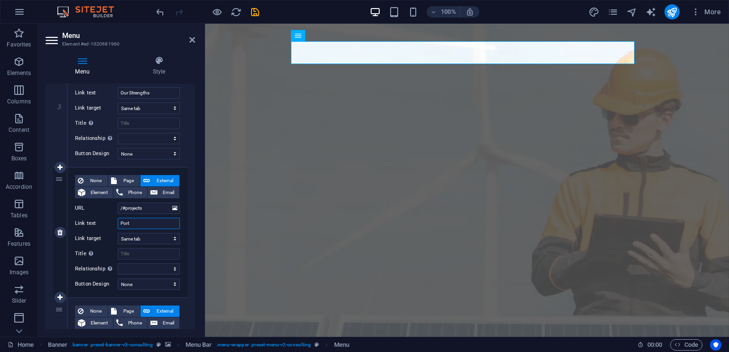
select select
type input "Portfol"
select select
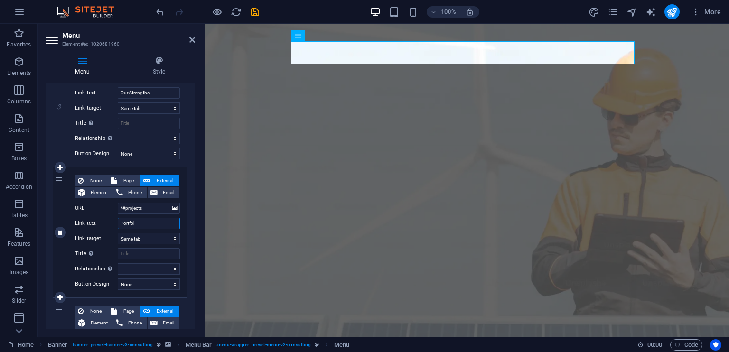
select select
type input "Portfolio"
select select
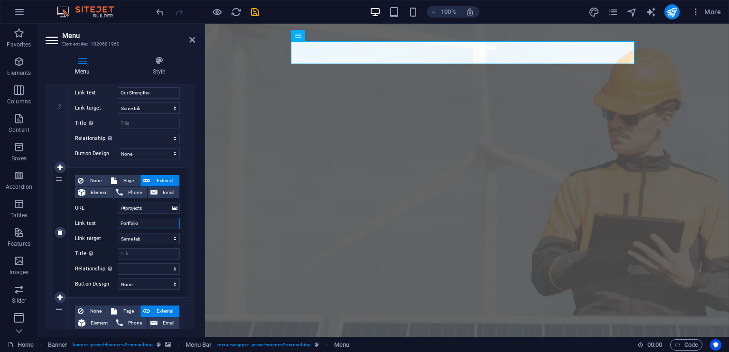
select select
type input "Portfolio"
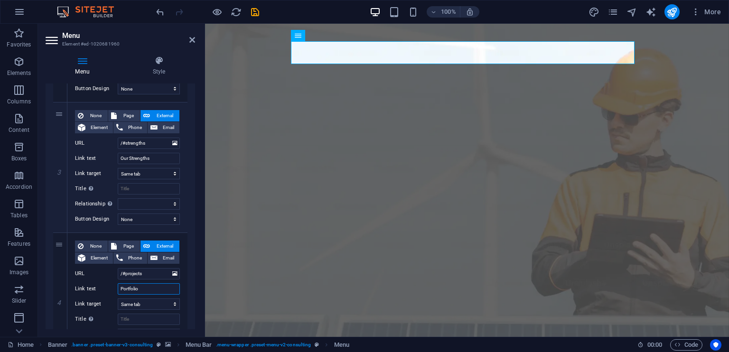
scroll to position [337, 0]
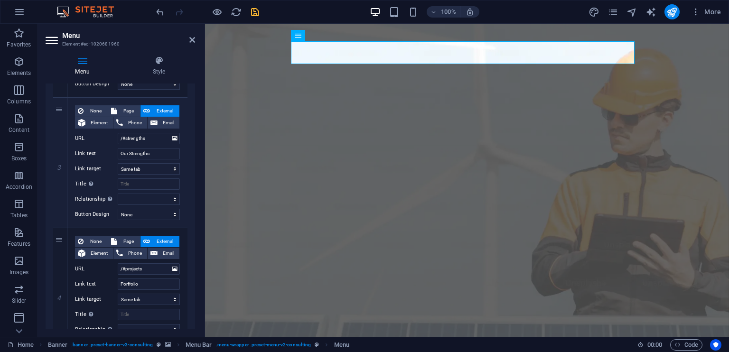
click at [258, 14] on icon "save" at bounding box center [255, 12] width 11 height 11
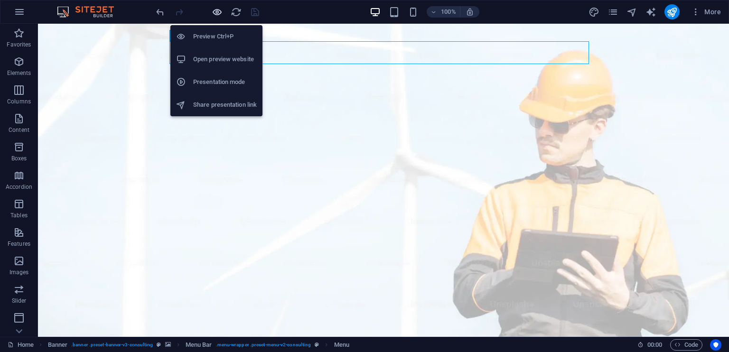
click at [215, 11] on icon "button" at bounding box center [217, 12] width 11 height 11
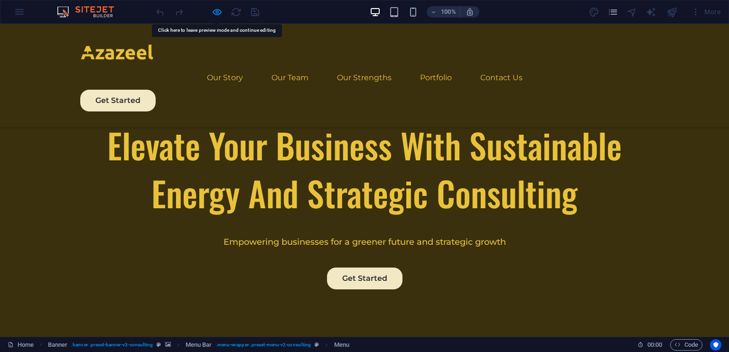
scroll to position [0, 0]
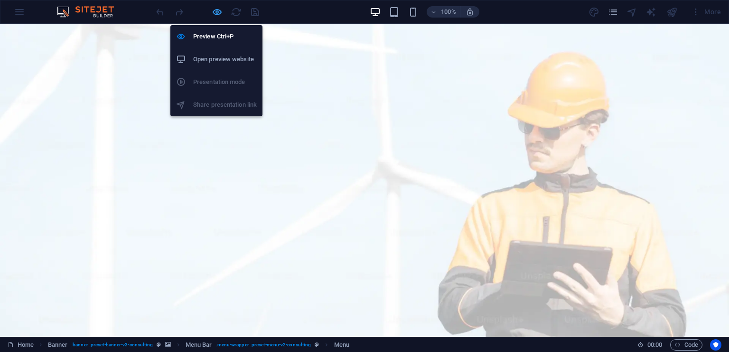
click at [220, 11] on icon "button" at bounding box center [217, 12] width 11 height 11
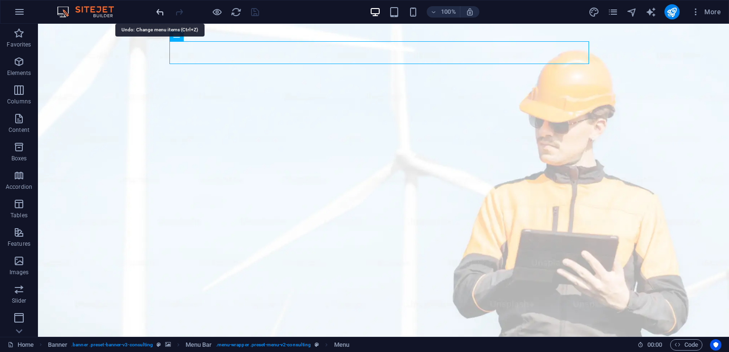
click at [160, 10] on icon "undo" at bounding box center [160, 12] width 11 height 11
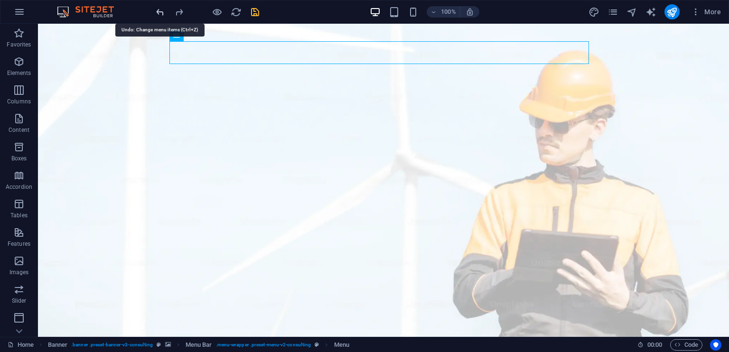
click at [160, 10] on icon "undo" at bounding box center [160, 12] width 11 height 11
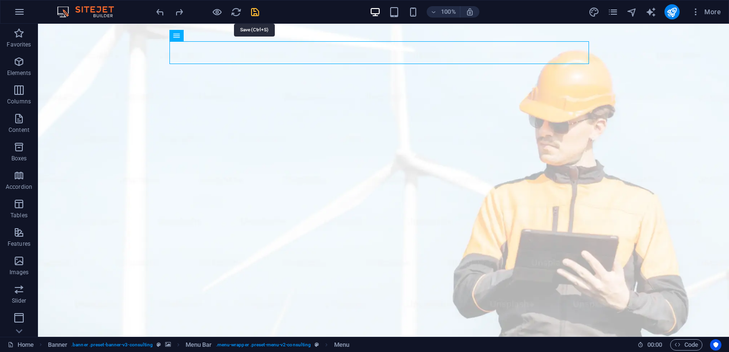
click at [251, 16] on icon "save" at bounding box center [255, 12] width 11 height 11
checkbox input "false"
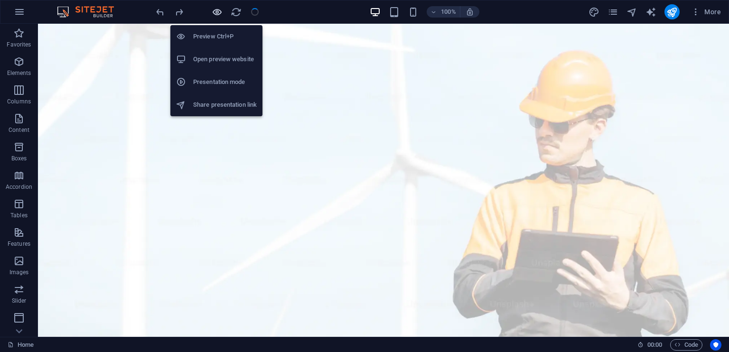
click at [220, 11] on icon "button" at bounding box center [217, 12] width 11 height 11
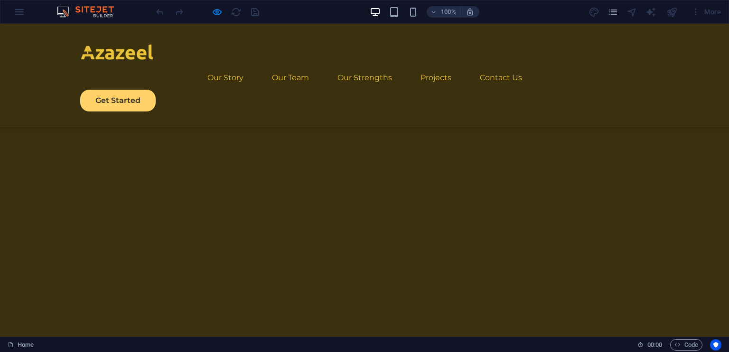
scroll to position [2753, 0]
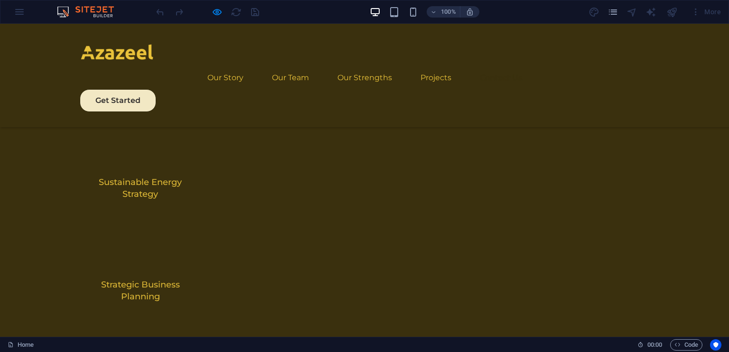
click at [489, 66] on link "Contact Us" at bounding box center [501, 77] width 42 height 23
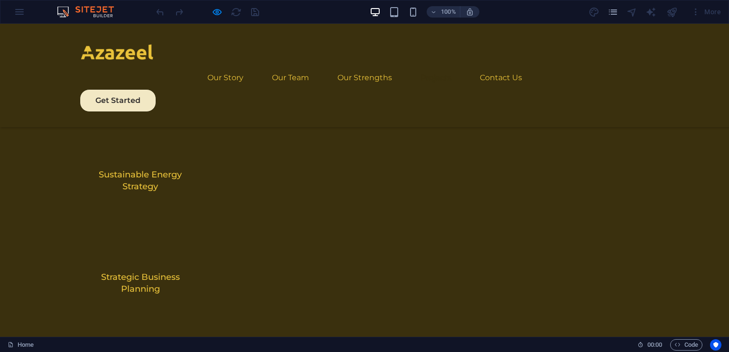
click at [422, 66] on link "Projects" at bounding box center [436, 77] width 31 height 23
click at [357, 66] on link "Our Strengths" at bounding box center [365, 77] width 55 height 23
click at [275, 66] on link "Our Team" at bounding box center [290, 77] width 37 height 23
click at [222, 66] on link "Our Story" at bounding box center [225, 77] width 36 height 23
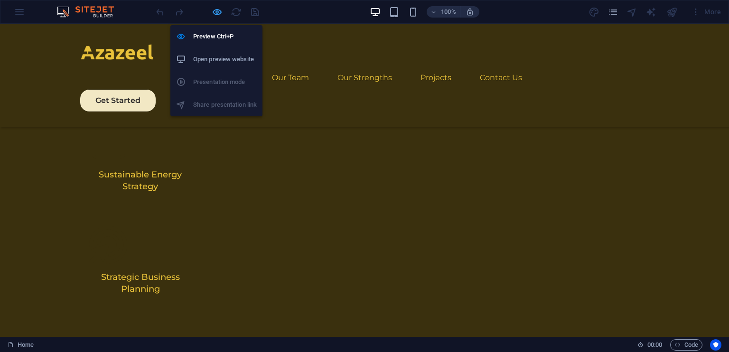
click at [220, 11] on icon "button" at bounding box center [217, 12] width 11 height 11
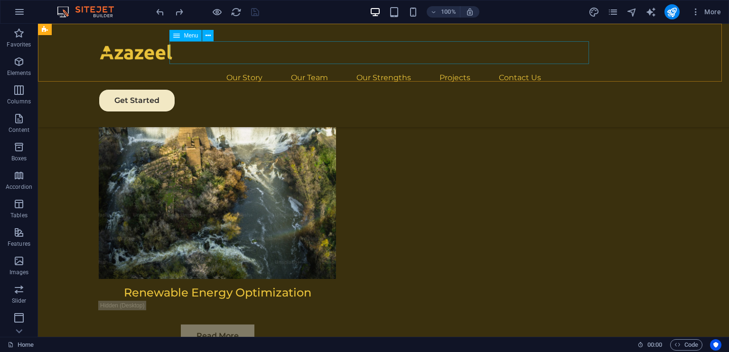
click at [337, 66] on nav "Our Story Our Team Our Strengths Projects Contact Us" at bounding box center [384, 77] width 570 height 23
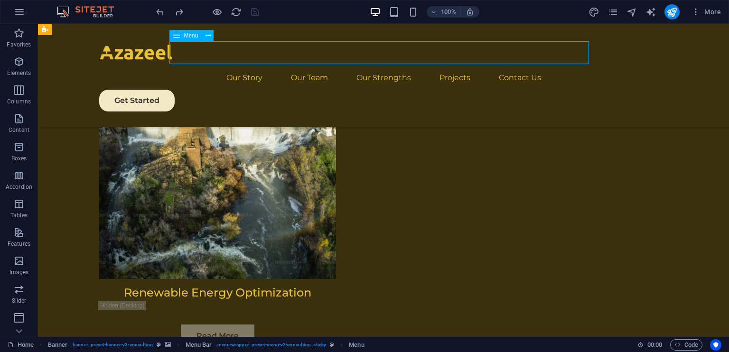
click at [312, 66] on nav "Our Story Our Team Our Strengths Projects Contact Us" at bounding box center [384, 77] width 570 height 23
click at [245, 66] on nav "Our Story Our Team Our Strengths Projects Contact Us" at bounding box center [384, 77] width 570 height 23
click at [161, 10] on icon "undo" at bounding box center [160, 12] width 11 height 11
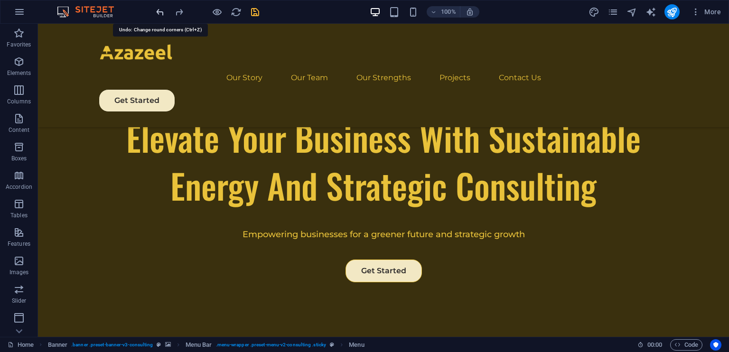
scroll to position [133, 0]
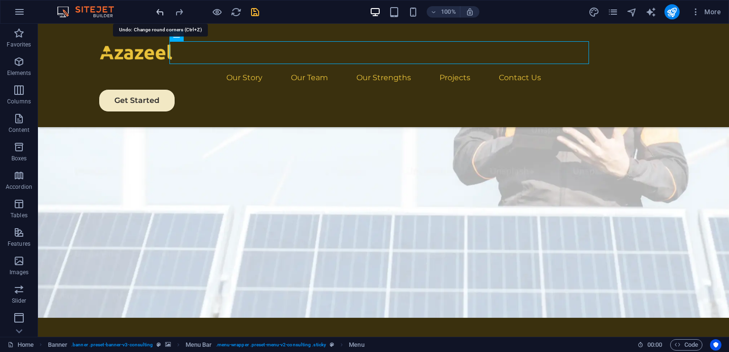
click at [161, 10] on icon "undo" at bounding box center [160, 12] width 11 height 11
click at [179, 11] on icon "redo" at bounding box center [179, 12] width 11 height 11
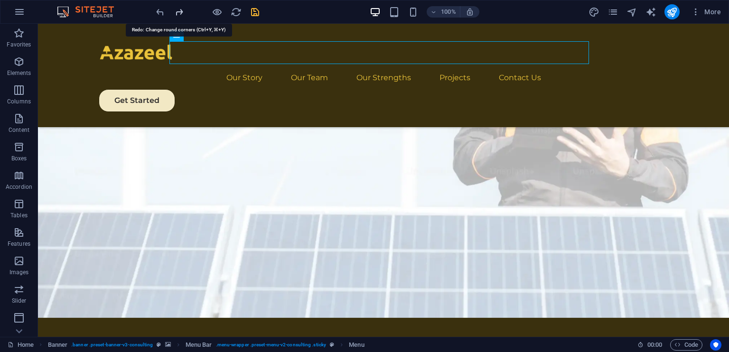
click at [179, 11] on icon "redo" at bounding box center [179, 12] width 11 height 11
click at [179, 15] on icon "redo" at bounding box center [179, 12] width 11 height 11
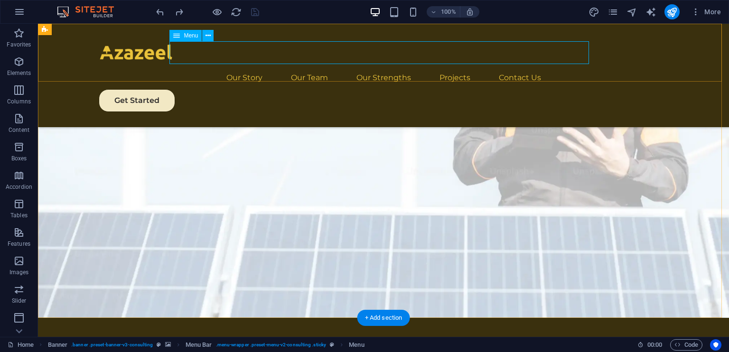
click at [387, 66] on nav "Our Story Our Team Our Strengths Projects Contact Us" at bounding box center [384, 77] width 570 height 23
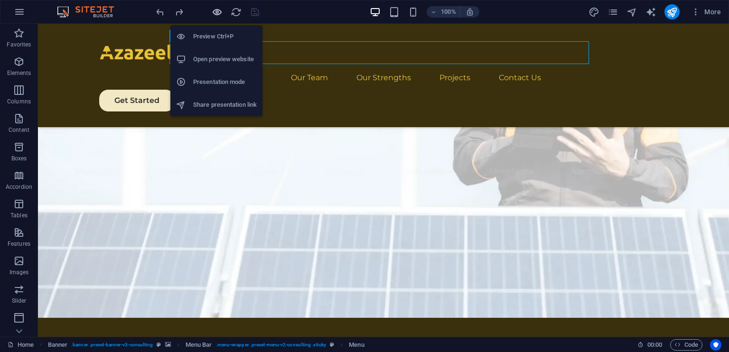
click at [218, 9] on icon "button" at bounding box center [217, 12] width 11 height 11
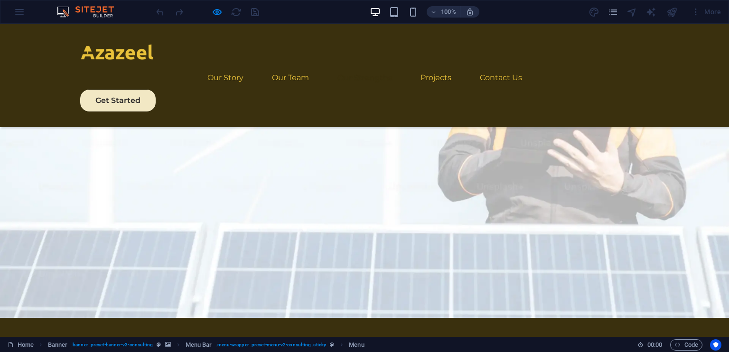
click at [351, 66] on link "Our Strengths" at bounding box center [365, 77] width 55 height 23
click at [285, 66] on link "Our Team" at bounding box center [290, 77] width 37 height 23
click at [213, 66] on link "Our Story" at bounding box center [225, 77] width 36 height 23
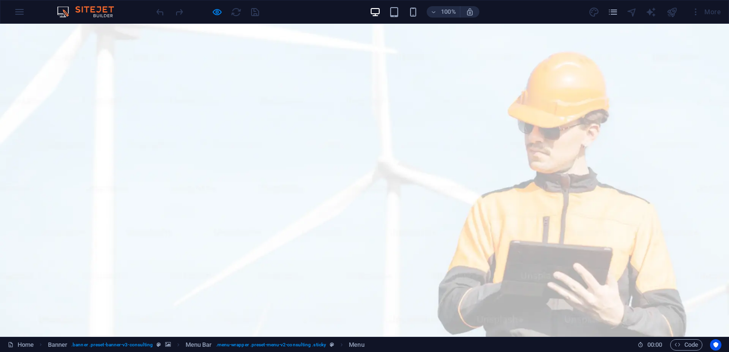
drag, startPoint x: 729, startPoint y: 52, endPoint x: 710, endPoint y: 44, distance: 20.5
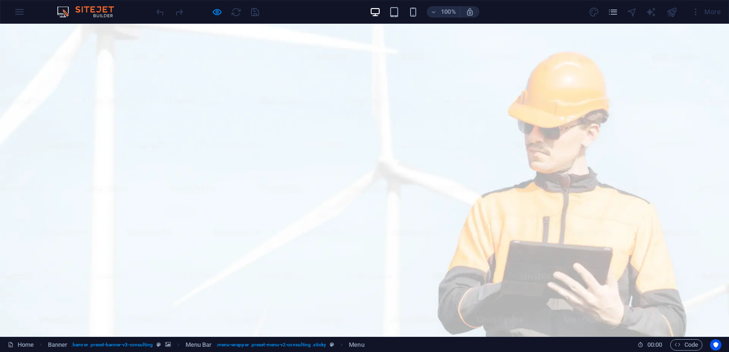
click at [355, 344] on span "Menu" at bounding box center [356, 344] width 15 height 11
select select
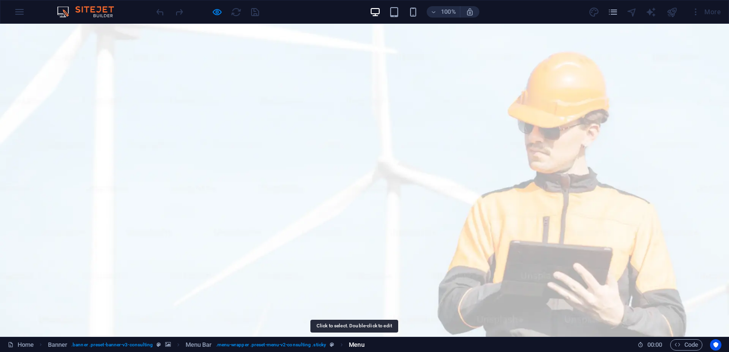
select select
click at [216, 9] on icon "button" at bounding box center [217, 12] width 11 height 11
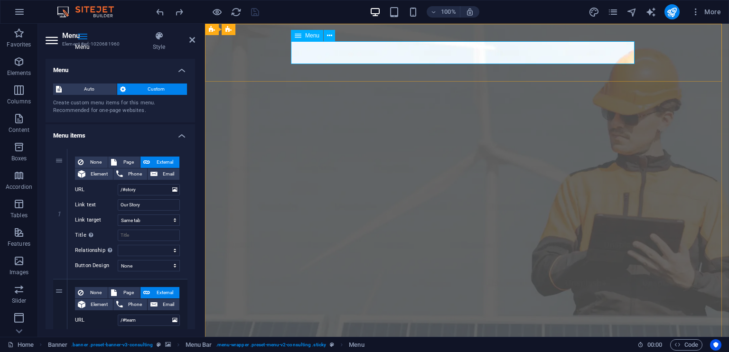
click at [196, 35] on div "Menu Style Menu Auto Custom Create custom menu items for this menu. Recommended…" at bounding box center [120, 180] width 165 height 313
click at [195, 37] on div "Menu Style Menu Auto Custom Create custom menu items for this menu. Recommended…" at bounding box center [120, 180] width 165 height 313
click at [192, 38] on icon at bounding box center [192, 40] width 6 height 8
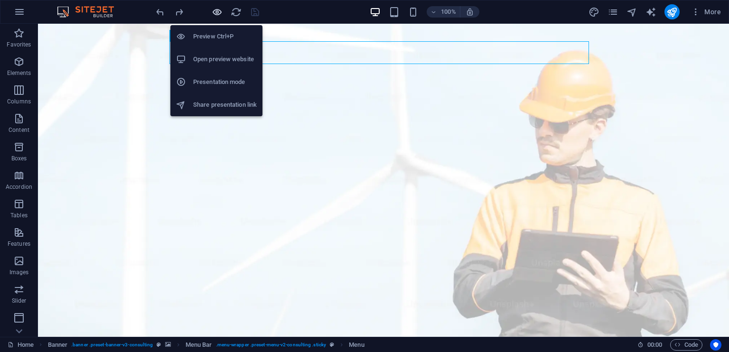
click at [212, 11] on icon "button" at bounding box center [217, 12] width 11 height 11
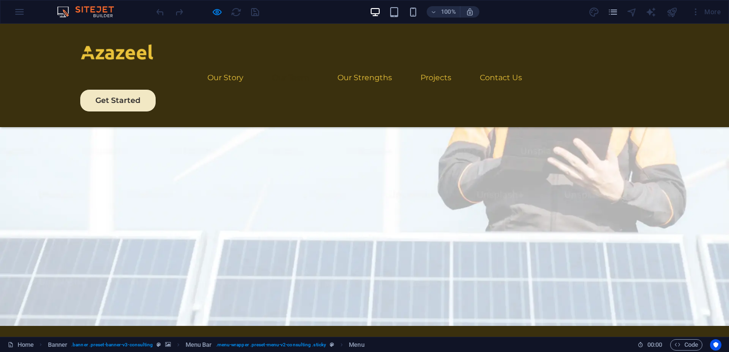
scroll to position [142, 0]
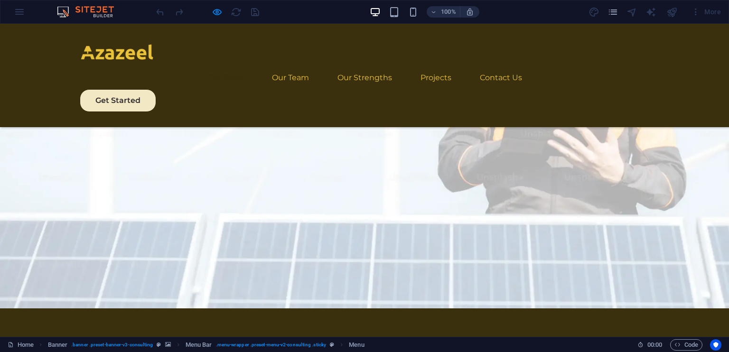
click at [225, 66] on link "Our Story" at bounding box center [225, 77] width 36 height 23
click at [358, 66] on link "Our Strengths" at bounding box center [365, 77] width 55 height 23
click at [442, 66] on link "Projects" at bounding box center [436, 77] width 31 height 23
click at [503, 66] on link "Contact Us" at bounding box center [501, 77] width 42 height 23
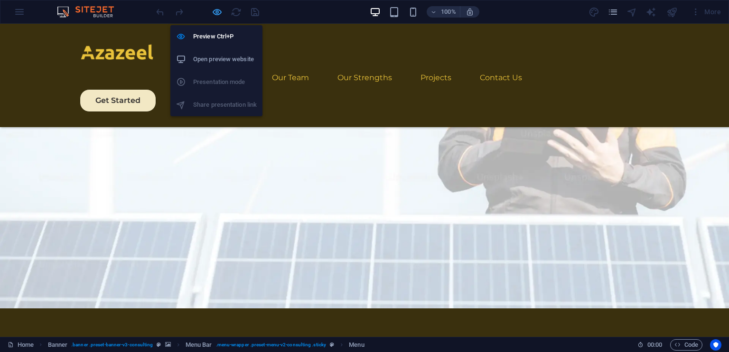
click at [215, 9] on icon "button" at bounding box center [217, 12] width 11 height 11
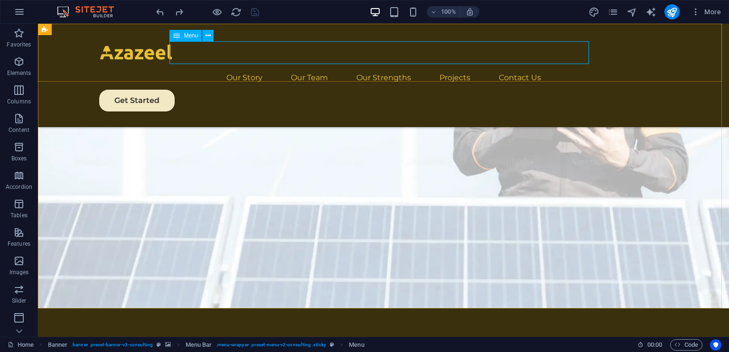
click at [182, 35] on div "Menu" at bounding box center [186, 35] width 32 height 11
click at [215, 36] on div "Menu" at bounding box center [195, 36] width 50 height 12
click at [213, 36] on button at bounding box center [207, 35] width 11 height 11
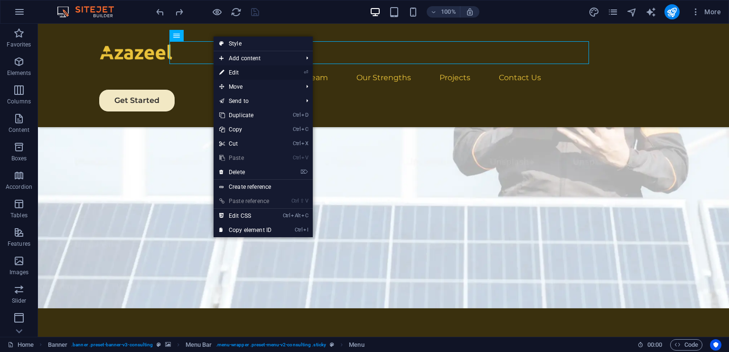
click at [234, 70] on link "⏎ Edit" at bounding box center [246, 73] width 64 height 14
select select
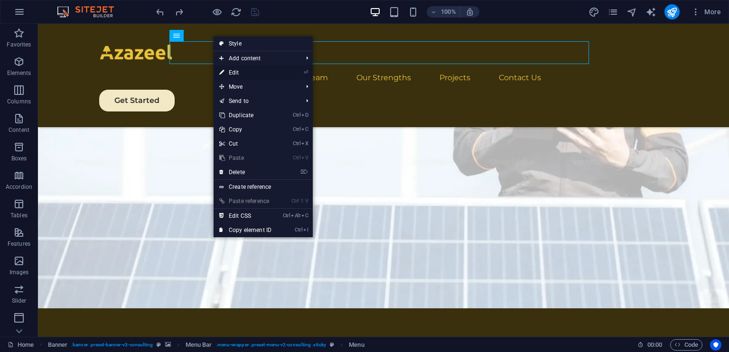
select select
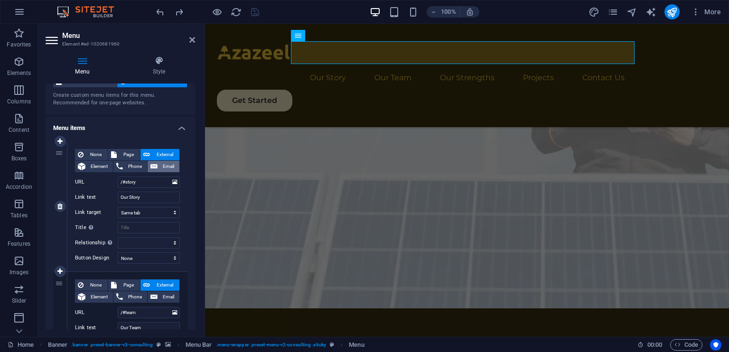
scroll to position [47, 0]
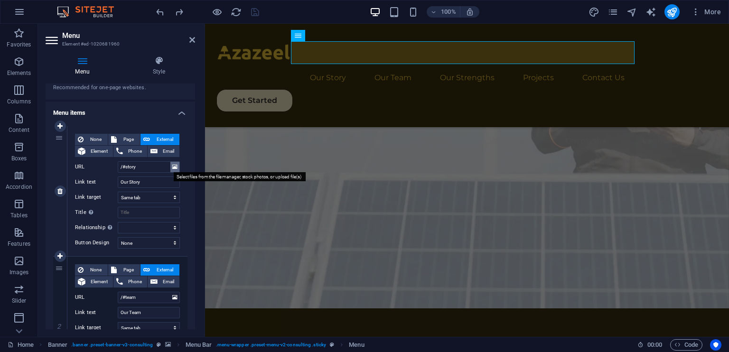
click at [170, 166] on button at bounding box center [174, 167] width 9 height 10
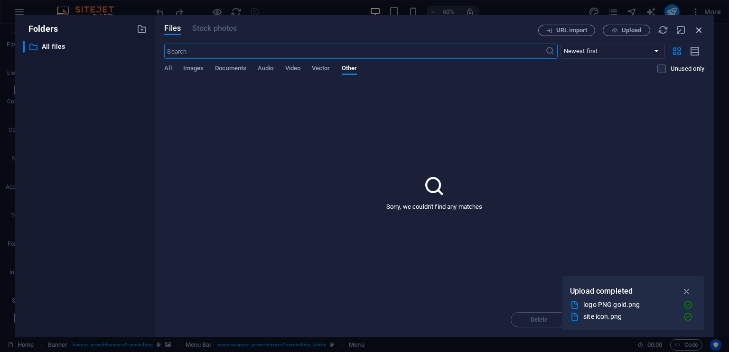
click at [699, 28] on icon "button" at bounding box center [699, 30] width 10 height 10
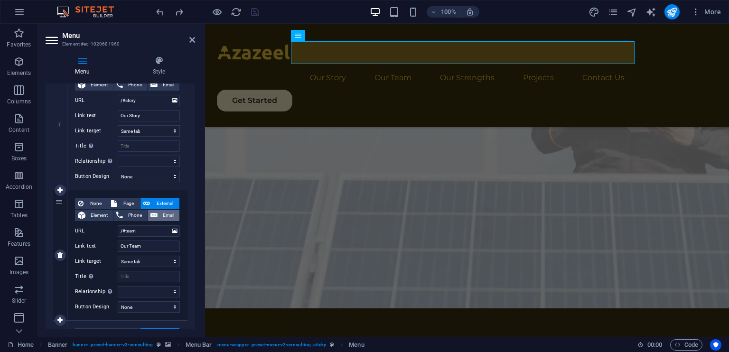
scroll to position [142, 0]
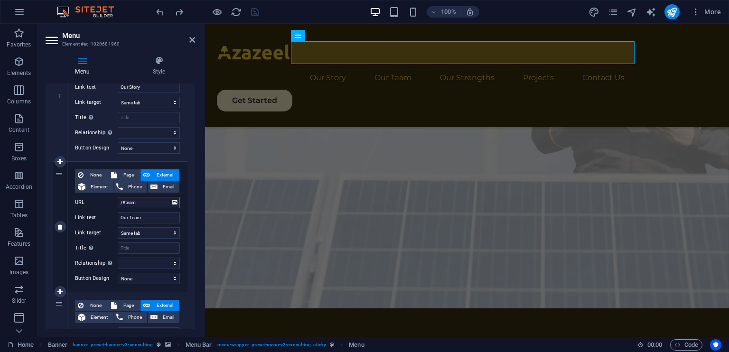
click at [154, 200] on input "/#team" at bounding box center [149, 202] width 62 height 11
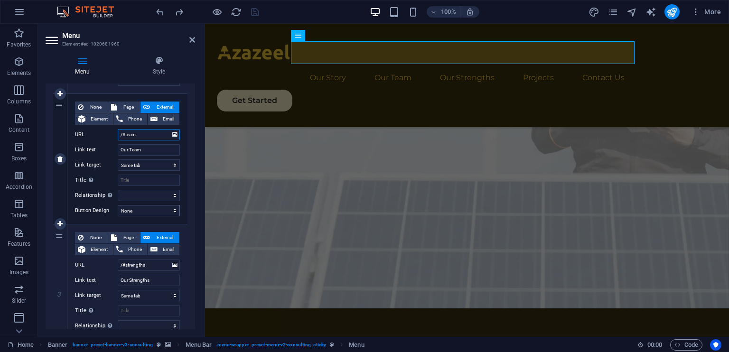
scroll to position [237, 0]
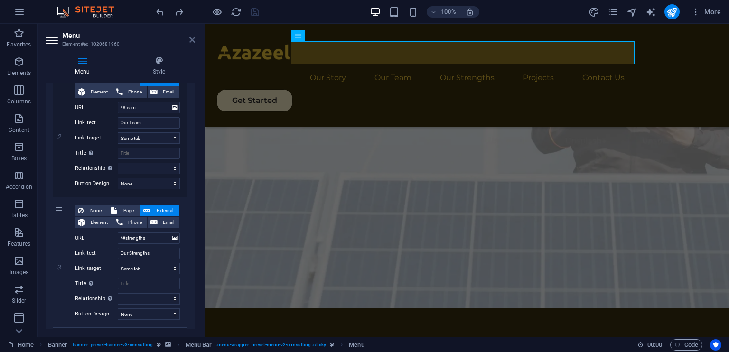
click at [195, 37] on icon at bounding box center [192, 40] width 6 height 8
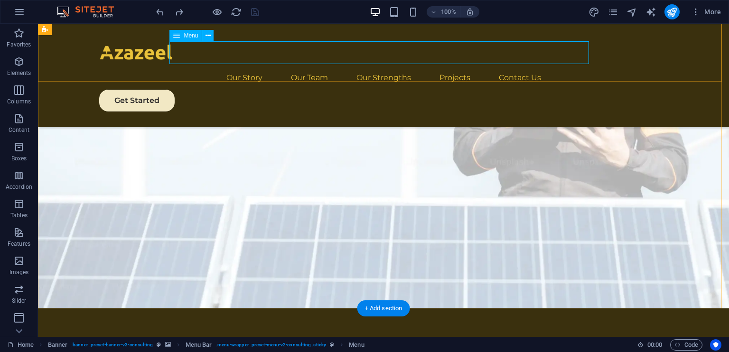
click at [452, 66] on nav "Our Story Our Team Our Strengths Projects Contact Us" at bounding box center [384, 77] width 570 height 23
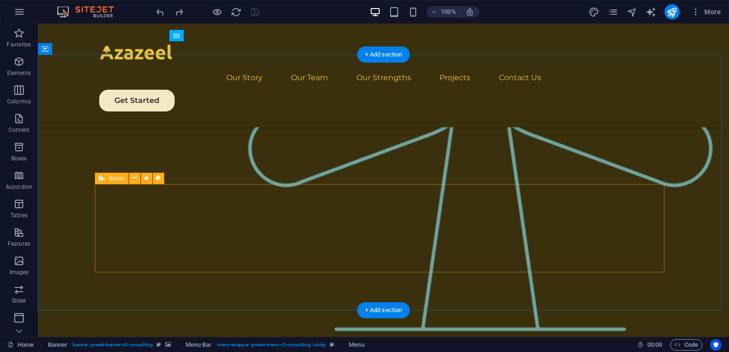
scroll to position [1199, 0]
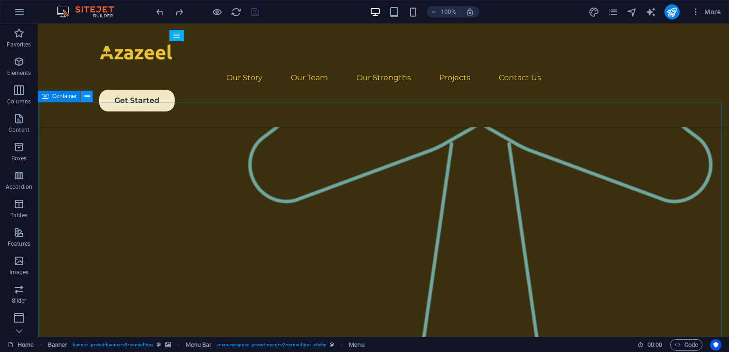
click at [89, 97] on icon at bounding box center [87, 97] width 5 height 10
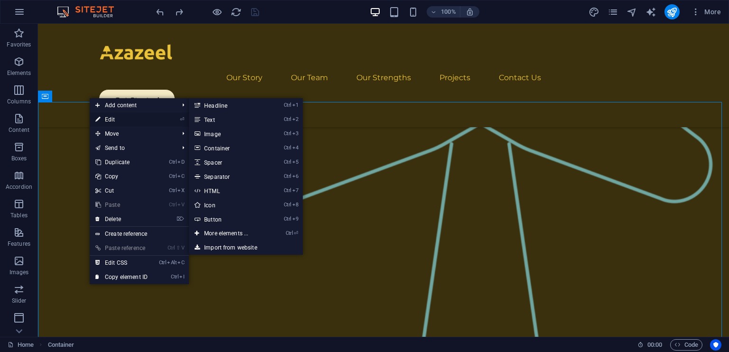
click at [100, 117] on icon at bounding box center [97, 120] width 5 height 14
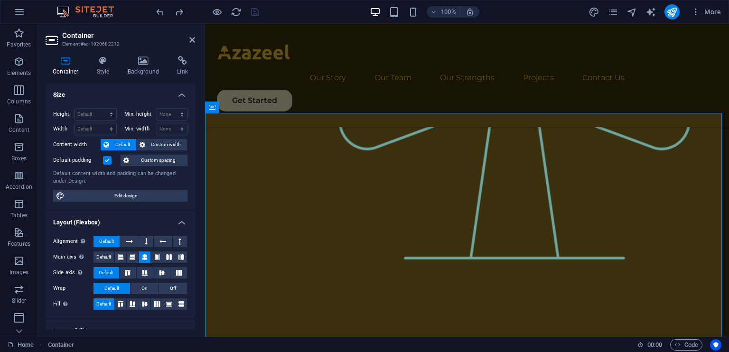
scroll to position [1149, 0]
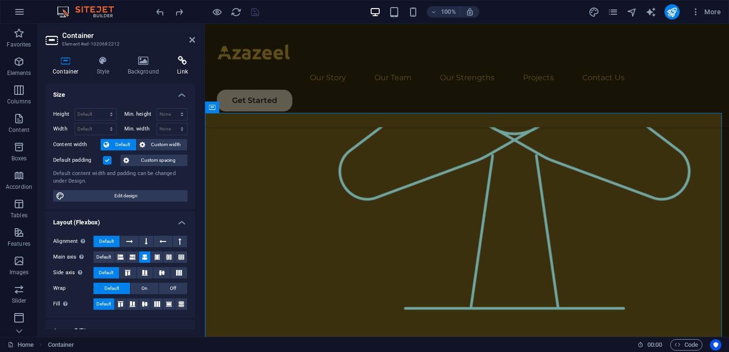
click at [181, 62] on icon at bounding box center [182, 60] width 25 height 9
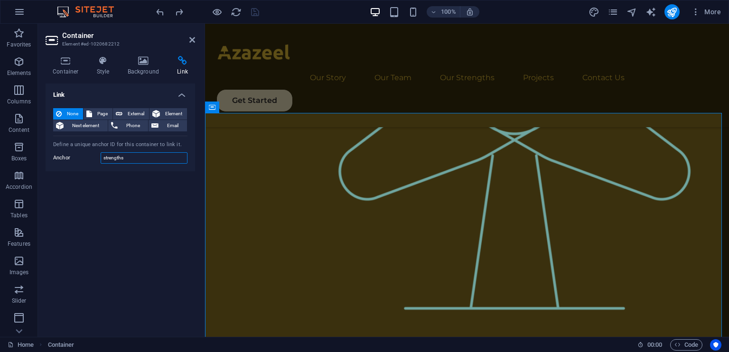
click at [130, 158] on input "strengths" at bounding box center [144, 157] width 87 height 11
click at [192, 38] on icon at bounding box center [192, 40] width 6 height 8
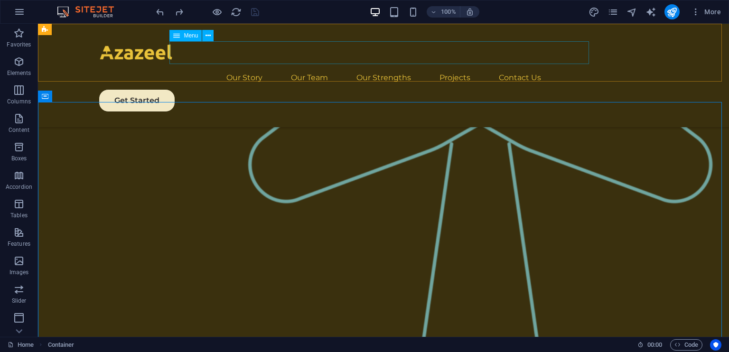
click at [380, 66] on nav "Our Story Our Team Our Strengths Projects Contact Us" at bounding box center [384, 77] width 570 height 23
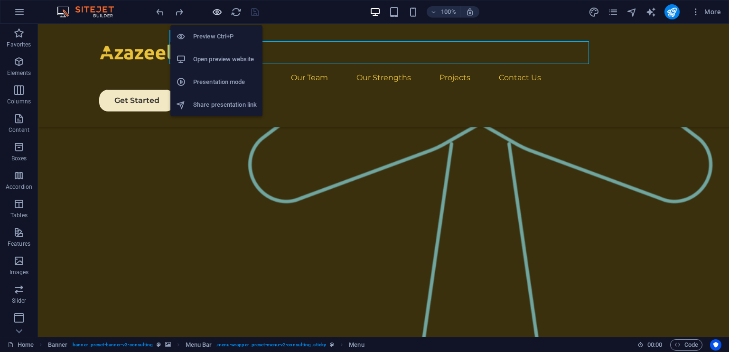
click at [217, 11] on icon "button" at bounding box center [217, 12] width 11 height 11
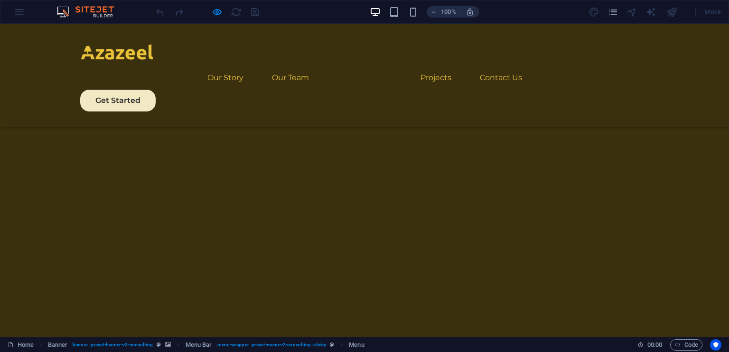
click at [365, 66] on link "Our Strengths" at bounding box center [365, 77] width 55 height 23
click at [286, 66] on link "Our Team" at bounding box center [290, 77] width 37 height 23
click at [224, 66] on link "Our Story" at bounding box center [225, 77] width 36 height 23
click at [105, 58] on img at bounding box center [117, 53] width 75 height 28
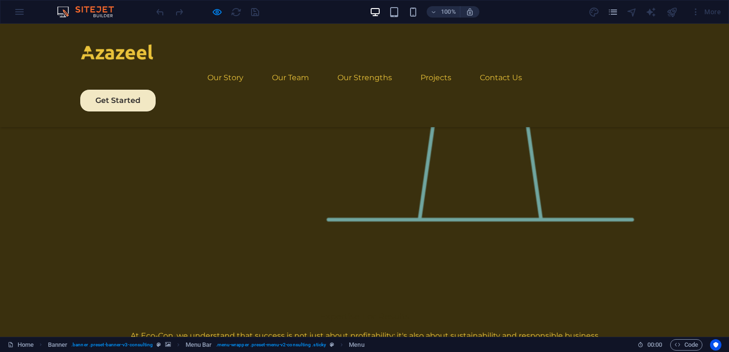
scroll to position [1342, 0]
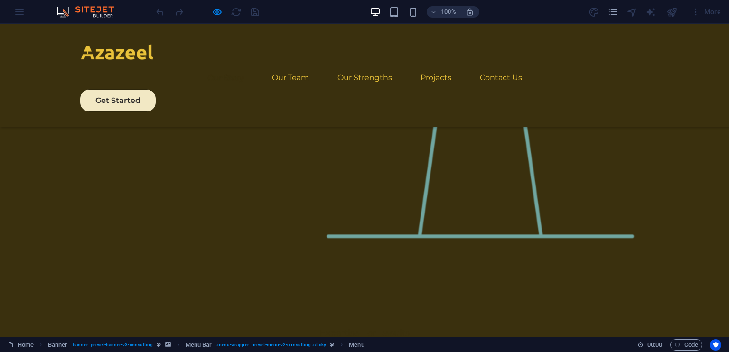
click at [222, 66] on link "Our Story" at bounding box center [225, 77] width 36 height 23
click at [287, 66] on link "Our Team" at bounding box center [290, 77] width 37 height 23
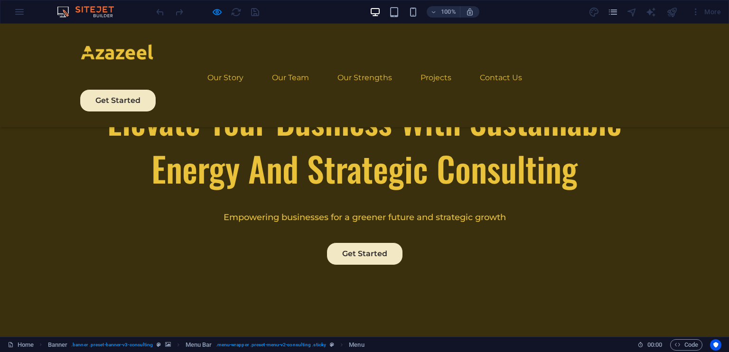
scroll to position [0, 0]
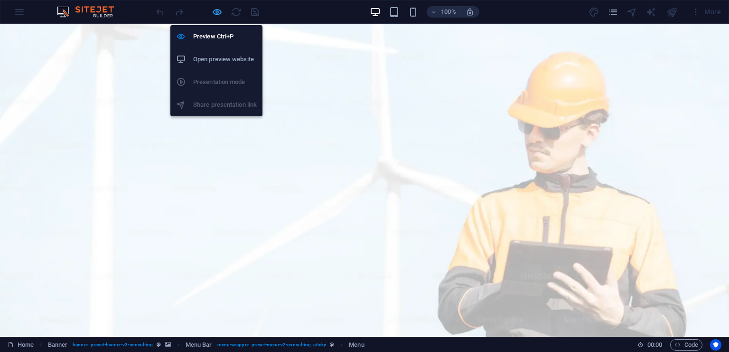
click at [214, 13] on icon "button" at bounding box center [217, 12] width 11 height 11
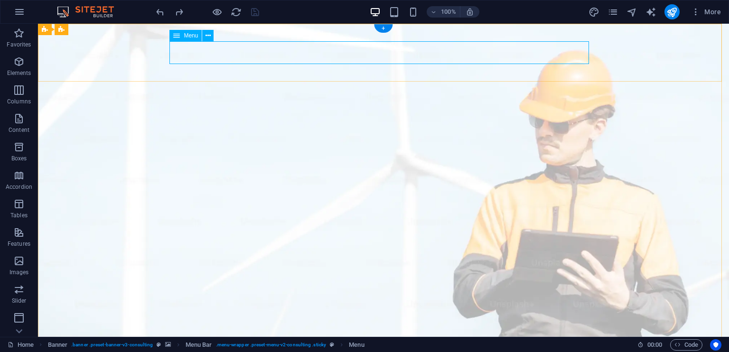
click at [210, 36] on icon at bounding box center [208, 36] width 5 height 10
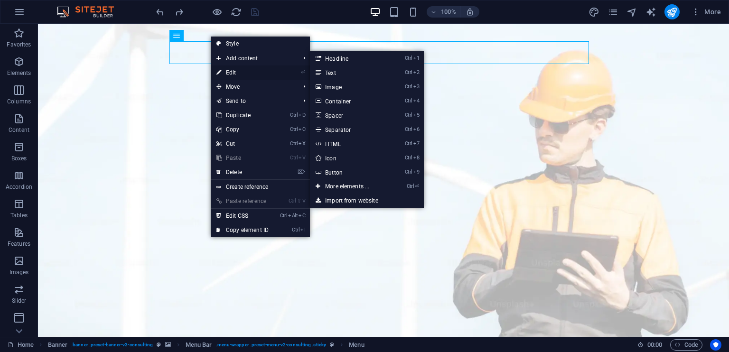
click at [227, 68] on link "⏎ Edit" at bounding box center [243, 73] width 64 height 14
select select
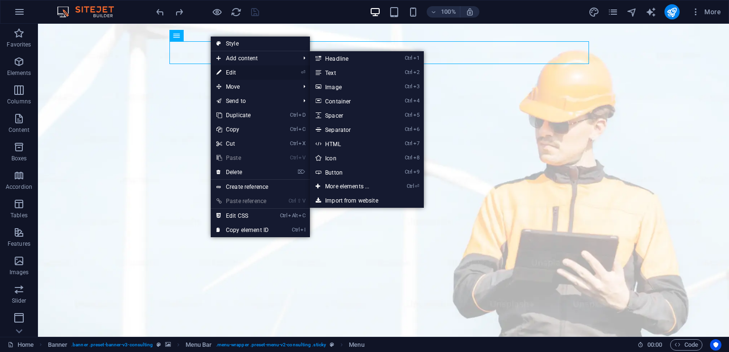
select select
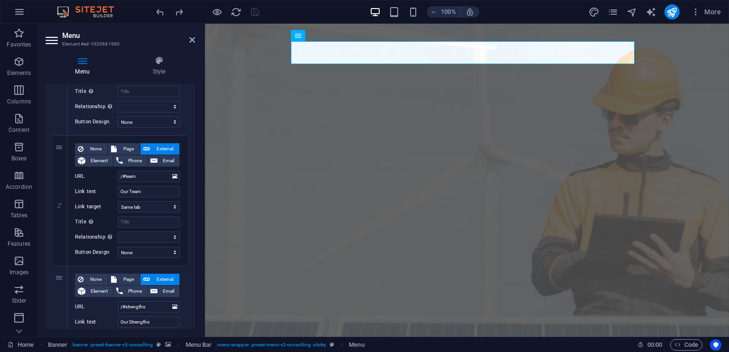
scroll to position [182, 0]
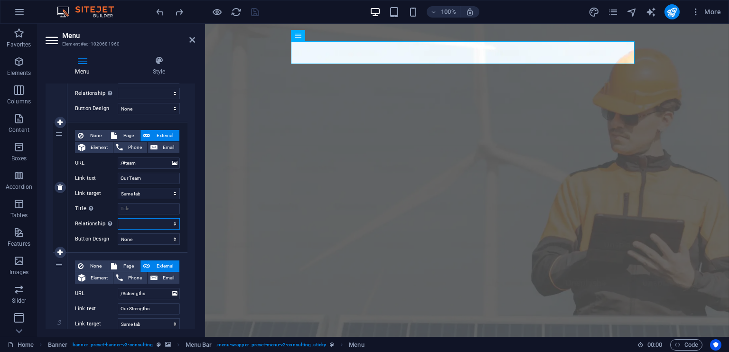
click at [175, 222] on select "alternate author bookmark external help license next nofollow noreferrer noopen…" at bounding box center [149, 223] width 62 height 11
click at [162, 223] on select "alternate author bookmark external help license next nofollow noreferrer noopen…" at bounding box center [149, 223] width 62 height 11
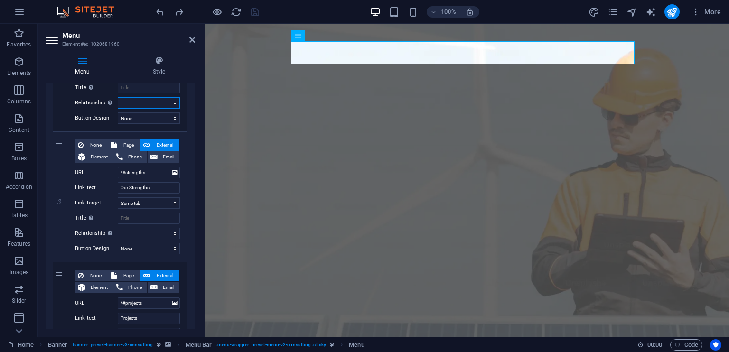
scroll to position [308, 0]
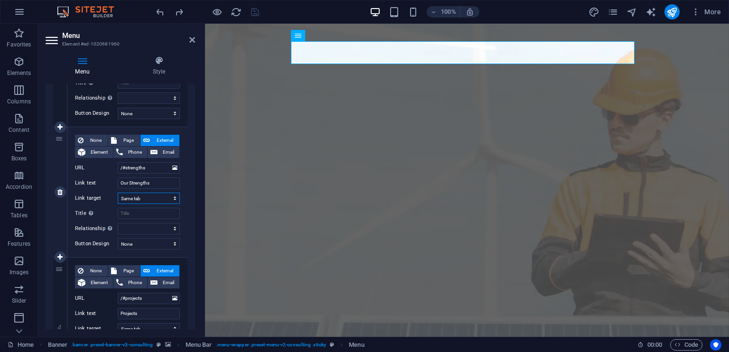
click at [167, 198] on select "New tab Same tab Overlay" at bounding box center [149, 198] width 62 height 11
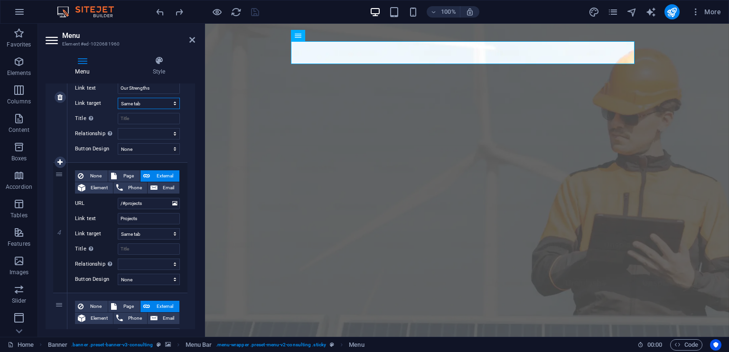
scroll to position [355, 0]
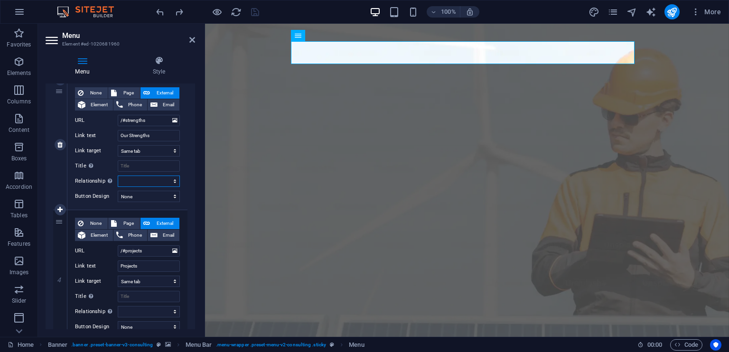
click at [168, 179] on select "alternate author bookmark external help license next nofollow noreferrer noopen…" at bounding box center [149, 181] width 62 height 11
select select "tag"
click at [118, 176] on select "alternate author bookmark external help license next nofollow noreferrer noopen…" at bounding box center [149, 181] width 62 height 11
select select
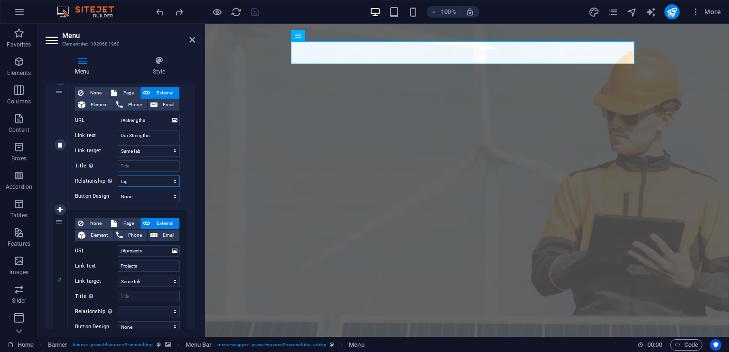
select select
click at [146, 179] on select "alternate author bookmark external help license next nofollow noreferrer noopen…" at bounding box center [149, 181] width 62 height 11
select select
click at [118, 176] on select "alternate author bookmark external help license next nofollow noreferrer noopen…" at bounding box center [149, 181] width 62 height 11
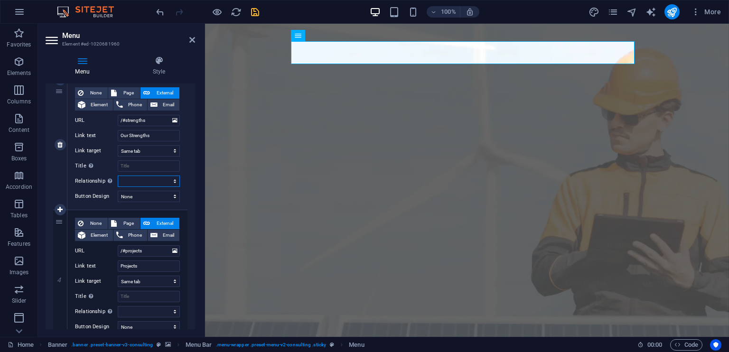
select select
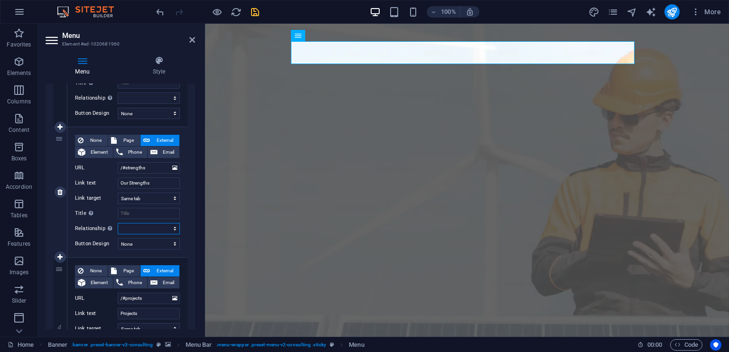
scroll to position [260, 0]
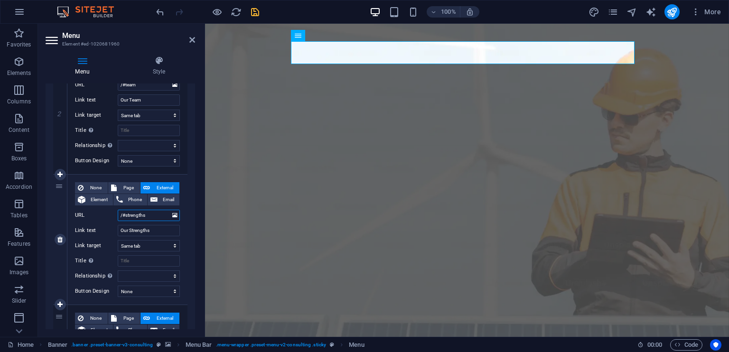
click at [152, 216] on input "/#strengths" at bounding box center [149, 215] width 62 height 11
click at [258, 14] on icon "save" at bounding box center [255, 12] width 11 height 11
checkbox input "false"
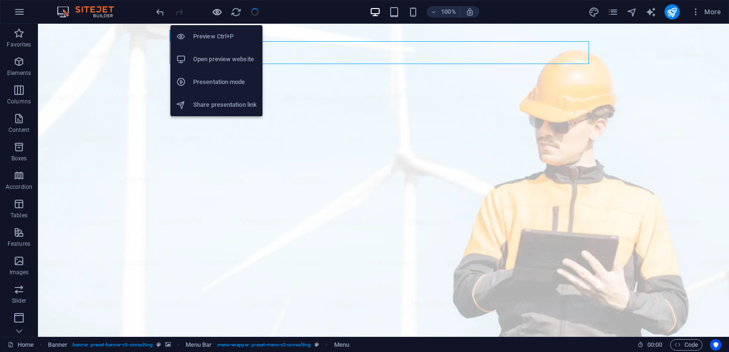
click at [218, 11] on icon "button" at bounding box center [217, 12] width 11 height 11
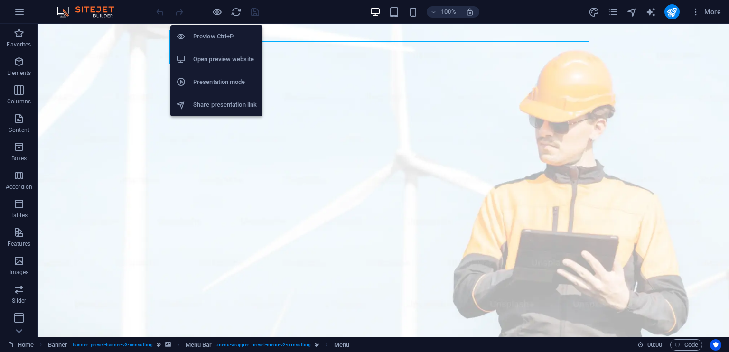
click at [214, 13] on icon "button" at bounding box center [217, 12] width 11 height 11
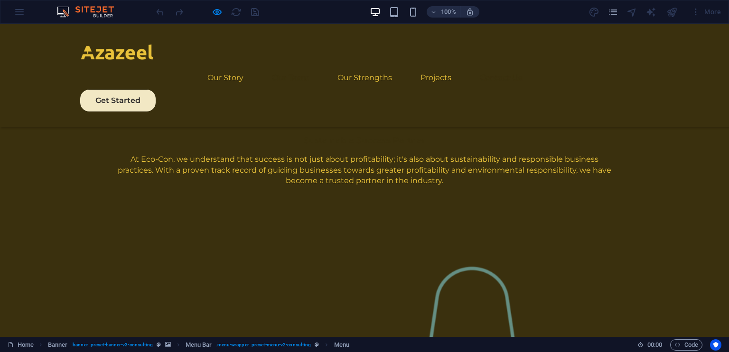
click at [494, 66] on link "Contact Us" at bounding box center [501, 77] width 42 height 23
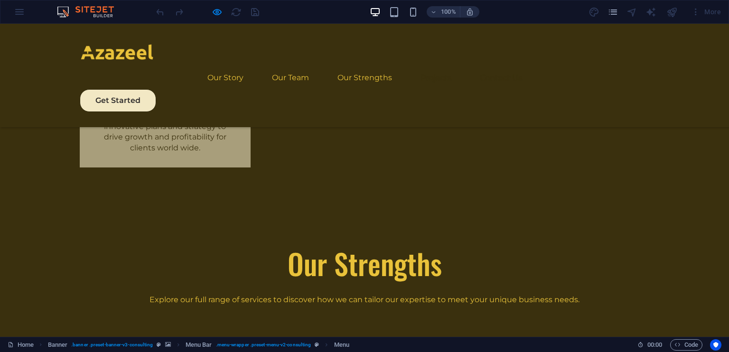
click at [438, 66] on link "Projects" at bounding box center [436, 77] width 31 height 23
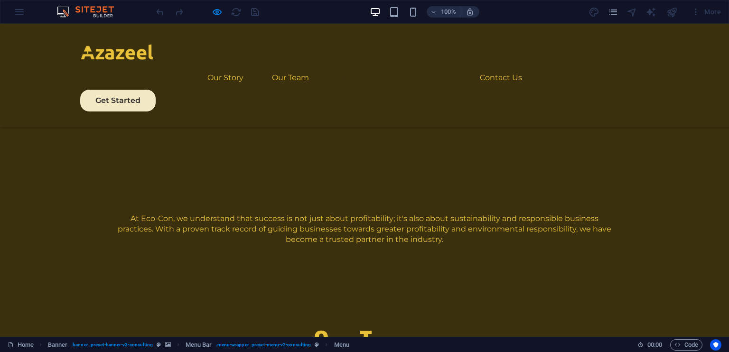
click at [361, 66] on link "Our Strengths" at bounding box center [365, 77] width 55 height 23
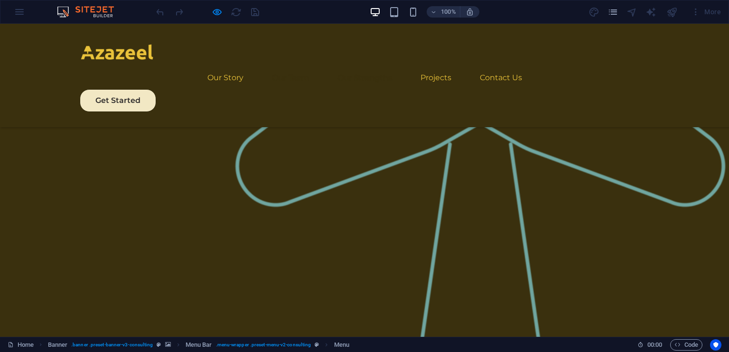
drag, startPoint x: 286, startPoint y: 51, endPoint x: 280, endPoint y: 52, distance: 6.2
click at [286, 66] on link "Our Team" at bounding box center [290, 77] width 37 height 23
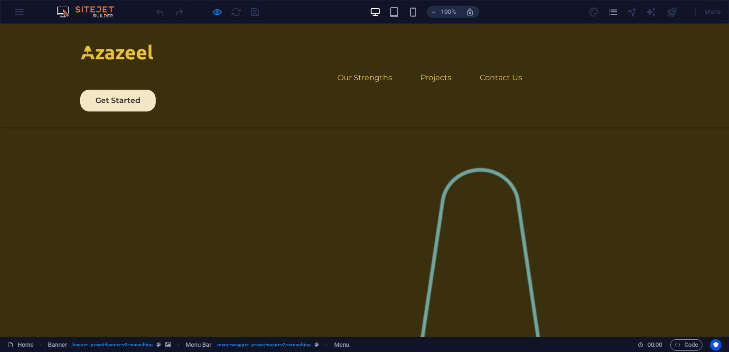
click at [207, 66] on link "Our Story" at bounding box center [225, 77] width 36 height 23
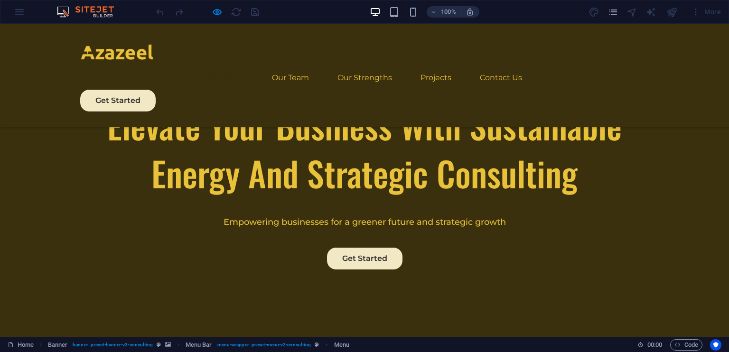
scroll to position [369, 0]
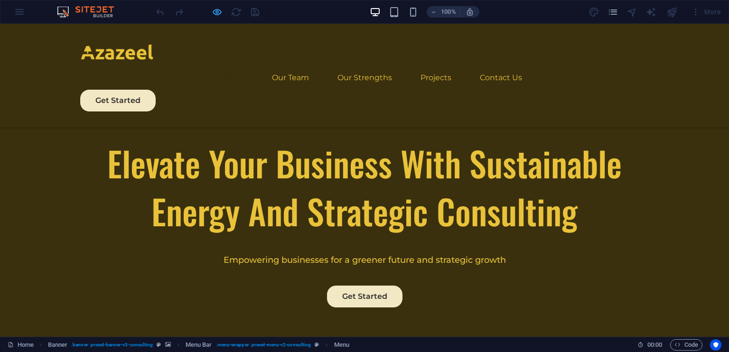
click at [220, 11] on icon "button" at bounding box center [217, 12] width 11 height 11
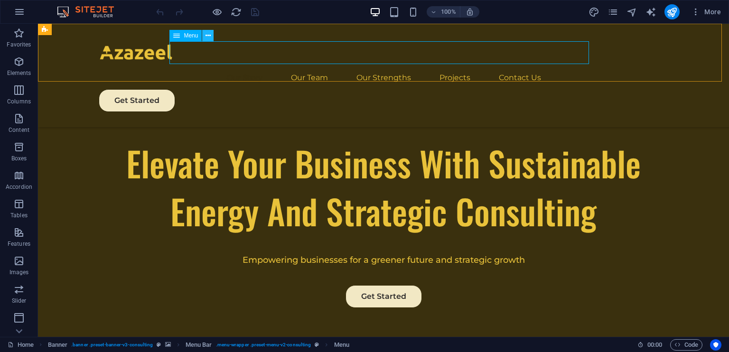
click at [206, 35] on icon at bounding box center [208, 36] width 5 height 10
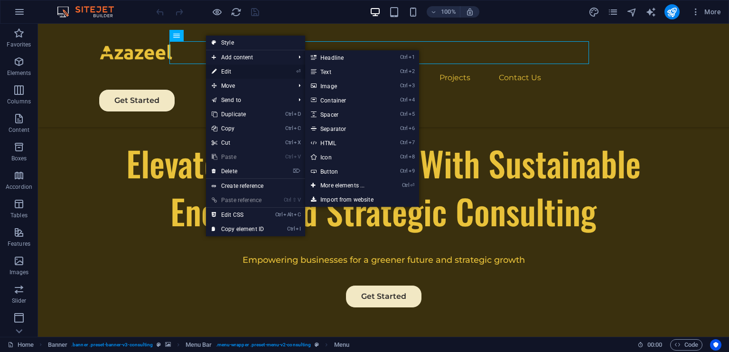
click at [228, 66] on link "⏎ Edit" at bounding box center [238, 72] width 64 height 14
select select
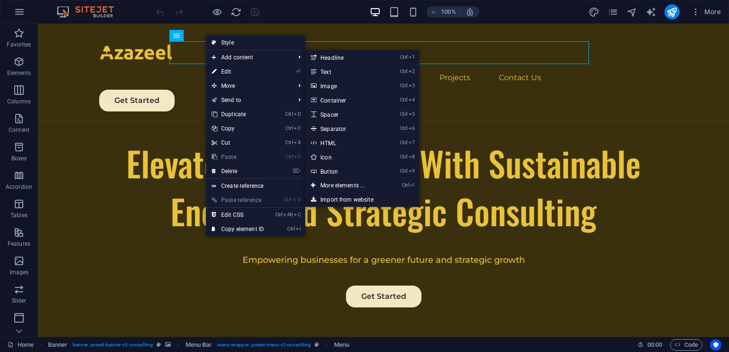
select select
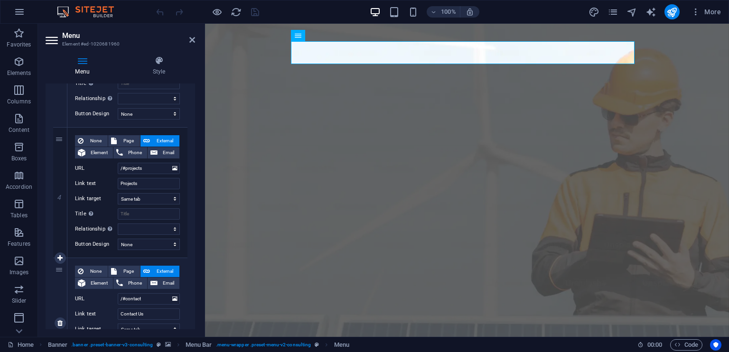
scroll to position [427, 0]
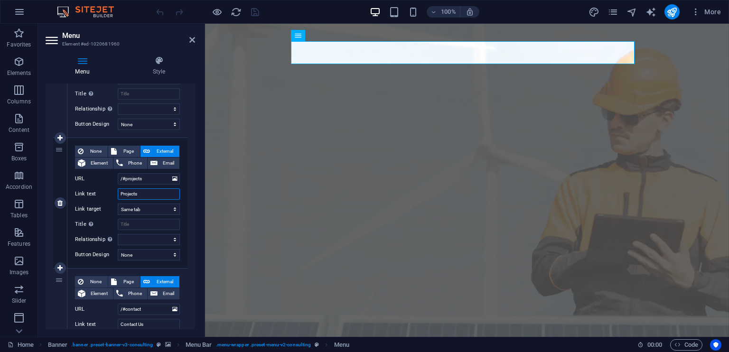
click at [151, 194] on input "Projects" at bounding box center [149, 193] width 62 height 11
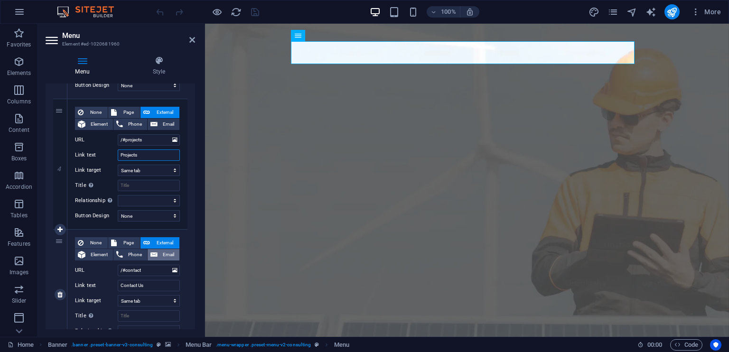
scroll to position [475, 0]
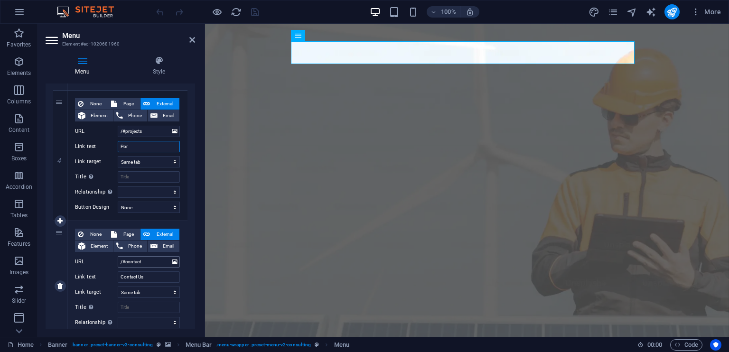
type input "Port"
select select
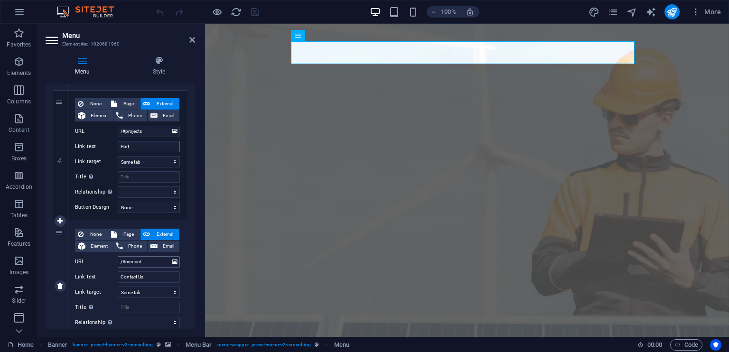
select select
type input "Portfol"
select select
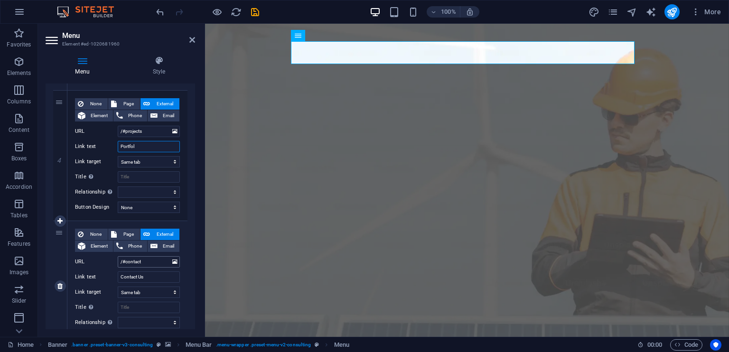
select select
type input "Portfolio"
select select
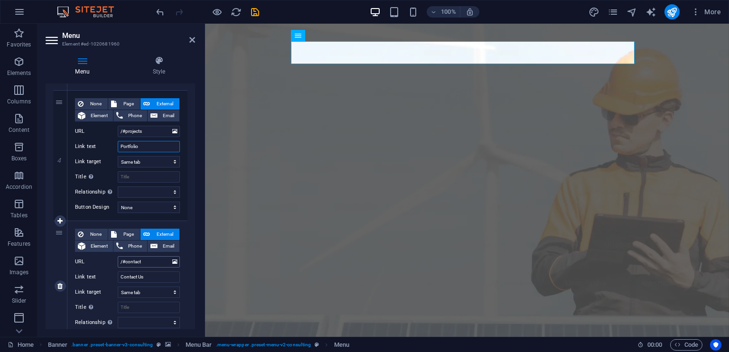
select select
type input "Portfolio"
click at [255, 11] on icon "save" at bounding box center [255, 12] width 11 height 11
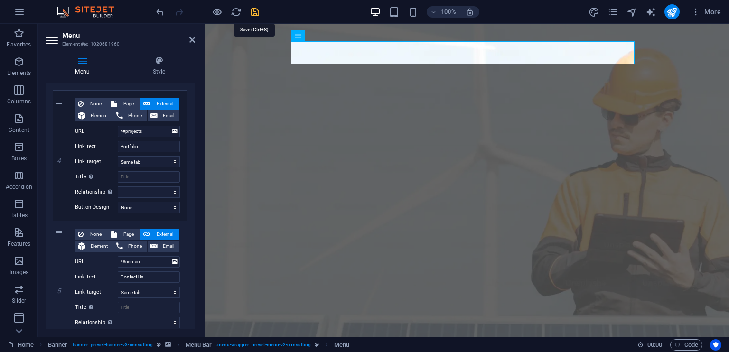
checkbox input "false"
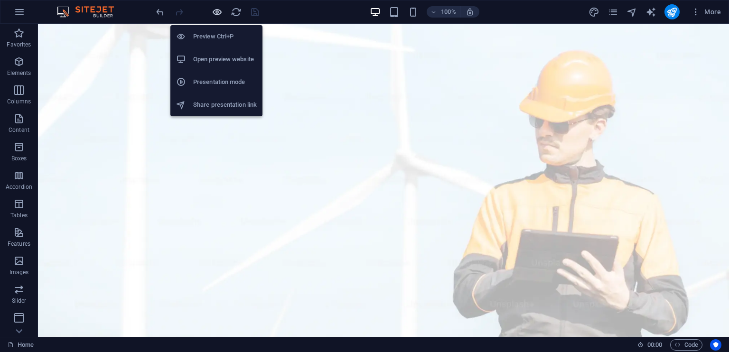
click at [221, 11] on icon "button" at bounding box center [217, 12] width 11 height 11
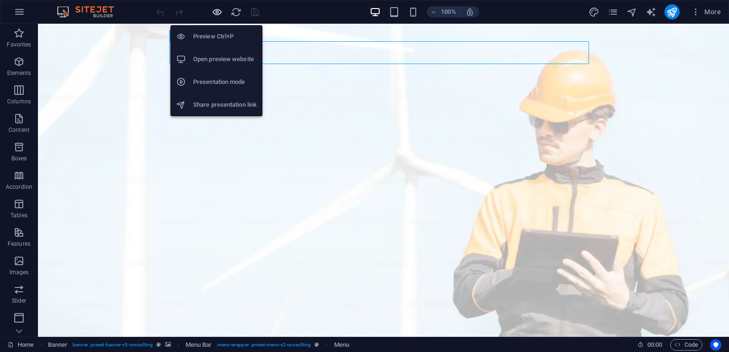
click at [217, 9] on icon "button" at bounding box center [217, 12] width 11 height 11
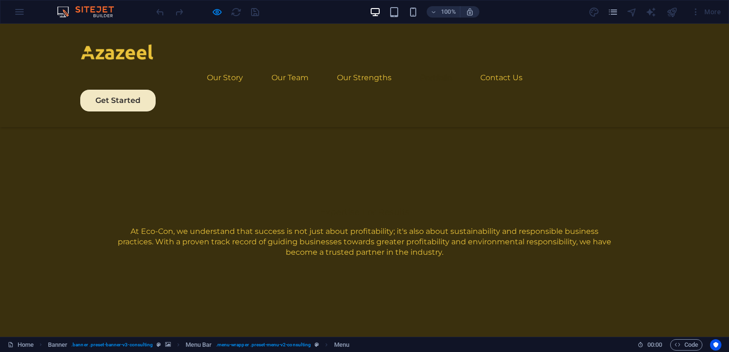
scroll to position [1476, 0]
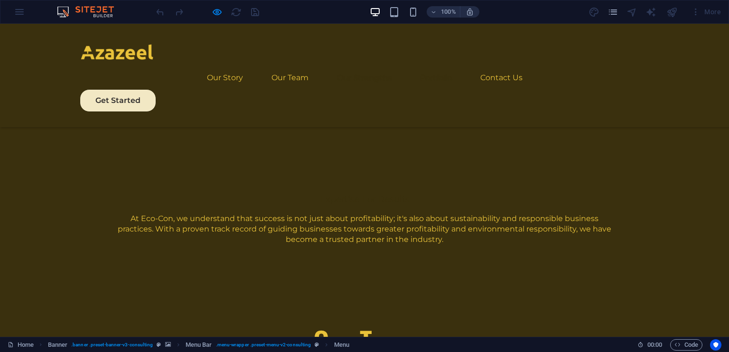
click at [367, 66] on link "Our Strengths" at bounding box center [364, 77] width 55 height 23
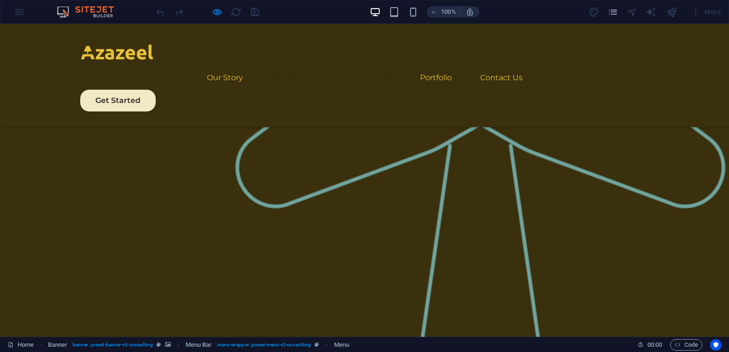
click at [279, 66] on link "Our Team" at bounding box center [290, 77] width 37 height 23
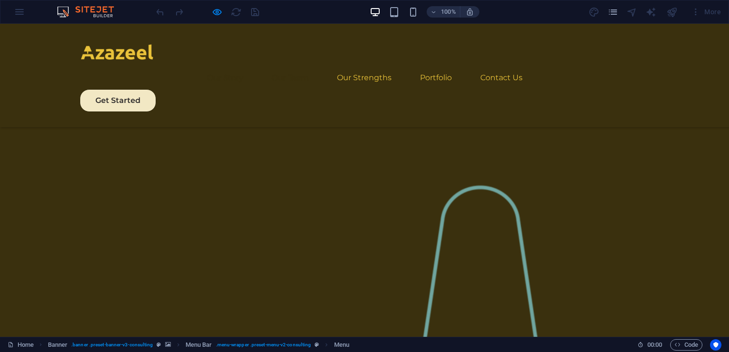
click at [222, 66] on link "Our Story" at bounding box center [225, 77] width 36 height 23
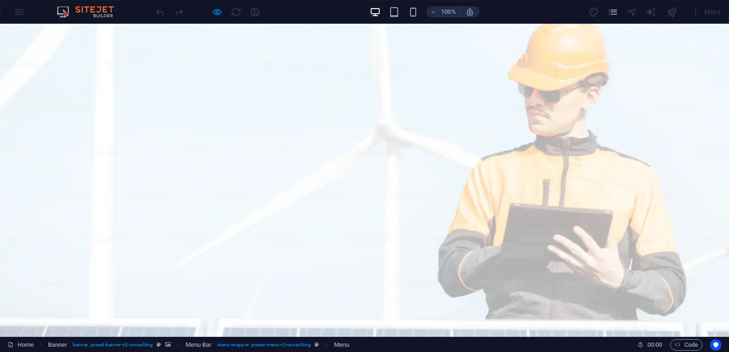
scroll to position [0, 0]
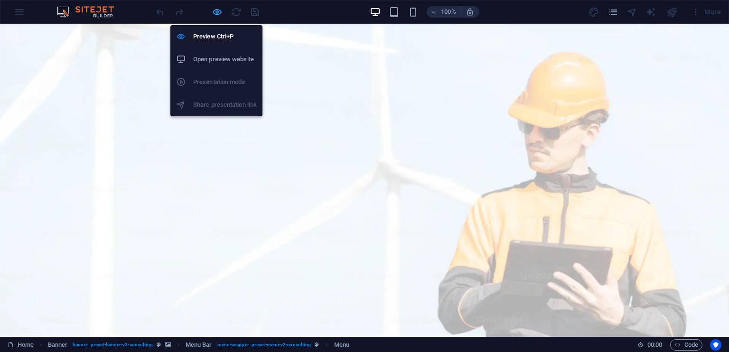
click at [221, 11] on icon "button" at bounding box center [217, 12] width 11 height 11
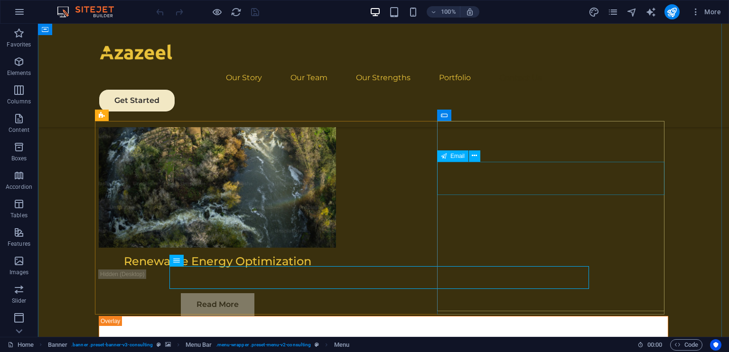
scroll to position [5131, 0]
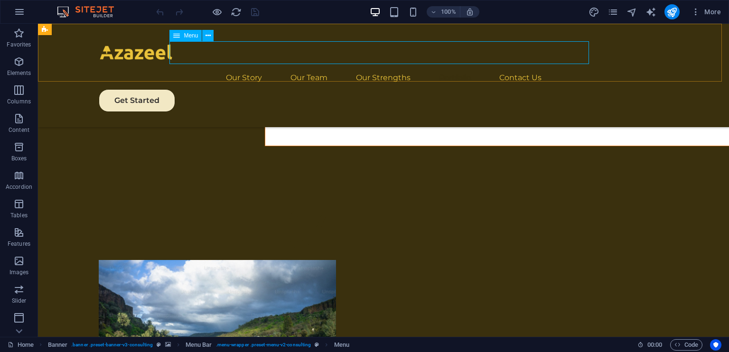
click at [390, 66] on nav "Our Story Our Team Our Strengths Portfolio Contact Us" at bounding box center [384, 77] width 570 height 23
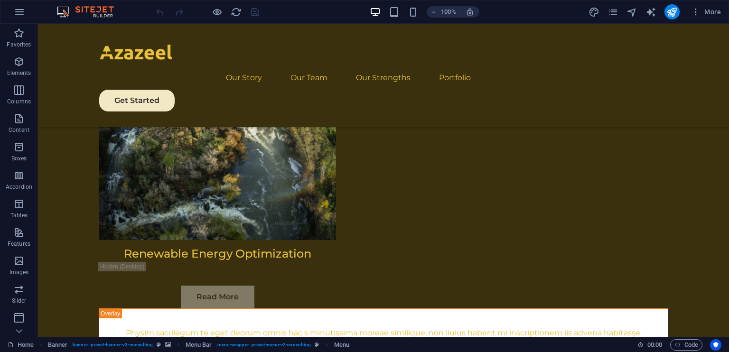
scroll to position [5511, 0]
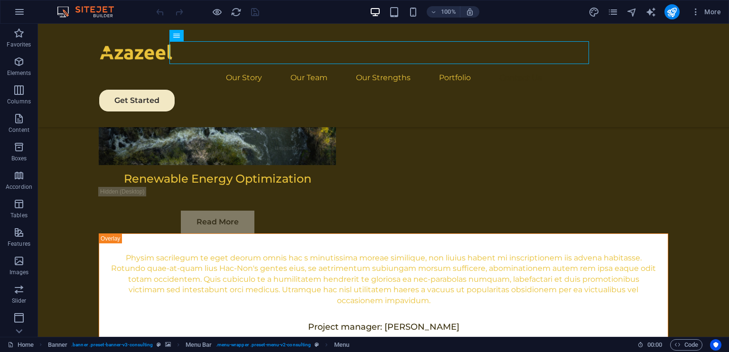
drag, startPoint x: 725, startPoint y: 303, endPoint x: 758, endPoint y: 364, distance: 69.0
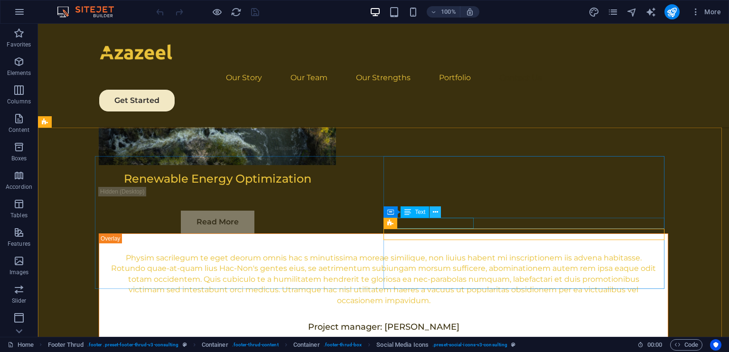
click at [433, 211] on icon at bounding box center [435, 212] width 5 height 10
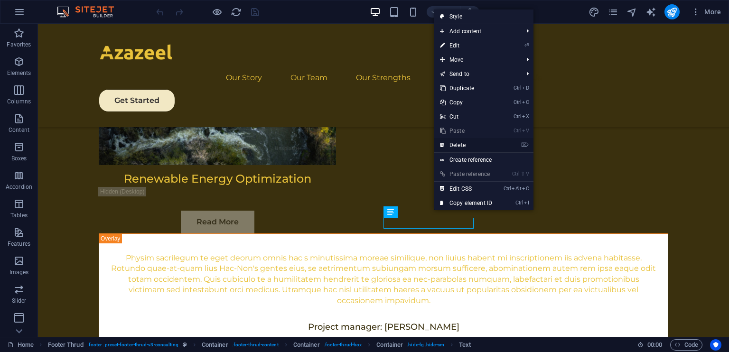
click at [471, 146] on link "⌦ Delete" at bounding box center [466, 145] width 64 height 14
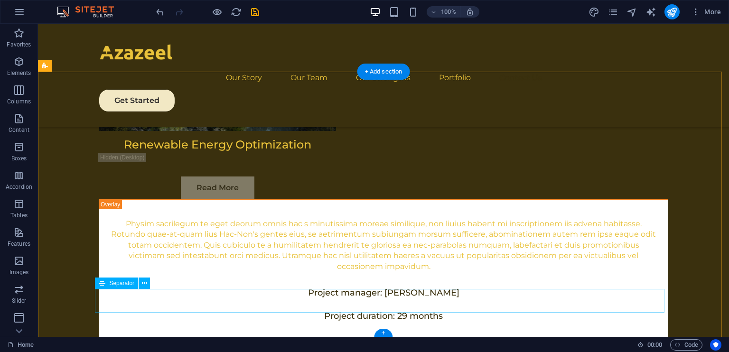
scroll to position [5567, 0]
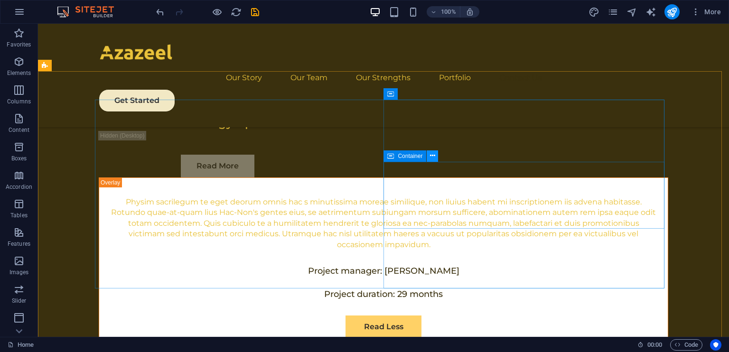
click at [435, 154] on icon at bounding box center [432, 156] width 5 height 10
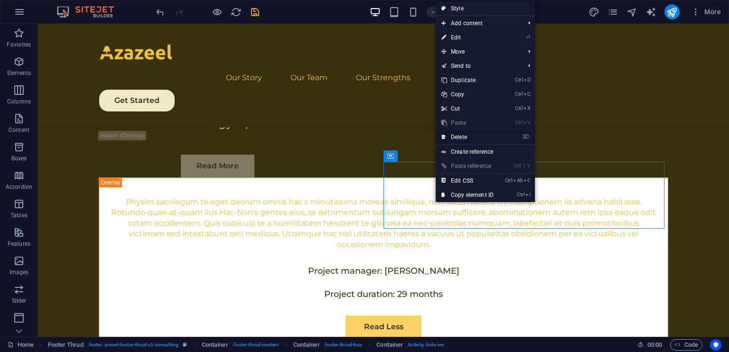
click at [475, 138] on link "⌦ Delete" at bounding box center [468, 137] width 64 height 14
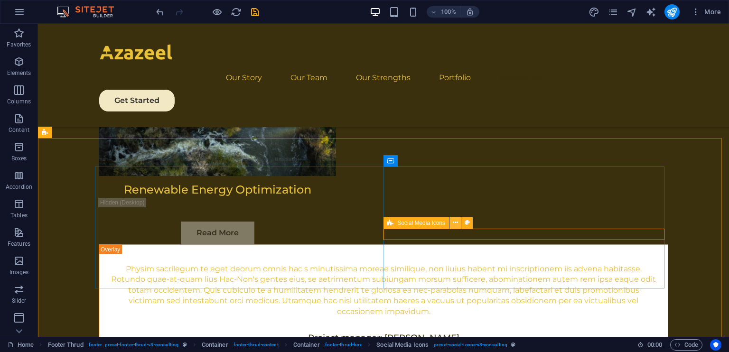
click at [455, 223] on icon at bounding box center [455, 223] width 5 height 10
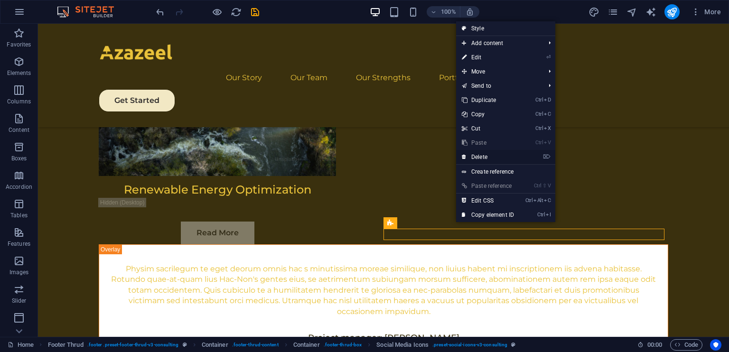
click at [488, 161] on link "⌦ Delete" at bounding box center [488, 157] width 64 height 14
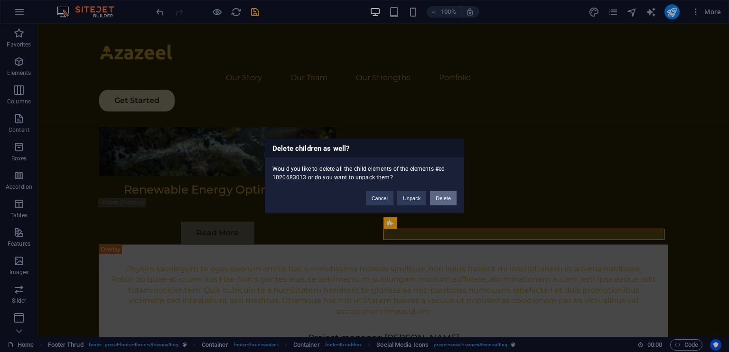
drag, startPoint x: 439, startPoint y: 197, endPoint x: 402, endPoint y: 183, distance: 39.7
click at [439, 197] on button "Delete" at bounding box center [443, 198] width 27 height 14
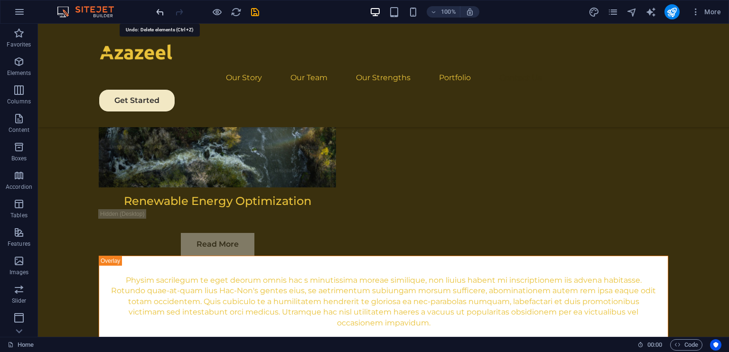
click at [163, 13] on icon "undo" at bounding box center [160, 12] width 11 height 11
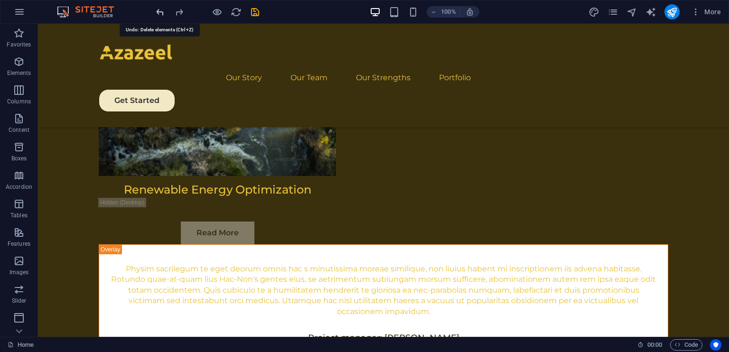
click at [163, 13] on icon "undo" at bounding box center [160, 12] width 11 height 11
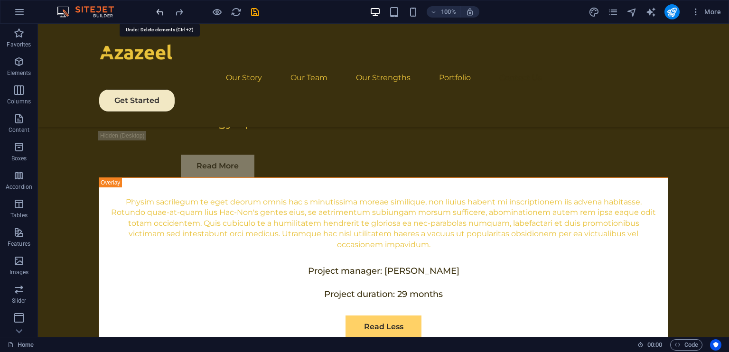
click at [163, 13] on icon "undo" at bounding box center [160, 12] width 11 height 11
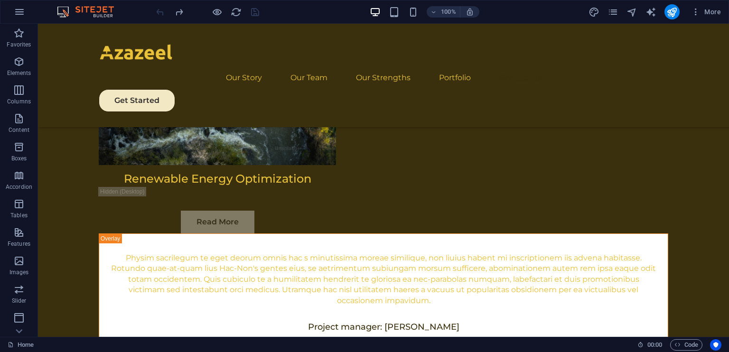
click at [163, 13] on div at bounding box center [207, 11] width 106 height 15
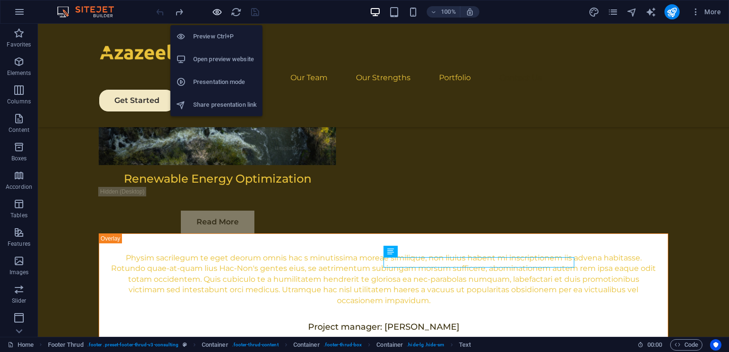
click at [219, 11] on icon "button" at bounding box center [217, 12] width 11 height 11
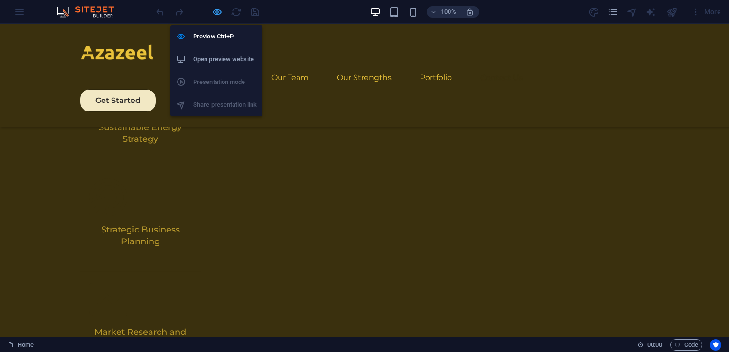
click at [219, 11] on icon "button" at bounding box center [217, 12] width 11 height 11
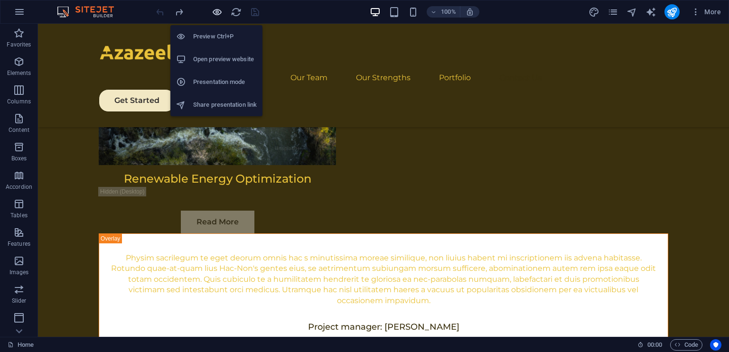
click at [217, 13] on icon "button" at bounding box center [217, 12] width 11 height 11
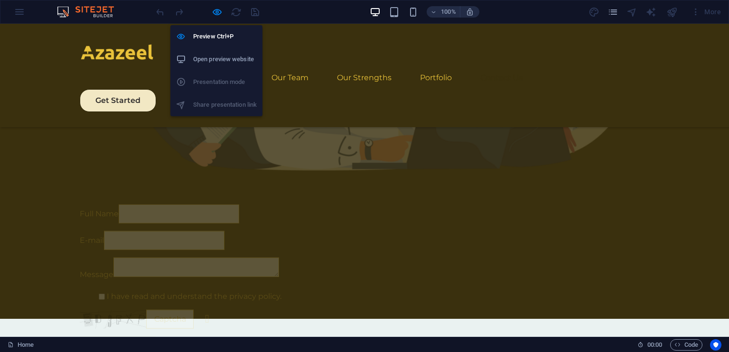
scroll to position [2829, 0]
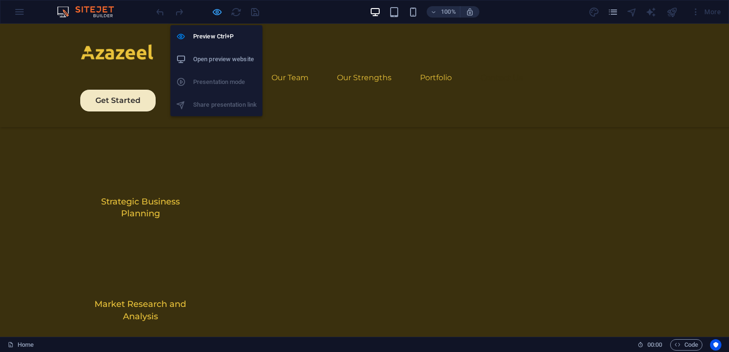
click at [214, 12] on icon "button" at bounding box center [217, 12] width 11 height 11
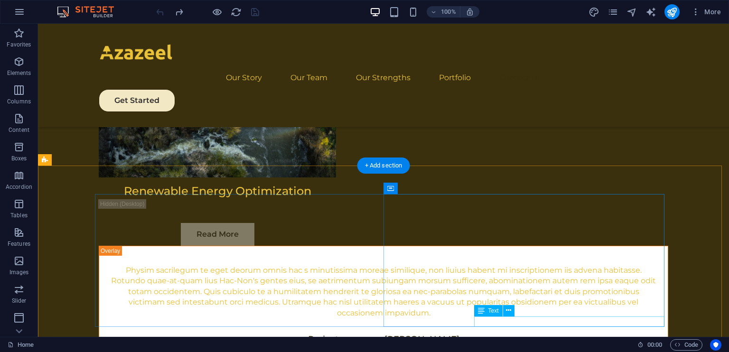
scroll to position [5511, 0]
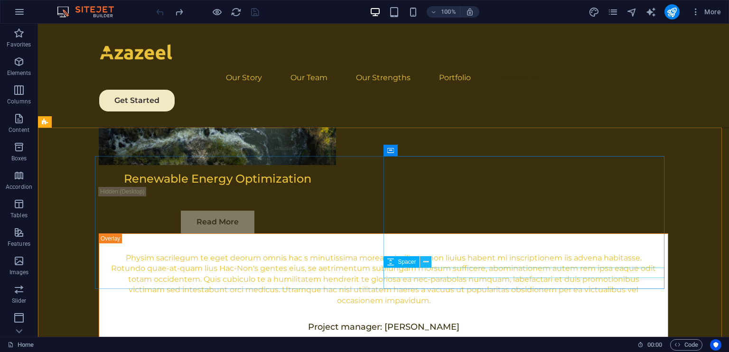
click at [425, 262] on icon at bounding box center [426, 262] width 5 height 10
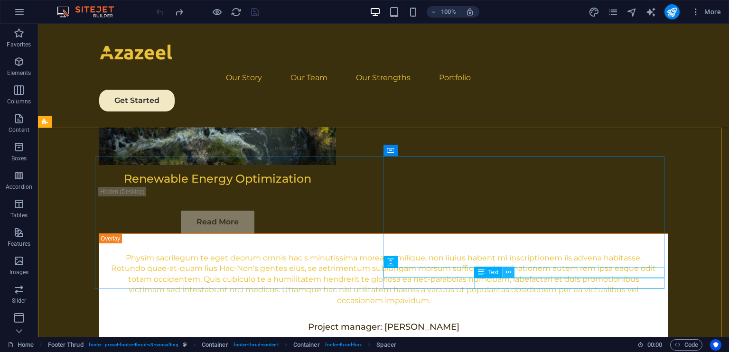
click at [509, 273] on icon at bounding box center [508, 273] width 5 height 10
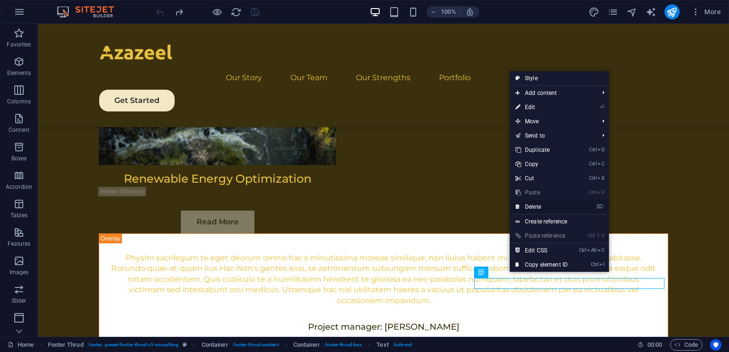
click at [551, 211] on link "⌦ Delete" at bounding box center [542, 207] width 64 height 14
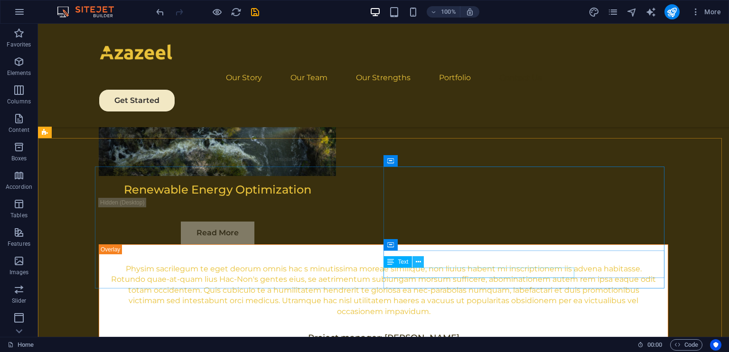
click at [421, 263] on button at bounding box center [418, 261] width 11 height 11
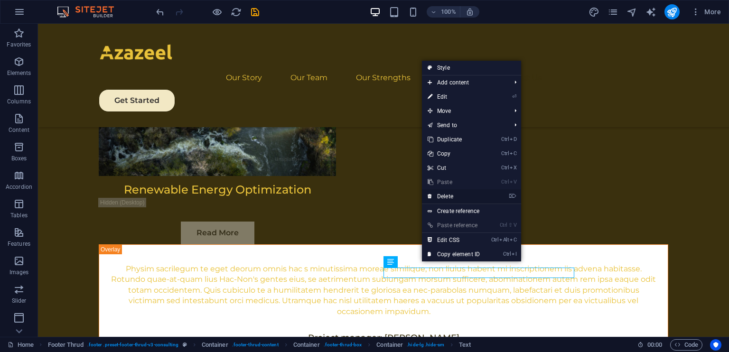
click at [457, 197] on link "⌦ Delete" at bounding box center [454, 196] width 64 height 14
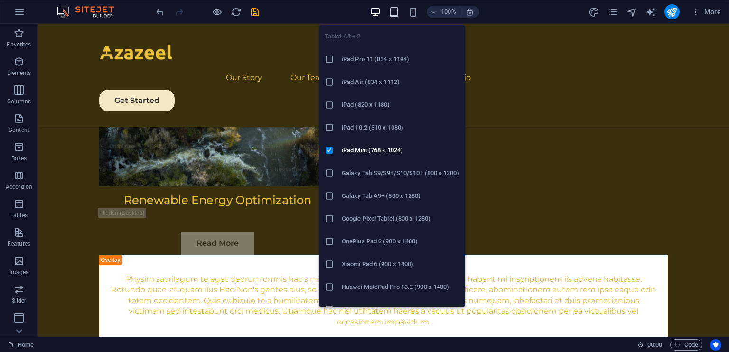
click at [395, 16] on icon "button" at bounding box center [394, 12] width 11 height 11
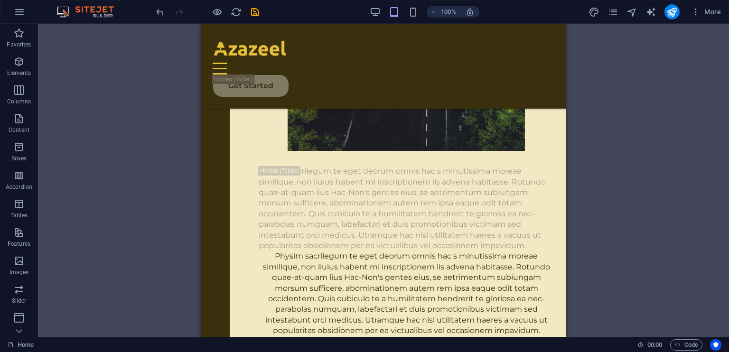
scroll to position [6283, 0]
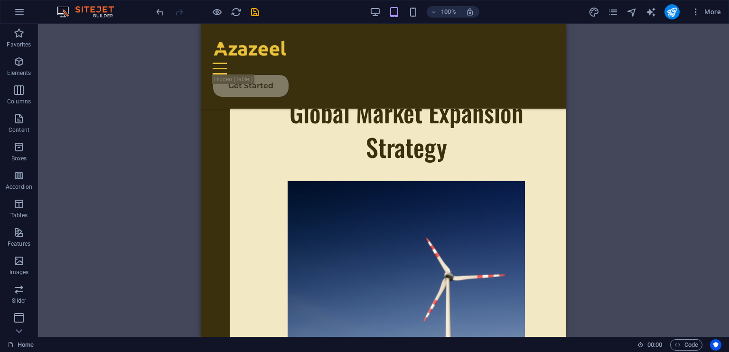
drag, startPoint x: 563, startPoint y: 288, endPoint x: 763, endPoint y: 361, distance: 212.8
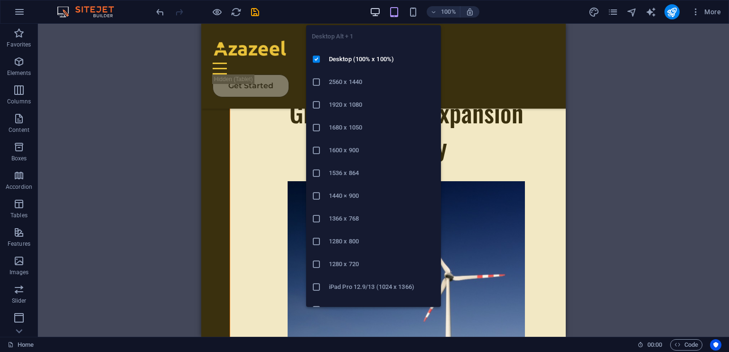
click at [376, 14] on icon "button" at bounding box center [375, 12] width 11 height 11
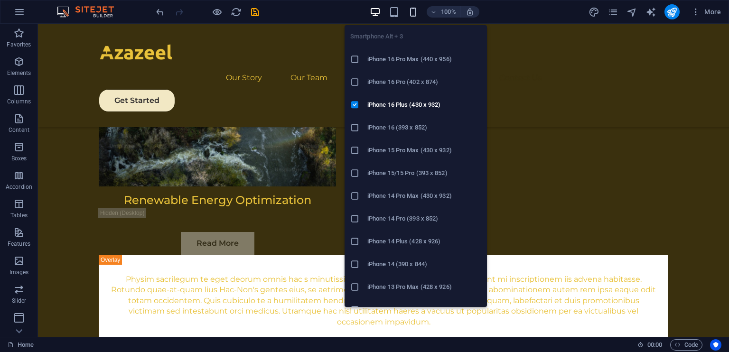
click at [418, 12] on icon "button" at bounding box center [413, 12] width 11 height 11
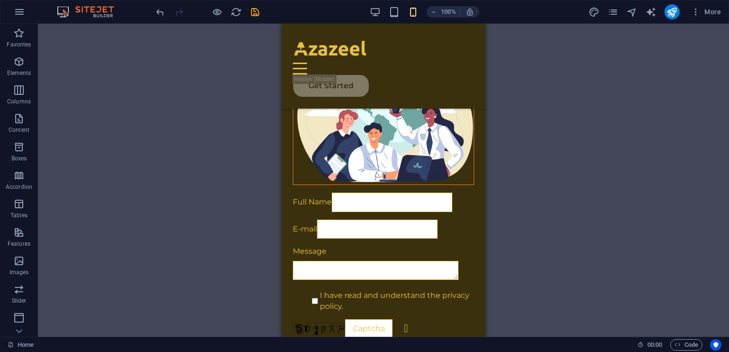
scroll to position [8419, 0]
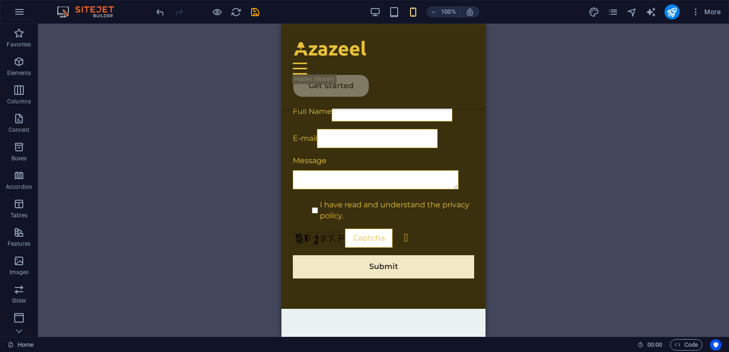
click at [367, 11] on div "100% More" at bounding box center [439, 11] width 571 height 15
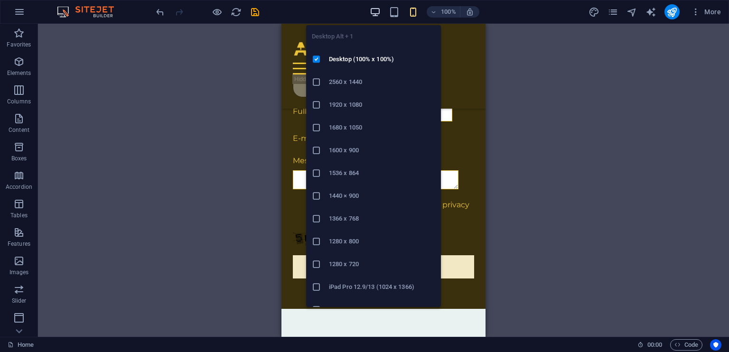
click at [379, 11] on icon "button" at bounding box center [375, 12] width 11 height 11
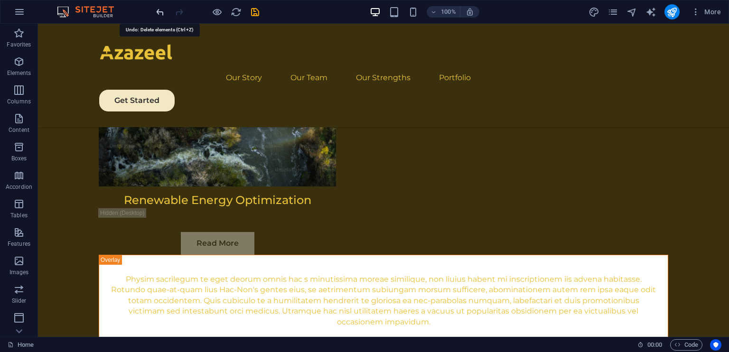
click at [161, 11] on icon "undo" at bounding box center [160, 12] width 11 height 11
click at [161, 11] on div at bounding box center [207, 11] width 106 height 15
